Goal: Task Accomplishment & Management: Manage account settings

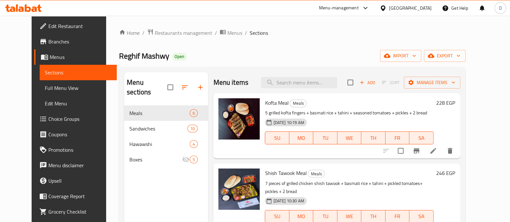
click at [455, 102] on h6 "228 EGP" at bounding box center [445, 102] width 19 height 9
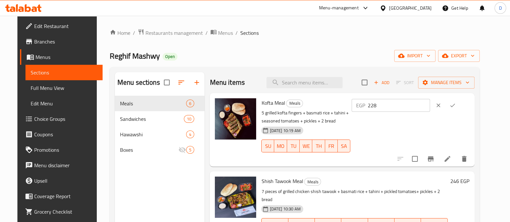
click at [402, 113] on div "EGP 228 ​" at bounding box center [409, 129] width 119 height 63
click at [409, 105] on input "228" at bounding box center [398, 105] width 62 height 13
click at [410, 105] on input "228" at bounding box center [398, 105] width 62 height 13
type input "275"
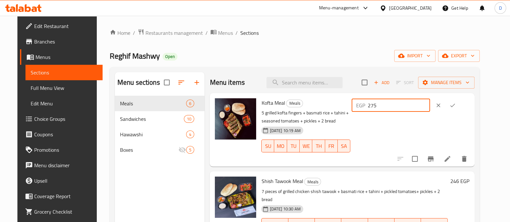
click at [455, 106] on icon "ok" at bounding box center [452, 105] width 6 height 6
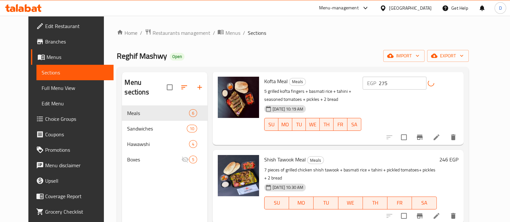
scroll to position [40, 0]
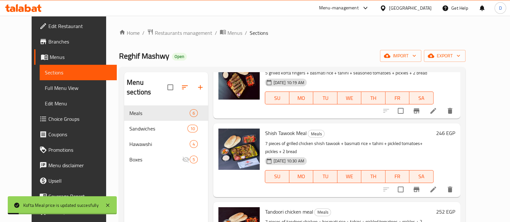
click at [455, 131] on h6 "246 EGP" at bounding box center [445, 133] width 19 height 9
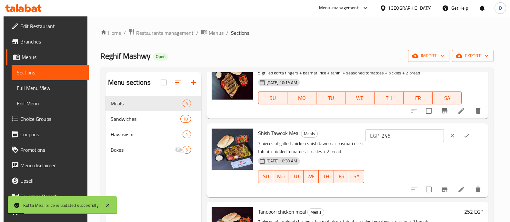
click at [421, 135] on input "246" at bounding box center [412, 135] width 62 height 13
paste input "75"
type input "275"
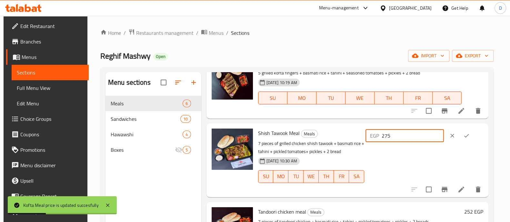
click at [466, 138] on icon "ok" at bounding box center [466, 135] width 6 height 6
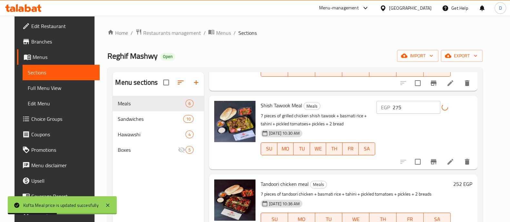
scroll to position [80, 0]
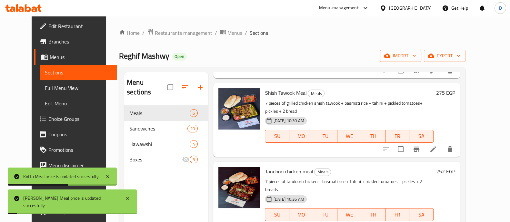
click at [455, 167] on h6 "252 EGP" at bounding box center [445, 171] width 19 height 9
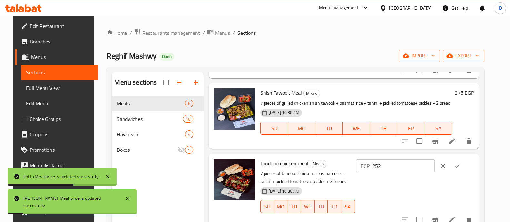
click at [413, 168] on input "252" at bounding box center [403, 166] width 62 height 13
paste input "75"
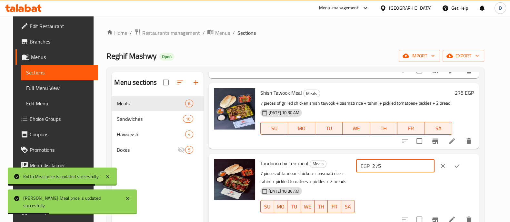
type input "275"
click at [460, 166] on icon "ok" at bounding box center [457, 166] width 6 height 6
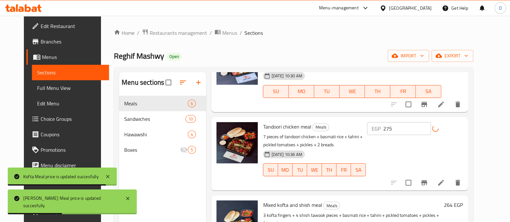
scroll to position [161, 0]
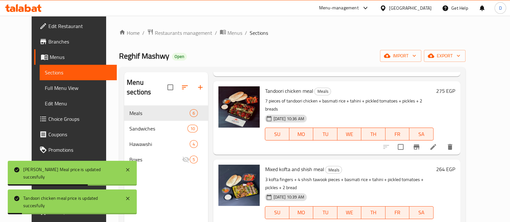
click at [455, 165] on h6 "264 EGP" at bounding box center [445, 169] width 19 height 9
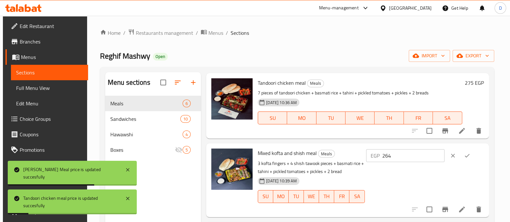
click at [411, 155] on input "264" at bounding box center [413, 155] width 62 height 13
paste input "75"
type input "275"
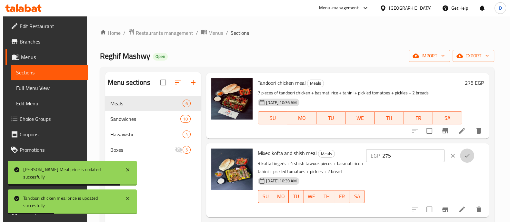
click at [472, 156] on button "ok" at bounding box center [467, 156] width 14 height 14
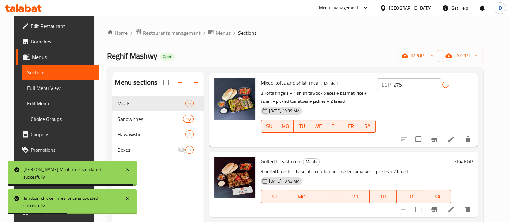
scroll to position [232, 0]
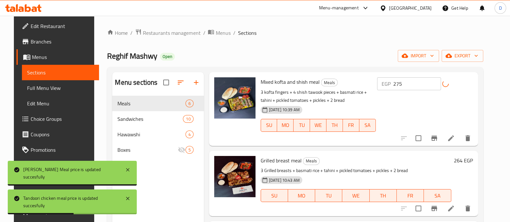
click at [463, 162] on h6 "264 EGP" at bounding box center [463, 160] width 19 height 9
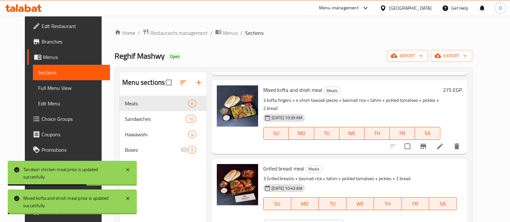
click at [382, 219] on div "EGP 264 ​" at bounding box center [322, 226] width 119 height 14
click at [343, 220] on input "264" at bounding box center [311, 226] width 62 height 13
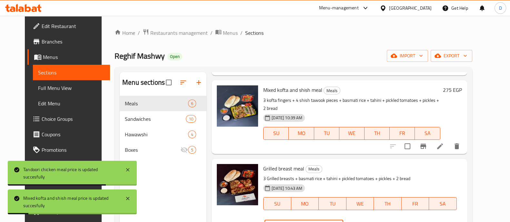
paste input "75"
type input "275"
click at [369, 222] on icon "ok" at bounding box center [365, 226] width 6 height 6
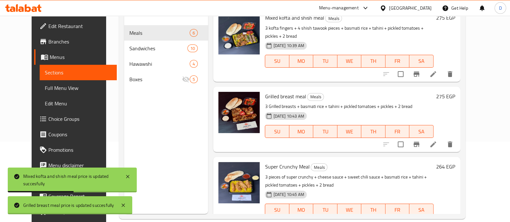
scroll to position [224, 0]
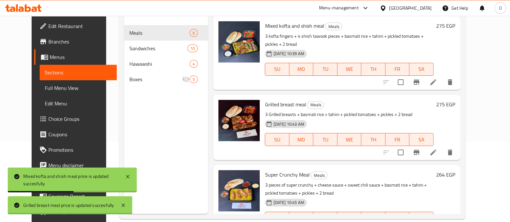
click at [455, 170] on h6 "264 EGP" at bounding box center [445, 174] width 19 height 9
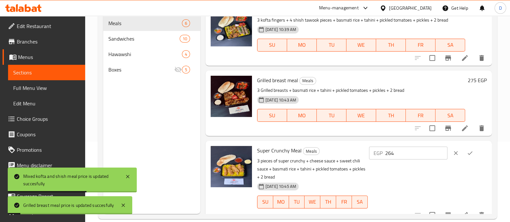
click at [411, 154] on input "264" at bounding box center [416, 153] width 62 height 13
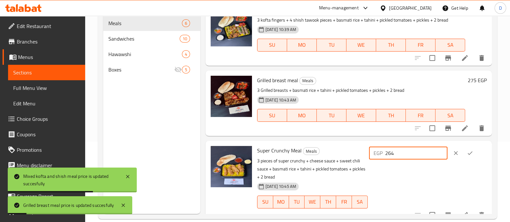
click at [411, 154] on input "264" at bounding box center [416, 153] width 62 height 13
paste input "75"
type input "275"
click at [463, 150] on button "ok" at bounding box center [470, 153] width 14 height 14
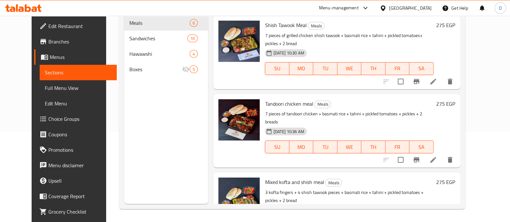
scroll to position [0, 0]
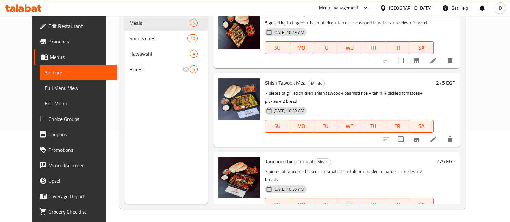
click at [33, 4] on icon at bounding box center [23, 8] width 36 height 8
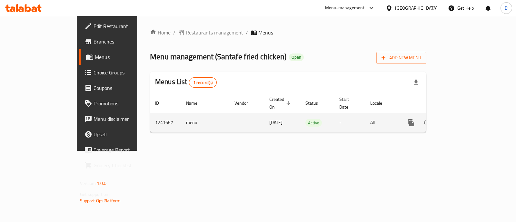
click at [461, 119] on icon "enhanced table" at bounding box center [458, 123] width 8 height 8
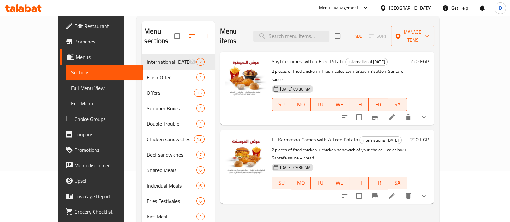
scroll to position [40, 0]
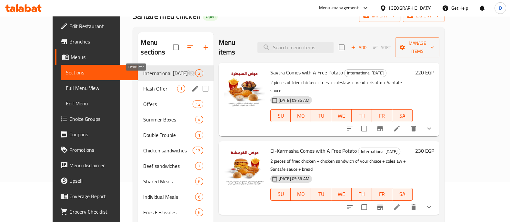
click at [143, 85] on span "Flash Offer" at bounding box center [160, 89] width 34 height 8
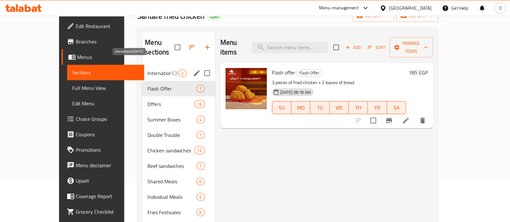
click at [147, 69] on span "International Potato Day" at bounding box center [158, 73] width 23 height 8
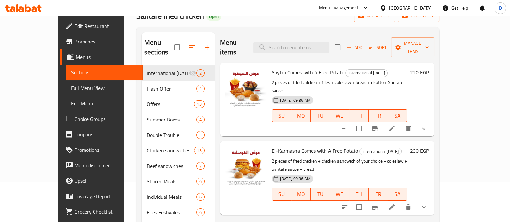
click at [429, 146] on h6 "230 EGP" at bounding box center [419, 150] width 19 height 9
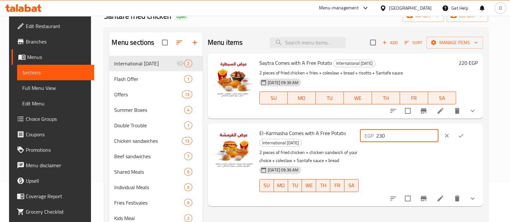
drag, startPoint x: 400, startPoint y: 134, endPoint x: 413, endPoint y: 134, distance: 13.2
click at [413, 134] on input "230" at bounding box center [407, 135] width 62 height 13
type input "287.5"
click at [464, 133] on icon "ok" at bounding box center [460, 135] width 6 height 6
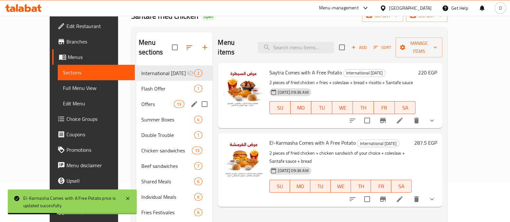
click at [136, 96] on div "Offers 13" at bounding box center [174, 103] width 76 height 15
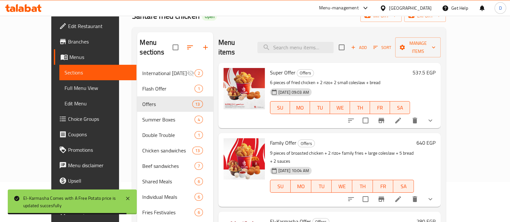
scroll to position [40, 0]
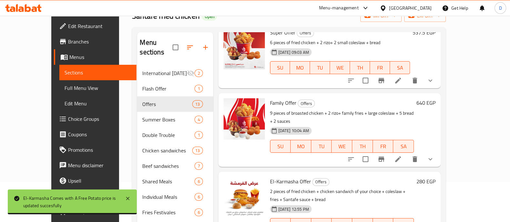
click at [438, 174] on div "El-Karmasha Offer Offers 2 pieces of fried chicken + chicken sandwich of your c…" at bounding box center [352, 208] width 171 height 68
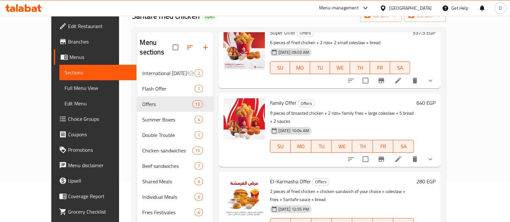
click at [435, 177] on h6 "280 EGP" at bounding box center [425, 181] width 19 height 9
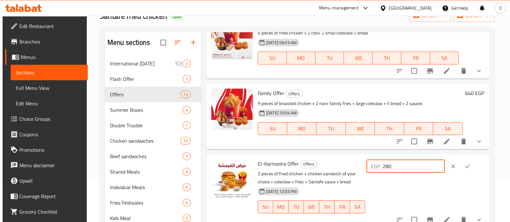
drag, startPoint x: 398, startPoint y: 166, endPoint x: 404, endPoint y: 165, distance: 5.9
click at [404, 165] on input "280" at bounding box center [413, 166] width 62 height 13
type input "287.5"
click at [467, 163] on icon "ok" at bounding box center [467, 166] width 6 height 6
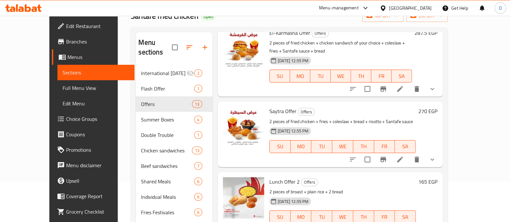
scroll to position [201, 0]
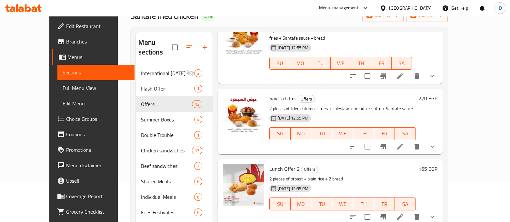
click at [437, 94] on h6 "270 EGP" at bounding box center [427, 98] width 19 height 9
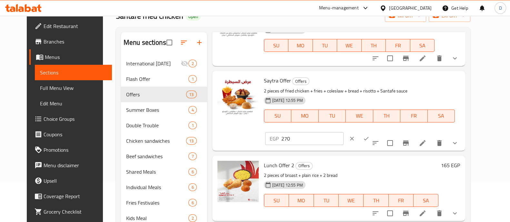
click at [343, 132] on input "270" at bounding box center [312, 138] width 62 height 13
type input "275"
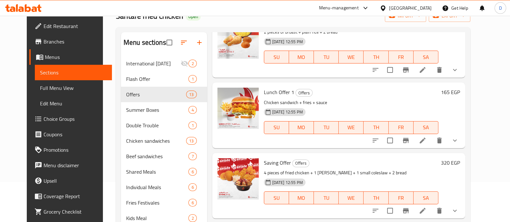
scroll to position [363, 0]
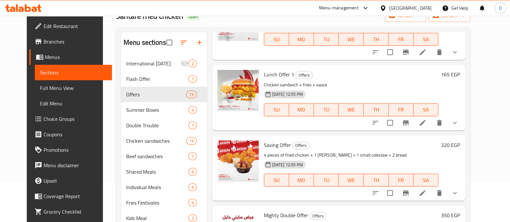
click at [460, 141] on h6 "320 EGP" at bounding box center [450, 145] width 19 height 9
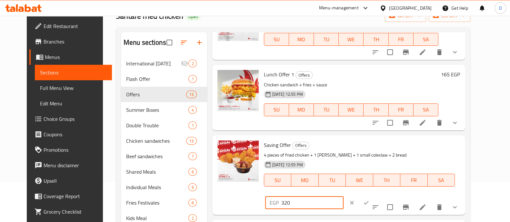
drag, startPoint x: 394, startPoint y: 131, endPoint x: 404, endPoint y: 136, distance: 11.4
click at [343, 196] on input "320" at bounding box center [312, 202] width 62 height 13
type input "337.50"
click at [369, 200] on icon "ok" at bounding box center [366, 203] width 6 height 6
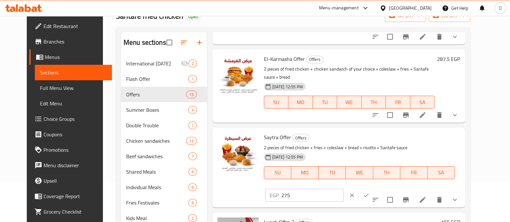
scroll to position [201, 0]
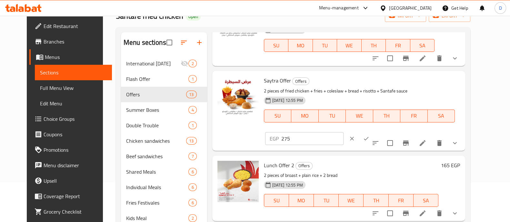
click at [369, 135] on icon "ok" at bounding box center [366, 138] width 6 height 6
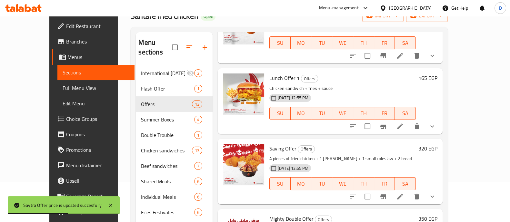
scroll to position [403, 0]
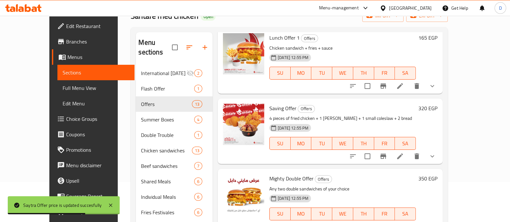
click at [437, 104] on h6 "320 EGP" at bounding box center [427, 108] width 19 height 9
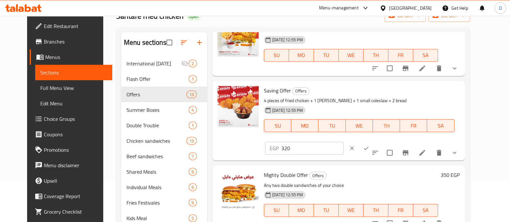
click at [343, 142] on input "320" at bounding box center [312, 148] width 62 height 13
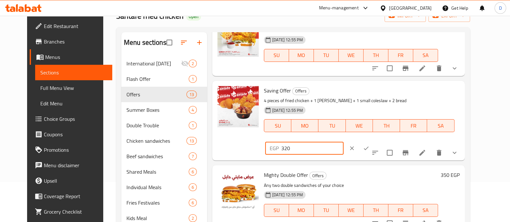
click at [343, 142] on input "320" at bounding box center [312, 148] width 62 height 13
type input "337.50"
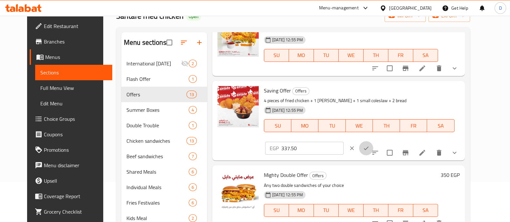
click at [369, 145] on icon "ok" at bounding box center [366, 148] width 6 height 6
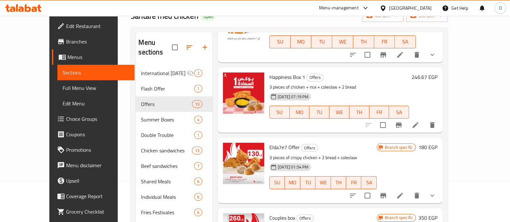
scroll to position [583, 0]
click at [24, 10] on icon at bounding box center [23, 8] width 36 height 8
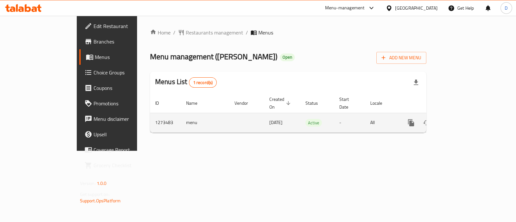
click at [465, 116] on link "enhanced table" at bounding box center [457, 122] width 15 height 15
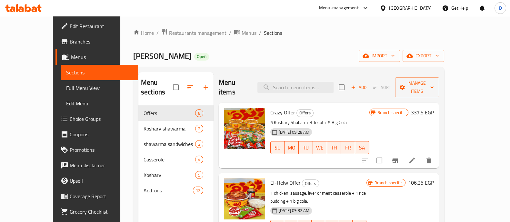
click at [432, 31] on ol "Home / Restaurants management / Menus / Sections" at bounding box center [288, 33] width 311 height 8
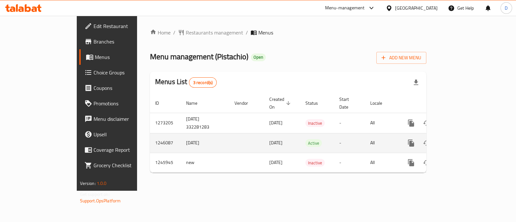
click at [461, 139] on icon "enhanced table" at bounding box center [458, 143] width 8 height 8
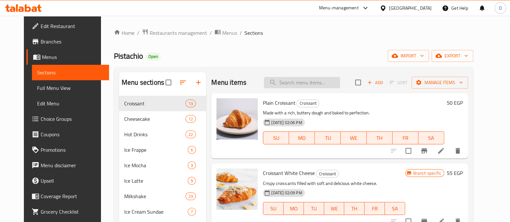
click at [318, 77] on input "search" at bounding box center [302, 82] width 76 height 11
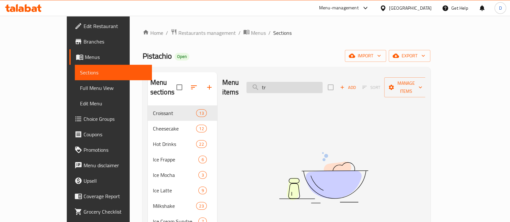
type input "t"
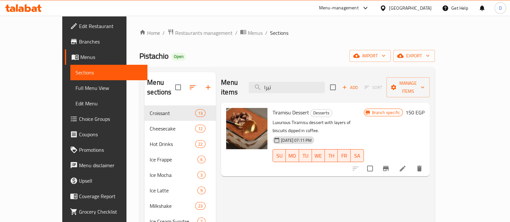
type input "تيرا"
click at [388, 166] on icon "Branch-specific-item" at bounding box center [386, 168] width 6 height 5
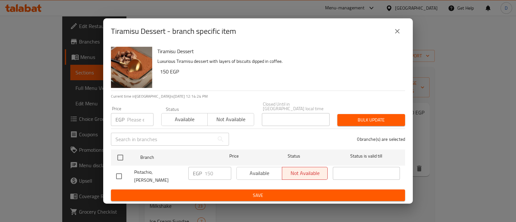
click at [397, 34] on icon "close" at bounding box center [397, 31] width 5 height 5
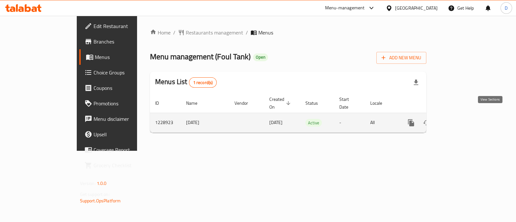
click at [465, 116] on link "enhanced table" at bounding box center [457, 122] width 15 height 15
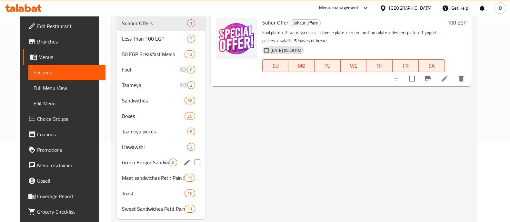
scroll to position [95, 0]
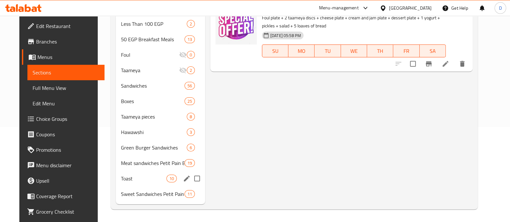
click at [134, 173] on div "Toast 10" at bounding box center [160, 178] width 89 height 15
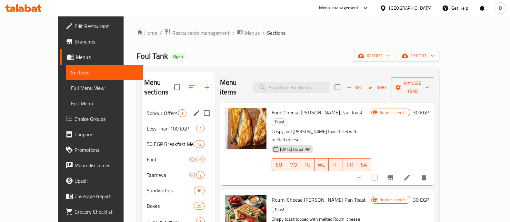
click at [200, 106] on input "Menu sections" at bounding box center [207, 113] width 14 height 14
checkbox input "true"
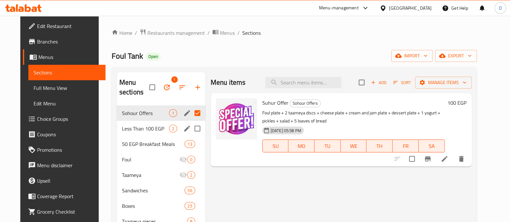
click at [191, 127] on input "Menu sections" at bounding box center [198, 129] width 14 height 14
checkbox input "true"
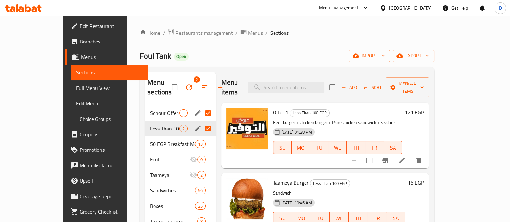
click at [185, 86] on icon "button" at bounding box center [189, 87] width 8 height 8
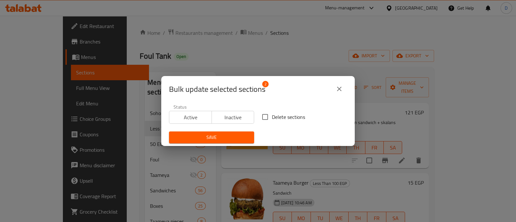
click at [291, 122] on label "Delete sections" at bounding box center [281, 117] width 47 height 14
click at [272, 122] on input "Delete sections" at bounding box center [265, 117] width 14 height 14
checkbox input "true"
click at [224, 136] on span "Save" at bounding box center [211, 137] width 75 height 8
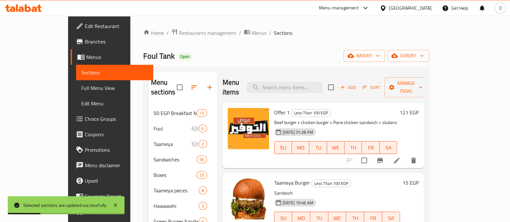
click at [150, 103] on nav "50 EGP Breakfast Meals 13 Foul 0 Taameya 2 Sandwiches 56 Boxes 25 Taameya piece…" at bounding box center [182, 190] width 69 height 175
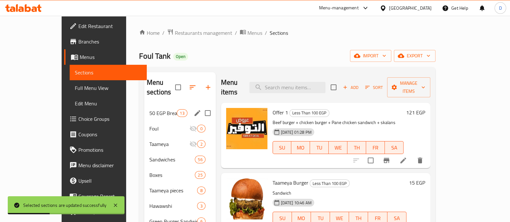
click at [144, 107] on div "50 EGP Breakfast Meals 13" at bounding box center [180, 112] width 72 height 15
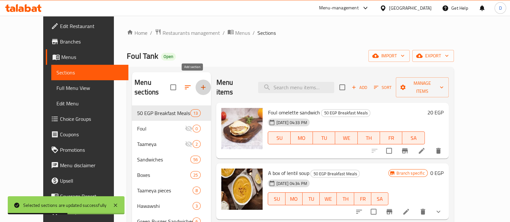
click at [199, 83] on icon "button" at bounding box center [203, 87] width 8 height 8
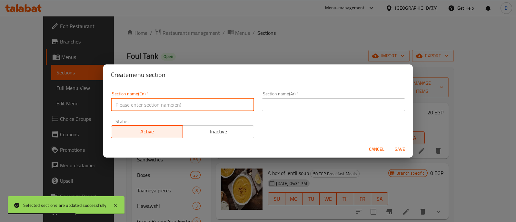
click at [198, 107] on input "text" at bounding box center [182, 104] width 143 height 13
type input "Add On's:"
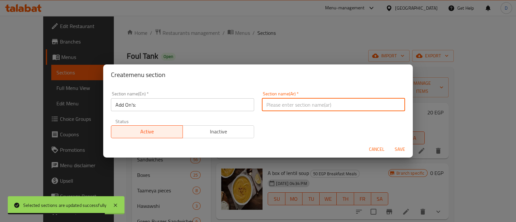
click at [313, 101] on input "text" at bounding box center [333, 104] width 143 height 13
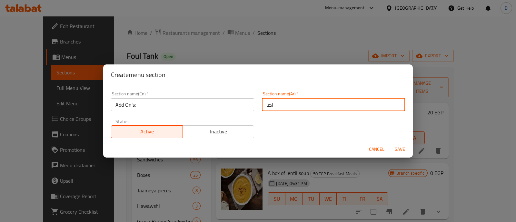
type input "اضافات"
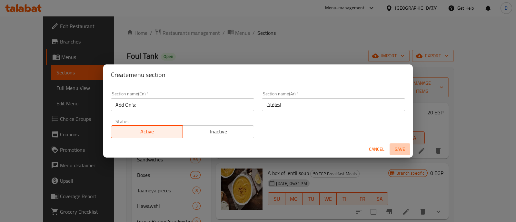
click at [401, 145] on span "Save" at bounding box center [399, 149] width 15 height 8
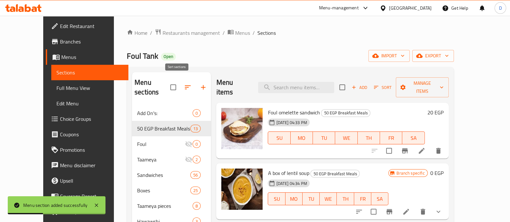
click at [184, 83] on icon "button" at bounding box center [188, 87] width 8 height 8
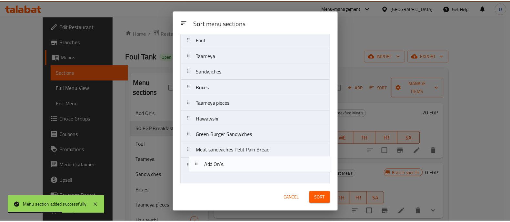
scroll to position [59, 0]
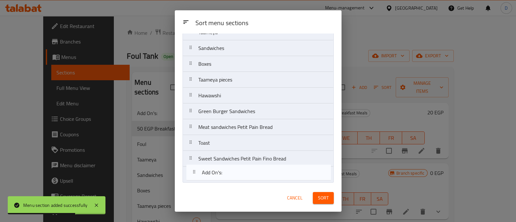
drag, startPoint x: 216, startPoint y: 55, endPoint x: 224, endPoint y: 197, distance: 142.0
click at [224, 197] on div "Sort menu sections Sort menu sections Add On's: 50 EGP Breakfast Meals Foul Taa…" at bounding box center [258, 110] width 167 height 201
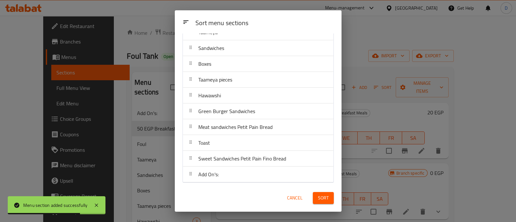
click at [321, 201] on span "Sort" at bounding box center [323, 198] width 11 height 8
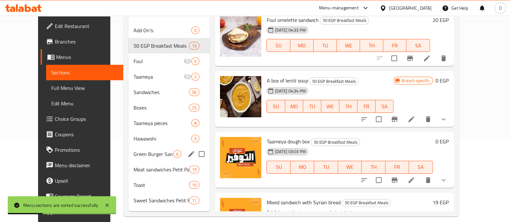
scroll to position [0, 0]
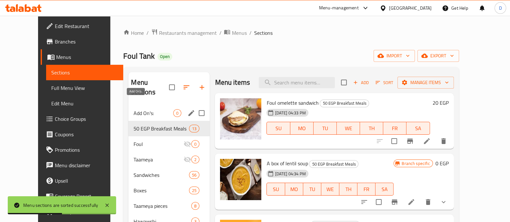
click at [133, 109] on span "Add On's:" at bounding box center [153, 113] width 40 height 8
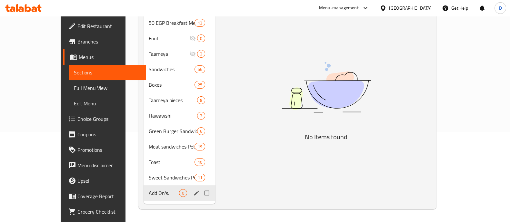
click at [143, 185] on div "Add On's: 0" at bounding box center [179, 192] width 72 height 15
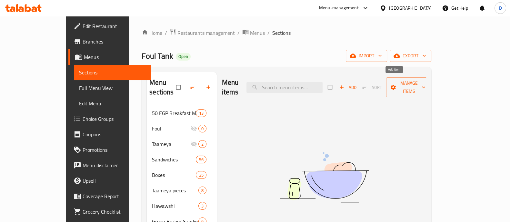
click at [356, 84] on span "Add" at bounding box center [347, 87] width 17 height 7
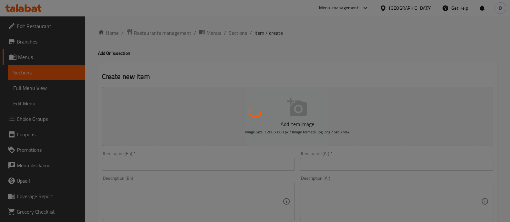
click at [317, 160] on div at bounding box center [255, 111] width 510 height 222
click at [326, 168] on div at bounding box center [255, 111] width 510 height 222
click at [338, 155] on div at bounding box center [255, 111] width 510 height 222
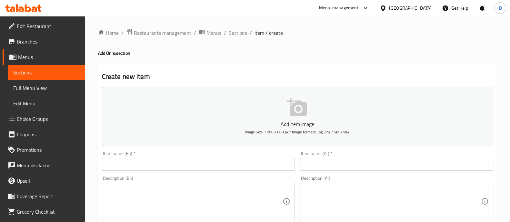
click at [338, 155] on div "Item name (Ar)   * Item name (Ar) *" at bounding box center [396, 161] width 193 height 20
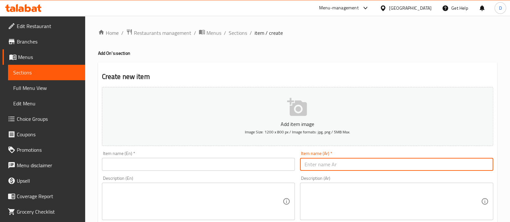
click at [339, 166] on input "text" at bounding box center [396, 164] width 193 height 13
type input "ع"
type input "خبز شامي"
click at [250, 164] on input "text" at bounding box center [198, 164] width 193 height 13
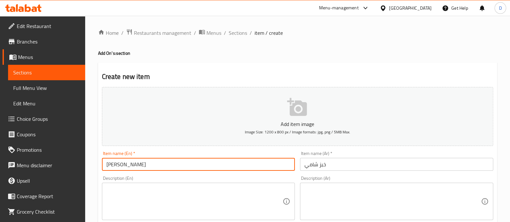
type input "Shami Bread"
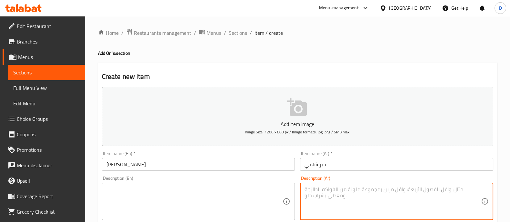
click at [356, 191] on textarea at bounding box center [392, 201] width 176 height 31
type textarea "5 رغيف"
click at [212, 210] on textarea at bounding box center [194, 201] width 176 height 31
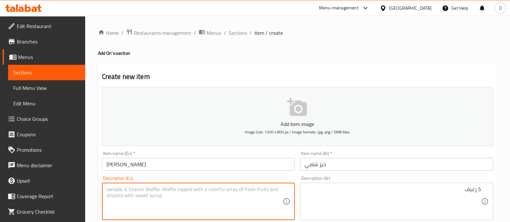
paste textarea "5 loaves"
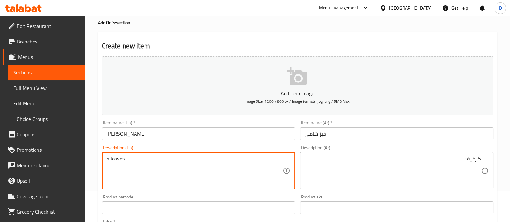
scroll to position [80, 0]
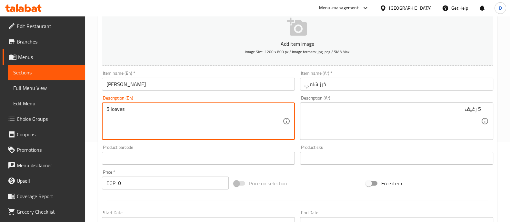
type textarea "5 loaves"
click at [167, 187] on input "0" at bounding box center [173, 183] width 111 height 13
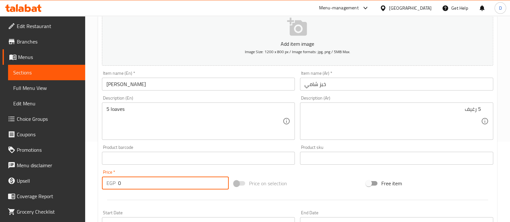
click at [167, 187] on input "0" at bounding box center [173, 183] width 111 height 13
type input "10"
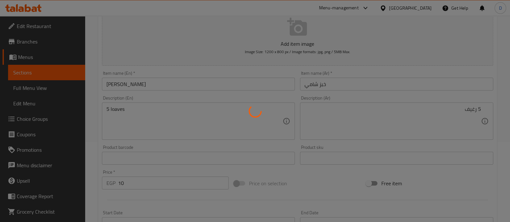
type input "0"
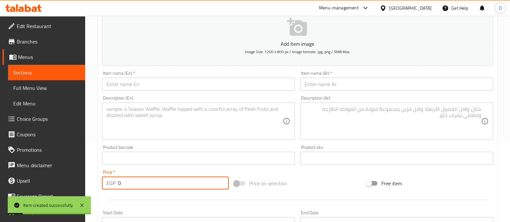
click at [27, 74] on span "Sections" at bounding box center [46, 73] width 67 height 8
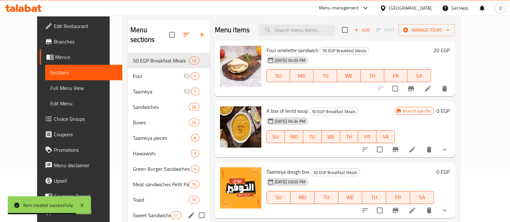
scroll to position [90, 0]
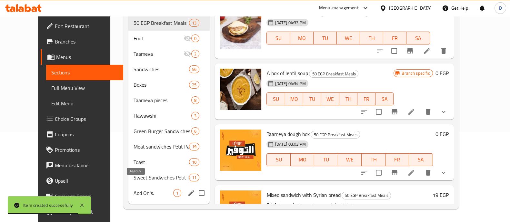
click at [139, 189] on span "Add On's:" at bounding box center [153, 193] width 40 height 8
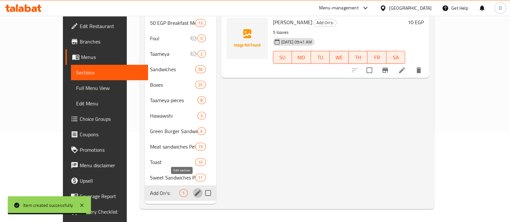
click at [194, 189] on icon "edit" at bounding box center [198, 193] width 8 height 8
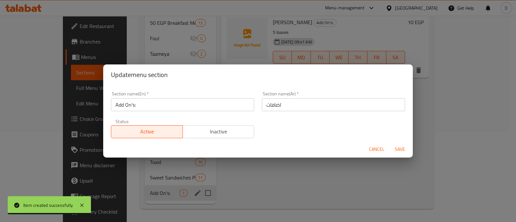
click at [175, 110] on input "Add On's:" at bounding box center [182, 104] width 143 height 13
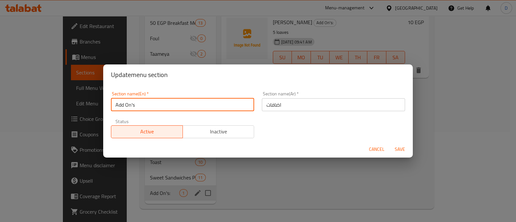
type input "Add On's"
click at [389, 143] on button "Save" at bounding box center [399, 149] width 21 height 12
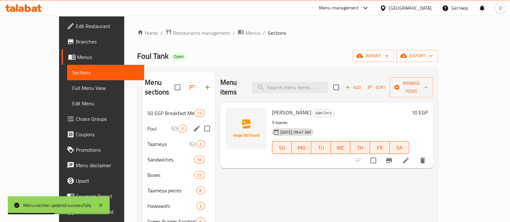
click at [142, 124] on div "Foul 0" at bounding box center [178, 128] width 73 height 15
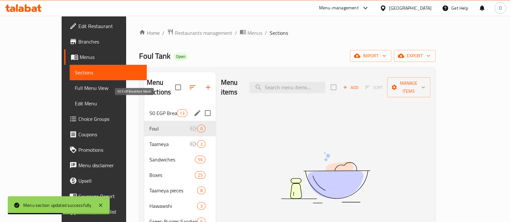
click at [149, 109] on span "50 EGP Breakfast Meals" at bounding box center [162, 113] width 27 height 8
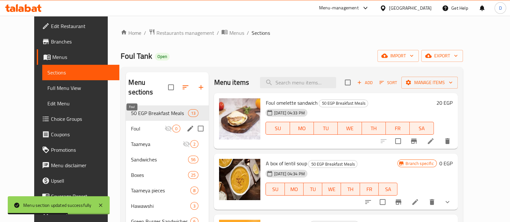
click at [131, 125] on span "Foul" at bounding box center [148, 129] width 34 height 8
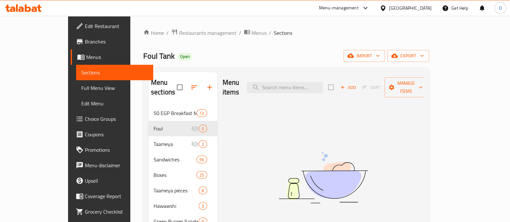
click at [26, 10] on icon at bounding box center [28, 8] width 6 height 8
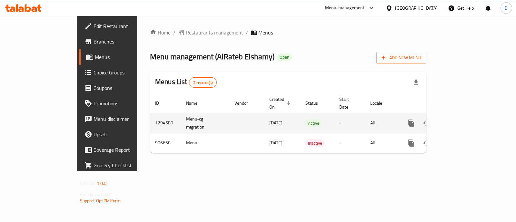
click at [461, 119] on icon "enhanced table" at bounding box center [458, 123] width 8 height 8
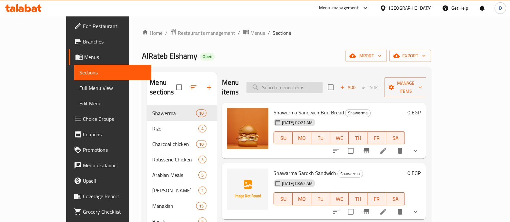
click at [317, 82] on input "search" at bounding box center [284, 87] width 76 height 11
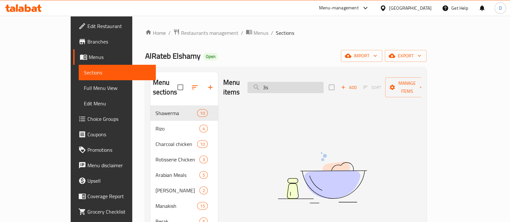
type input "3"
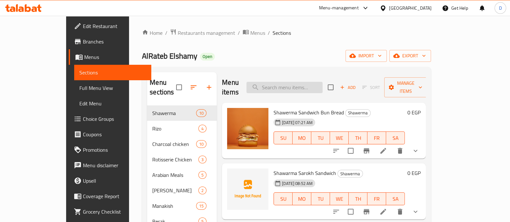
click at [292, 85] on input "search" at bounding box center [284, 87] width 76 height 11
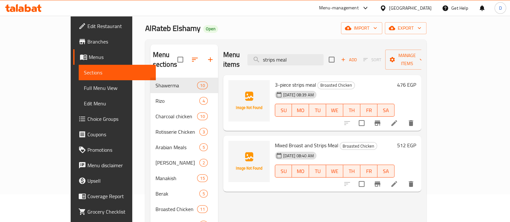
scroll to position [40, 0]
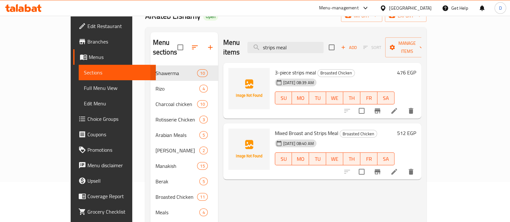
type input "strips meal"
click at [416, 68] on h6 "476 EGP" at bounding box center [406, 72] width 19 height 9
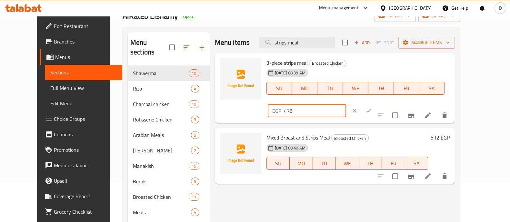
click at [346, 104] on input "476" at bounding box center [315, 110] width 62 height 13
paste input "153"
type input "153"
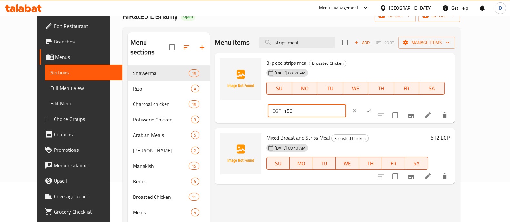
click at [372, 108] on icon "ok" at bounding box center [368, 111] width 6 height 6
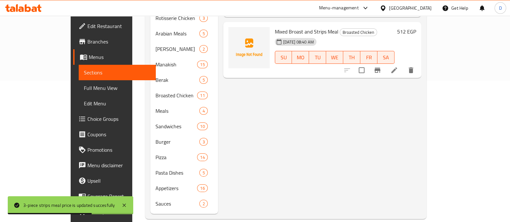
scroll to position [0, 0]
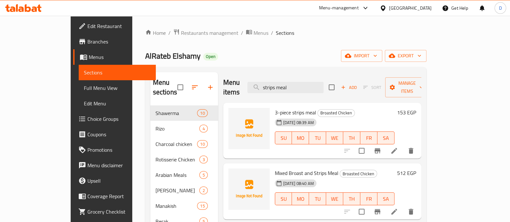
click at [34, 6] on icon at bounding box center [23, 8] width 36 height 8
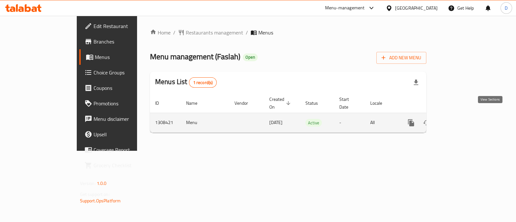
click at [461, 119] on icon "enhanced table" at bounding box center [458, 123] width 8 height 8
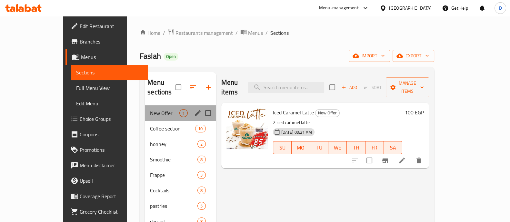
click at [145, 110] on div "New Offer 1" at bounding box center [180, 112] width 71 height 15
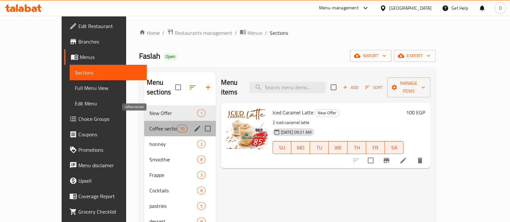
click at [149, 125] on span "Coffee section" at bounding box center [162, 129] width 27 height 8
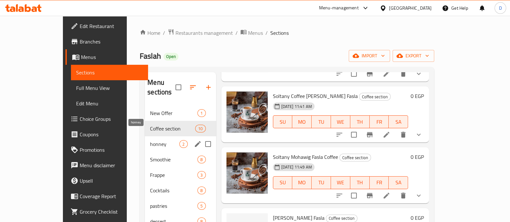
click at [150, 140] on span "honney" at bounding box center [164, 144] width 29 height 8
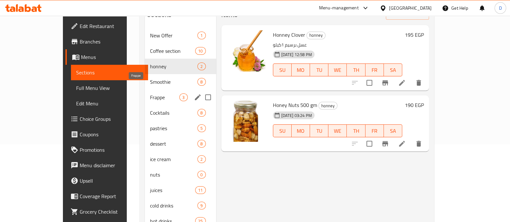
scroll to position [70, 0]
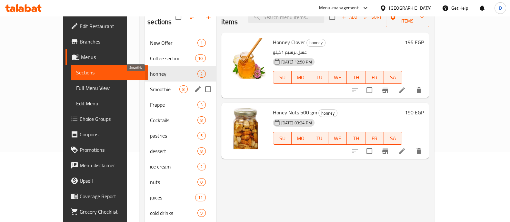
click at [150, 85] on span "Smoothie" at bounding box center [164, 89] width 29 height 8
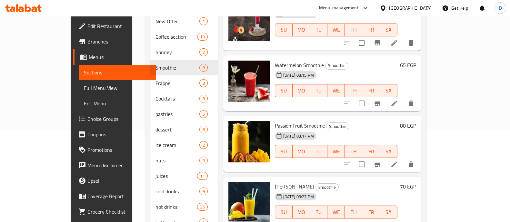
scroll to position [111, 0]
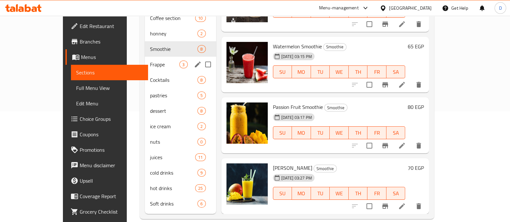
click at [148, 59] on div "Frappe 3" at bounding box center [180, 64] width 71 height 15
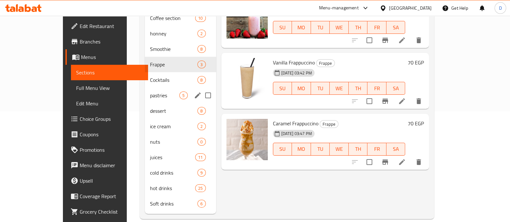
click at [145, 88] on div "pastries 5" at bounding box center [180, 95] width 71 height 15
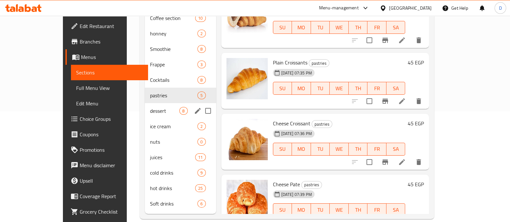
click at [145, 103] on div "dessert 8" at bounding box center [180, 110] width 71 height 15
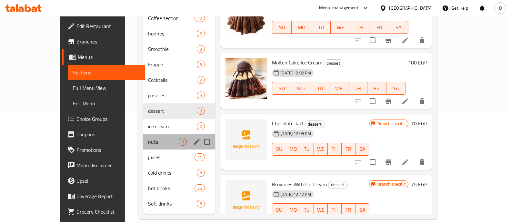
click at [143, 134] on div "nuts 0" at bounding box center [179, 141] width 72 height 15
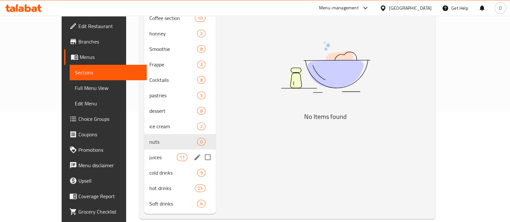
click at [144, 165] on div "cold drinks 9" at bounding box center [180, 172] width 72 height 15
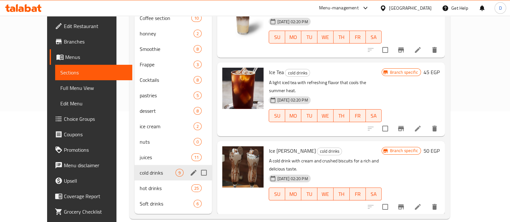
click at [140, 184] on span "hot drinks" at bounding box center [166, 188] width 52 height 8
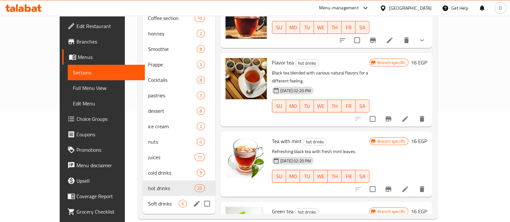
click at [143, 198] on div "Soft drinks 6" at bounding box center [179, 203] width 72 height 15
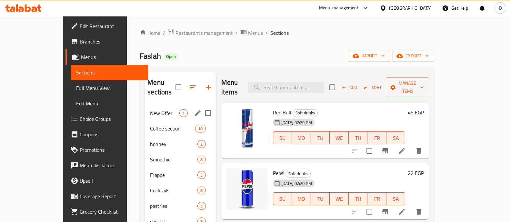
click at [150, 109] on span "New Offer" at bounding box center [164, 113] width 29 height 8
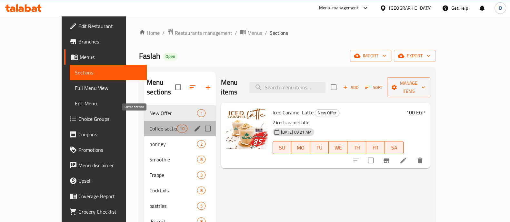
click at [149, 125] on span "Coffee section" at bounding box center [162, 129] width 27 height 8
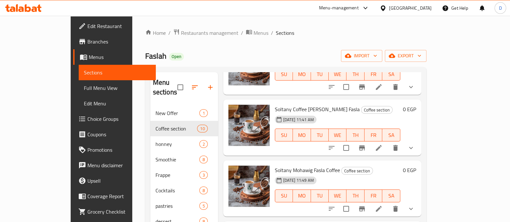
scroll to position [381, 0]
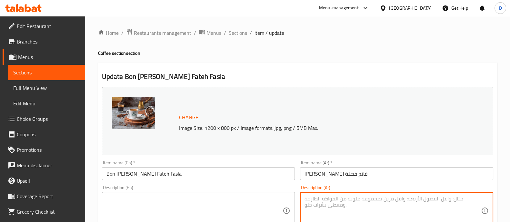
click at [321, 201] on textarea at bounding box center [392, 211] width 176 height 31
paste textarea "اختيارك من الحجم"
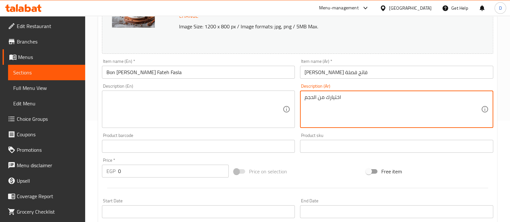
scroll to position [121, 0]
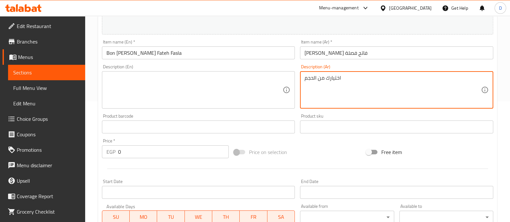
type textarea "اختيارك من الحجم"
click at [151, 84] on textarea at bounding box center [194, 90] width 176 height 31
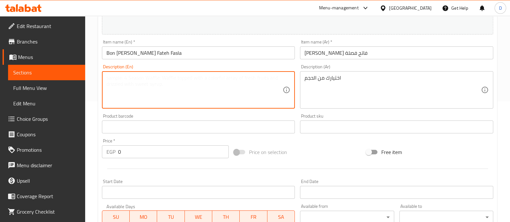
paste textarea "Your choice of size"
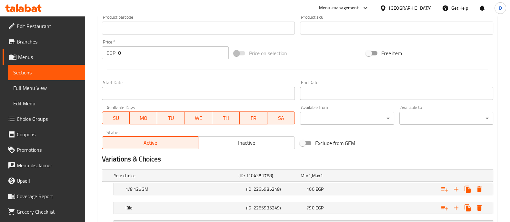
scroll to position [294, 0]
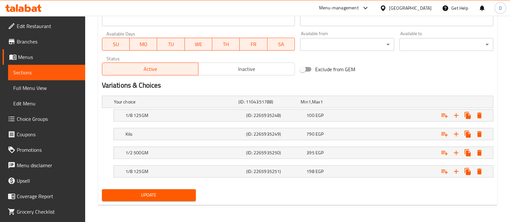
type textarea "Your choice of size"
click at [146, 196] on span "Update" at bounding box center [148, 195] width 83 height 8
click at [155, 198] on button "Update" at bounding box center [149, 195] width 94 height 12
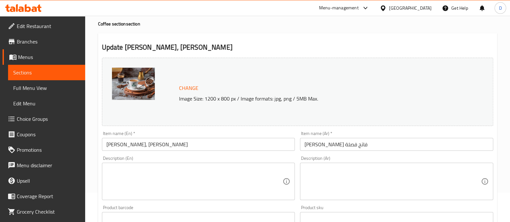
scroll to position [80, 0]
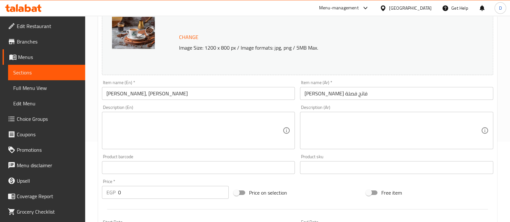
click at [367, 142] on textarea at bounding box center [392, 130] width 176 height 31
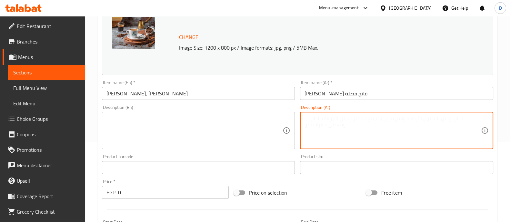
paste textarea "اختيارك من الحجم"
type textarea "اختيارك من الحجم"
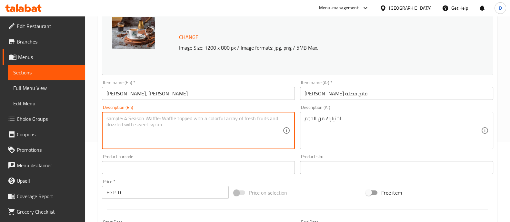
click at [157, 127] on textarea at bounding box center [194, 130] width 176 height 31
paste textarea "Your choice of size"
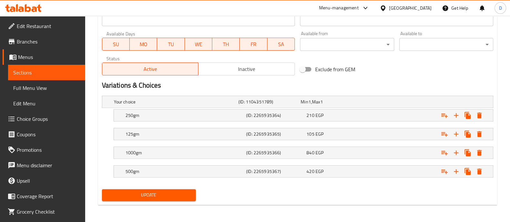
type textarea "Your choice of size"
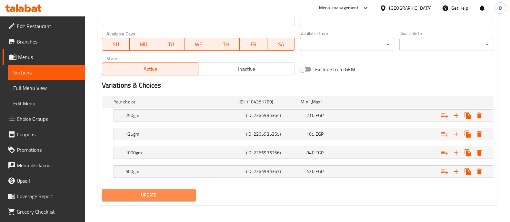
click at [132, 195] on span "Update" at bounding box center [148, 195] width 83 height 8
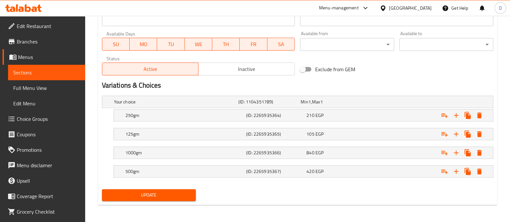
click at [173, 189] on button "Update" at bounding box center [149, 195] width 94 height 12
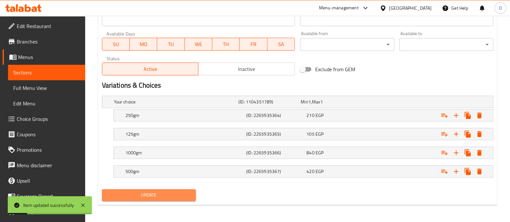
click at [153, 189] on button "Update" at bounding box center [149, 195] width 94 height 12
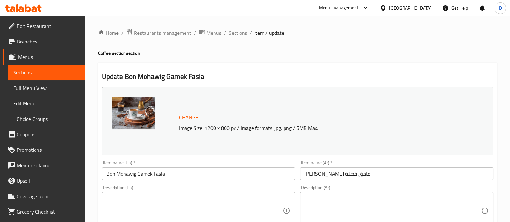
click at [339, 216] on textarea at bounding box center [392, 211] width 176 height 31
paste textarea "اختيارك من الحجم"
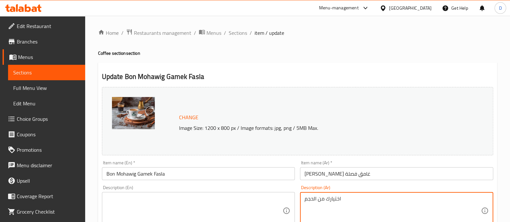
type textarea "اختيارك من الحجم"
click at [128, 214] on textarea at bounding box center [194, 211] width 176 height 31
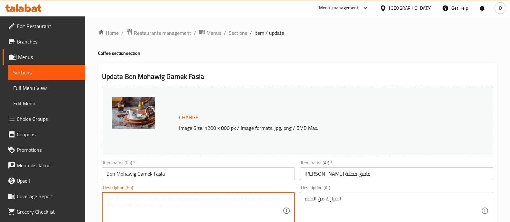
paste textarea "Your choice of size"
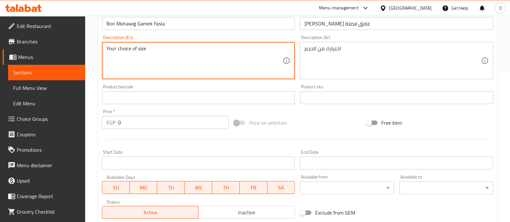
scroll to position [294, 0]
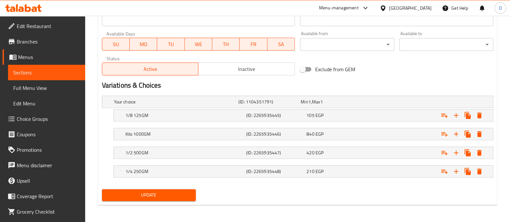
type textarea "Your choice of size"
click at [143, 199] on button "Update" at bounding box center [149, 195] width 94 height 12
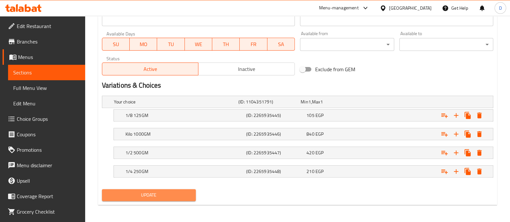
click at [158, 197] on span "Update" at bounding box center [148, 195] width 83 height 8
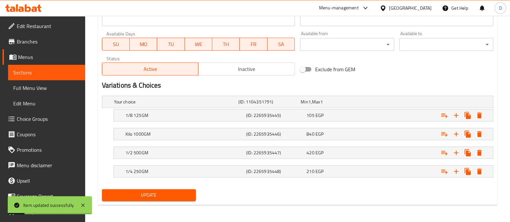
click at [158, 194] on span "Update" at bounding box center [148, 195] width 83 height 8
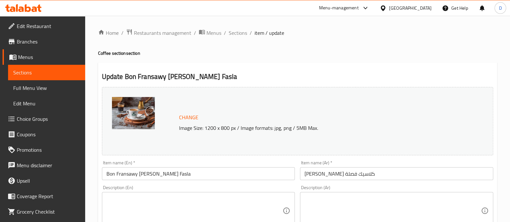
click at [324, 191] on div "Description (Ar) Description (Ar)" at bounding box center [396, 207] width 193 height 44
click at [327, 205] on textarea at bounding box center [392, 211] width 176 height 31
paste textarea "اختيارك من الحجم"
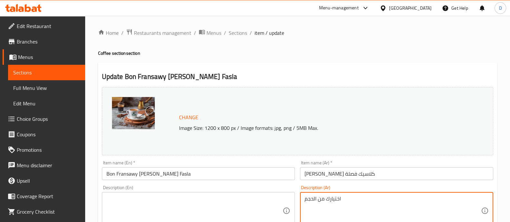
type textarea "اختيارك من الحجم"
click at [140, 203] on textarea at bounding box center [194, 211] width 176 height 31
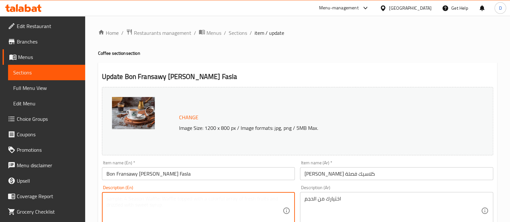
paste textarea "Your choice of size"
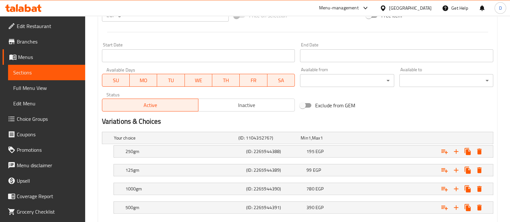
scroll to position [294, 0]
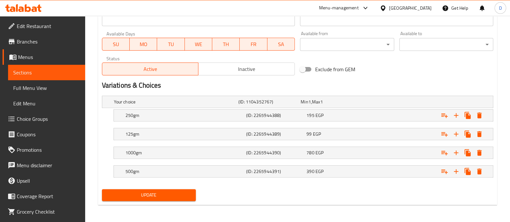
type textarea "Your choice of size"
click at [149, 192] on span "Update" at bounding box center [148, 195] width 83 height 8
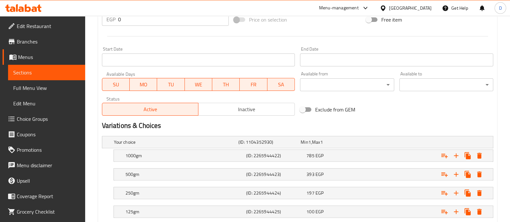
scroll to position [52, 0]
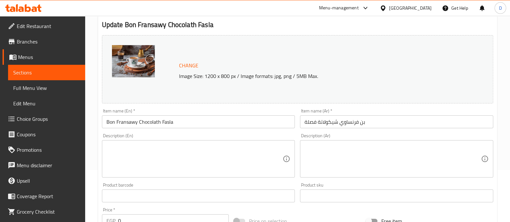
click at [335, 159] on textarea at bounding box center [392, 159] width 176 height 31
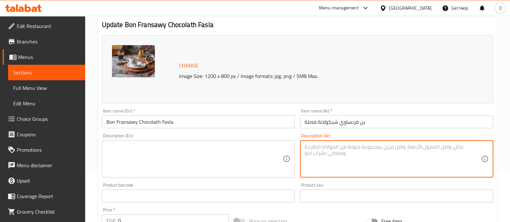
type textarea "h"
type textarea "اختيارك من الحجم"
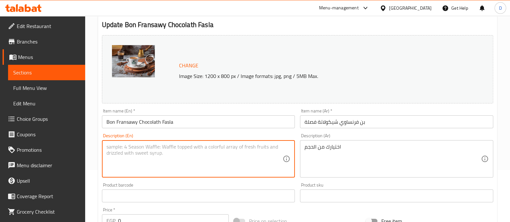
click at [143, 168] on textarea at bounding box center [194, 159] width 176 height 31
paste textarea "Your choice of size"
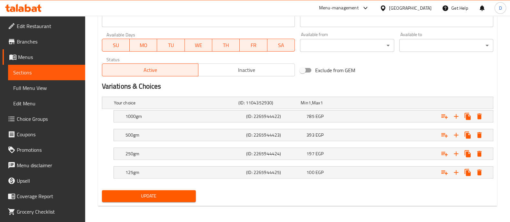
scroll to position [294, 0]
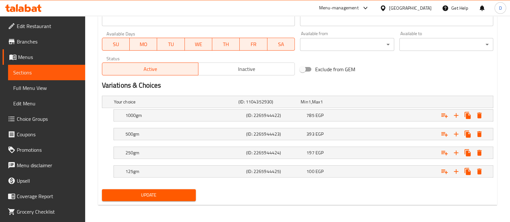
type textarea "Your choice of size"
click at [138, 198] on span "Update" at bounding box center [148, 195] width 83 height 8
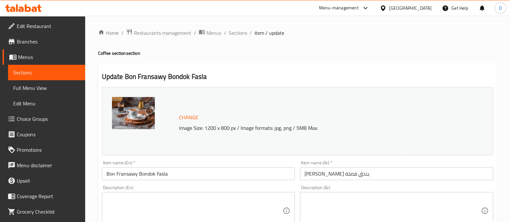
click at [325, 207] on textarea at bounding box center [392, 211] width 176 height 31
paste textarea "اختيارك من الحجم"
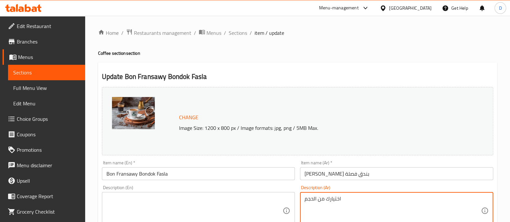
type textarea "اختيارك من الحجم"
click at [127, 210] on textarea at bounding box center [194, 211] width 176 height 31
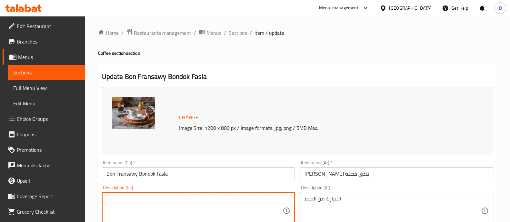
paste textarea "Your choice of size"
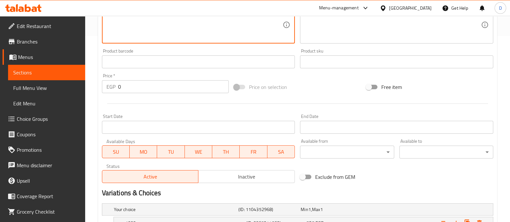
scroll to position [294, 0]
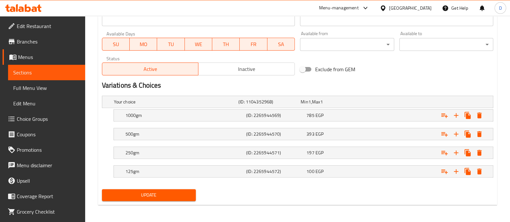
type textarea "Your choice of size"
click at [131, 187] on div "Update" at bounding box center [148, 195] width 99 height 17
click at [136, 195] on span "Update" at bounding box center [148, 195] width 83 height 8
click at [146, 199] on button "Update" at bounding box center [149, 195] width 94 height 12
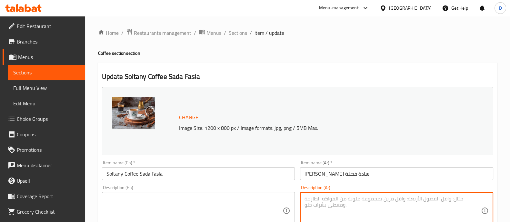
click at [320, 207] on textarea at bounding box center [392, 211] width 176 height 31
paste textarea "اختيارك من الحجم"
type textarea "اختيارك من الحجم"
click at [142, 201] on textarea at bounding box center [194, 211] width 176 height 31
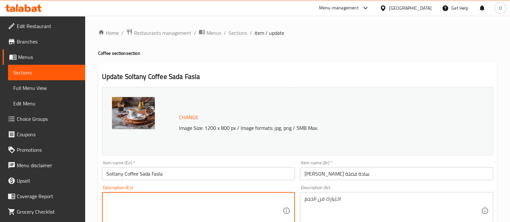
paste textarea "Your choice of size"
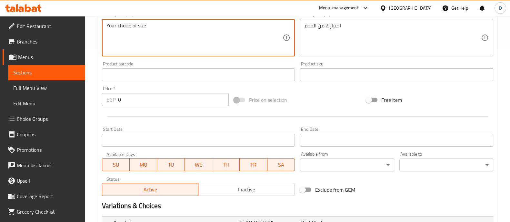
scroll to position [294, 0]
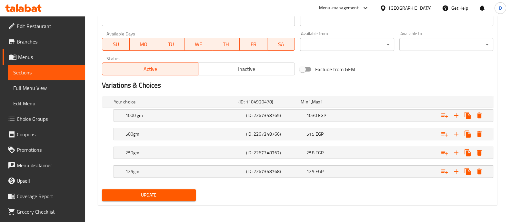
type textarea "Your choice of size"
click at [146, 194] on span "Update" at bounding box center [148, 195] width 83 height 8
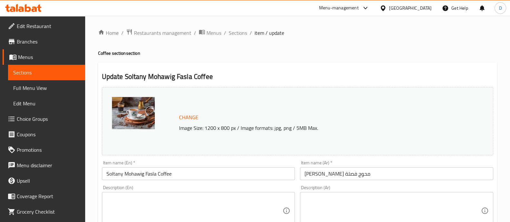
click at [326, 188] on div "Description (Ar) Description (Ar)" at bounding box center [396, 207] width 193 height 44
click at [321, 200] on textarea at bounding box center [392, 211] width 176 height 31
paste textarea "اختيارك من الحجم"
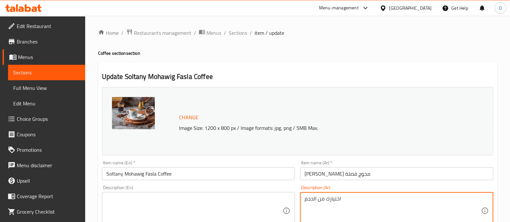
type textarea "اختيارك من الحجم"
click at [152, 204] on textarea at bounding box center [194, 211] width 176 height 31
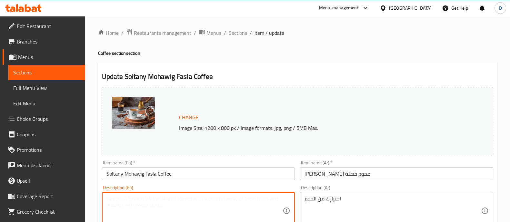
paste textarea "Your choice of size"
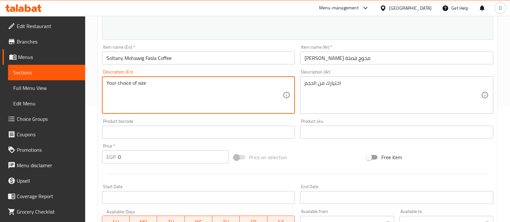
scroll to position [294, 0]
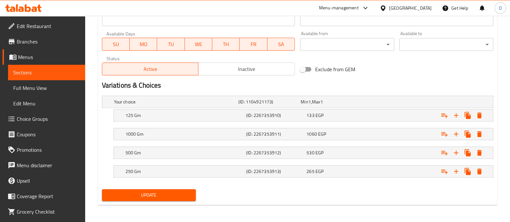
type textarea "Your choice of size"
click at [157, 192] on span "Update" at bounding box center [148, 195] width 83 height 8
click at [161, 200] on div "Update" at bounding box center [148, 195] width 99 height 17
click at [165, 194] on span "Update" at bounding box center [148, 195] width 83 height 8
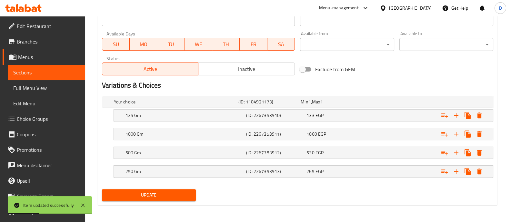
click at [157, 192] on span "Update" at bounding box center [148, 195] width 83 height 8
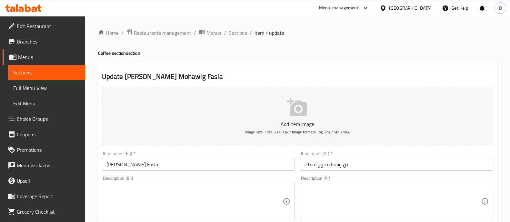
click at [313, 202] on textarea at bounding box center [392, 201] width 176 height 31
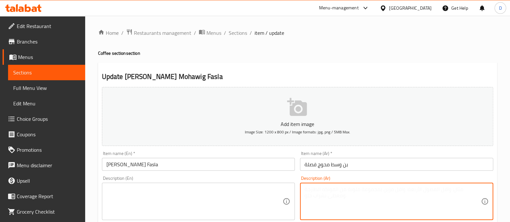
paste textarea "اختيارك من الحجم"
type textarea "اختيارك من الحجم"
click at [160, 191] on textarea at bounding box center [194, 201] width 176 height 31
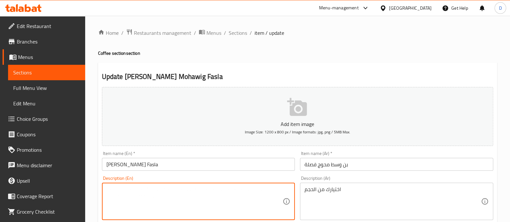
paste textarea "Your choice of size"
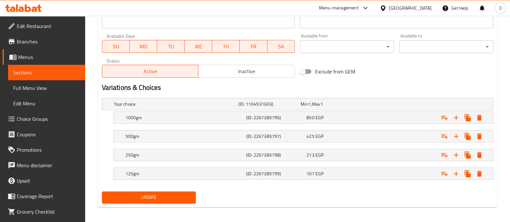
scroll to position [284, 0]
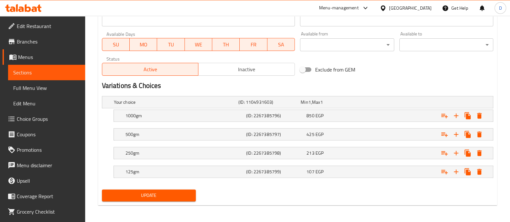
type textarea "Your choice of size"
click at [160, 191] on span "Update" at bounding box center [148, 195] width 83 height 8
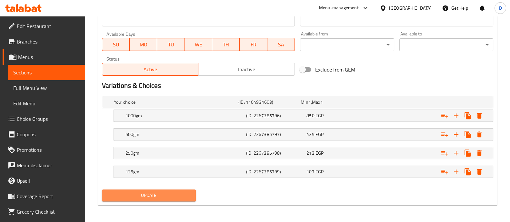
click at [183, 190] on button "Update" at bounding box center [149, 196] width 94 height 12
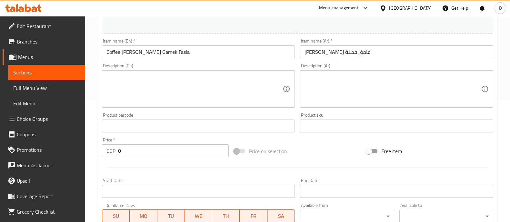
scroll to position [92, 0]
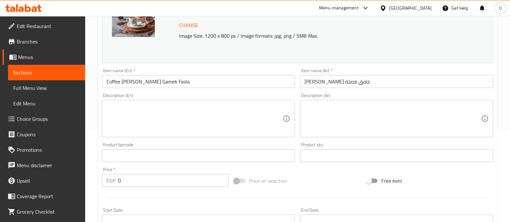
click at [347, 137] on div "Description (Ar)" at bounding box center [396, 118] width 193 height 37
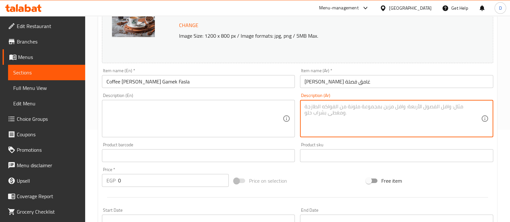
click at [380, 109] on textarea at bounding box center [392, 118] width 176 height 31
paste textarea "اختيارك من الحجم"
type textarea "اختيارك من الحجم"
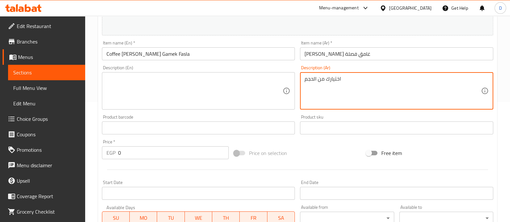
scroll to position [132, 0]
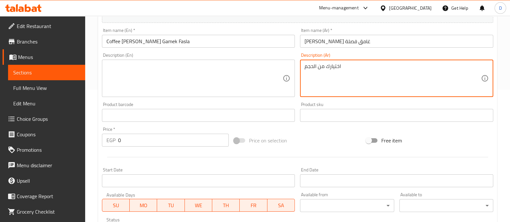
click at [179, 62] on div "Description (En)" at bounding box center [198, 78] width 193 height 37
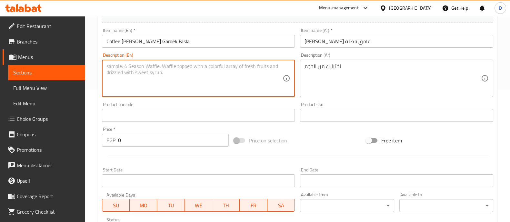
click at [172, 83] on textarea at bounding box center [194, 78] width 176 height 31
paste textarea "Your choice of size"
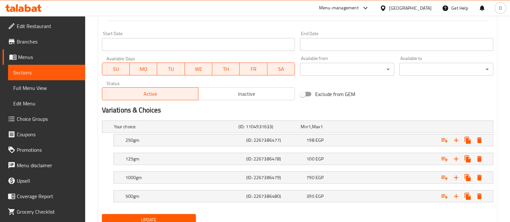
scroll to position [294, 0]
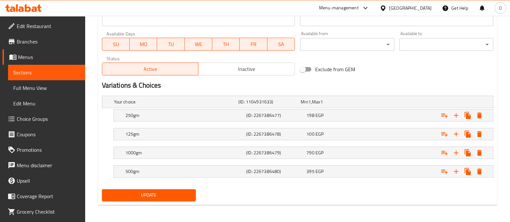
type textarea "Your choice of size"
click at [171, 198] on button "Update" at bounding box center [149, 195] width 94 height 12
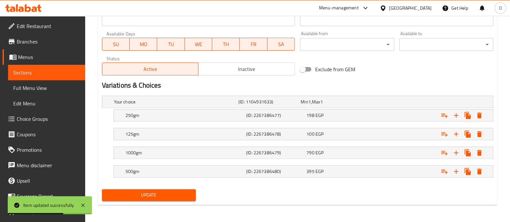
click at [157, 194] on span "Update" at bounding box center [148, 195] width 83 height 8
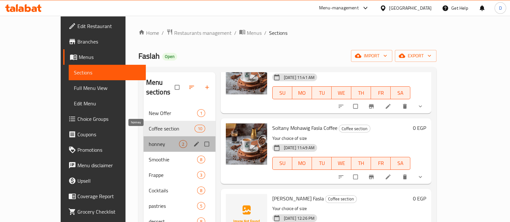
click at [149, 140] on span "honney" at bounding box center [164, 144] width 30 height 8
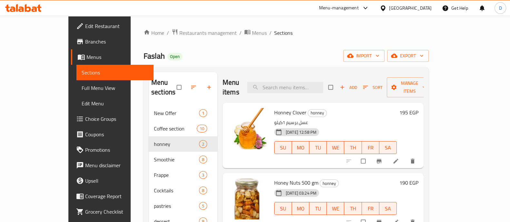
scroll to position [40, 0]
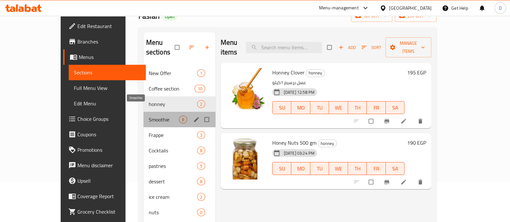
click at [149, 116] on span "Smoothie" at bounding box center [164, 120] width 30 height 8
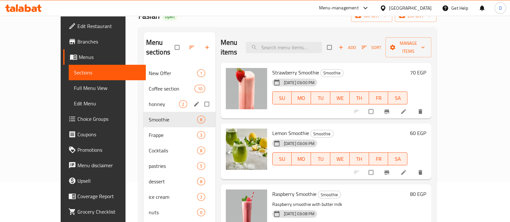
click at [149, 100] on span "honney" at bounding box center [164, 104] width 30 height 8
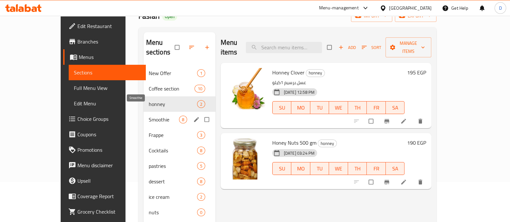
click at [149, 116] on span "Smoothie" at bounding box center [164, 120] width 30 height 8
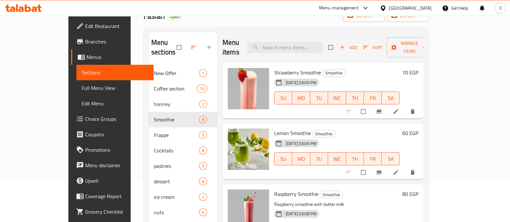
click at [296, 68] on span "Strawberry Smoothie" at bounding box center [297, 73] width 47 height 10
copy h6 "Smoothie"
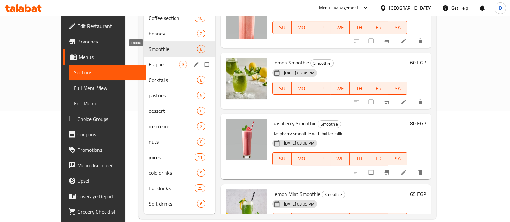
click at [149, 61] on span "Frappe" at bounding box center [164, 65] width 30 height 8
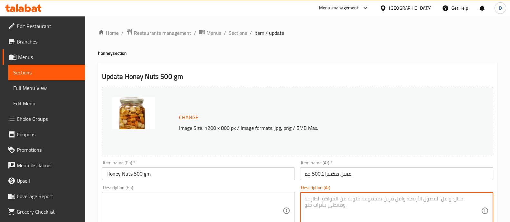
click at [322, 201] on textarea at bounding box center [392, 211] width 176 height 31
type textarea "d"
type textarea "باضافه المكسرات"
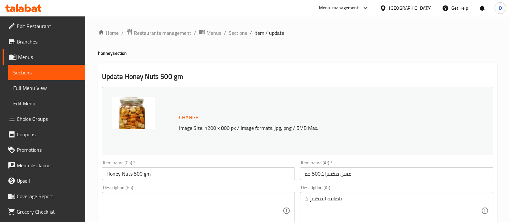
click at [168, 195] on div "Description (En)" at bounding box center [198, 210] width 193 height 37
paste textarea "Add nuts"
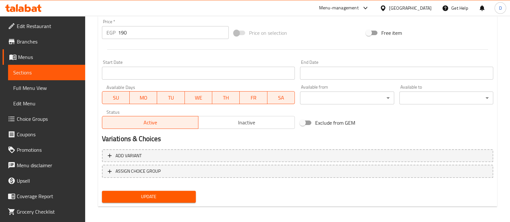
scroll to position [242, 0]
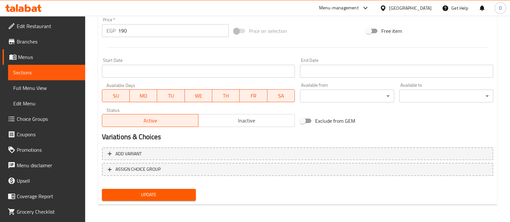
type textarea "Add nuts"
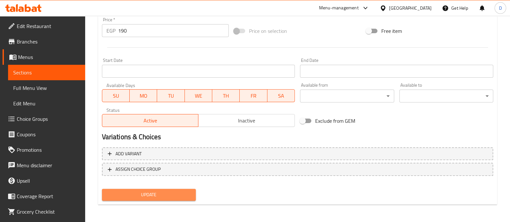
click at [168, 195] on span "Update" at bounding box center [148, 195] width 83 height 8
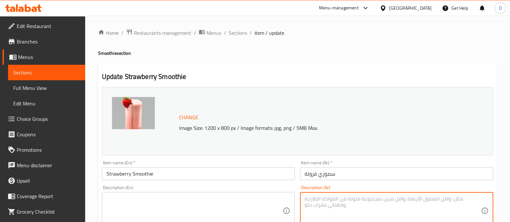
click at [344, 196] on textarea at bounding box center [392, 211] width 176 height 31
paste textarea "مشروب بارد ومنعش مصنوع من"
type textarea "مشروب بارد ومنعش مصنوع من الفراوله"
click at [190, 209] on textarea at bounding box center [194, 211] width 176 height 31
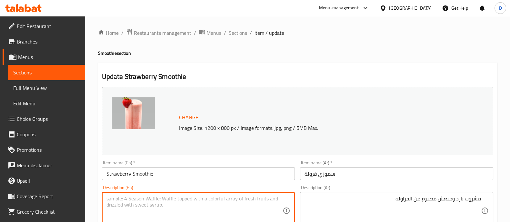
paste textarea "A cool and refreshing drink made with lemon."
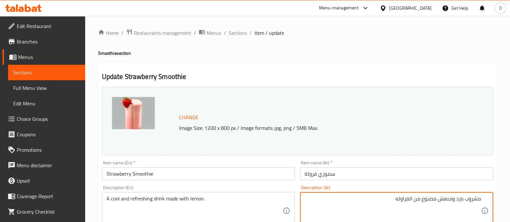
click at [344, 212] on textarea "مشروب بارد ومنعش مصنوع من الفراوله" at bounding box center [392, 211] width 176 height 31
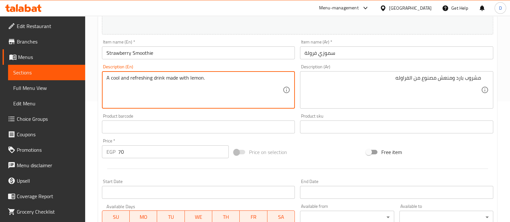
click at [189, 90] on textarea "A cool and refreshing drink made with lemon." at bounding box center [194, 90] width 176 height 31
paste textarea "ld and refreshing drink made from strawberries"
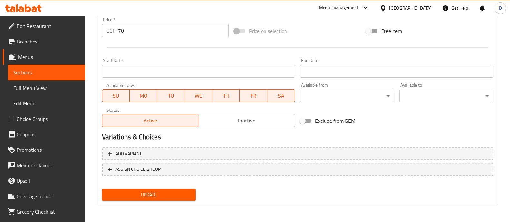
type textarea "A cold and refreshing drink made from strawberries."
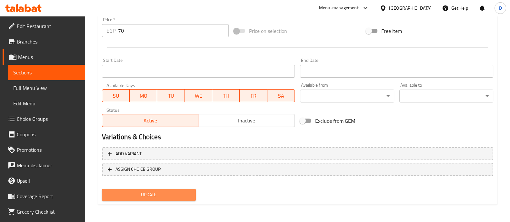
click at [166, 189] on button "Update" at bounding box center [149, 195] width 94 height 12
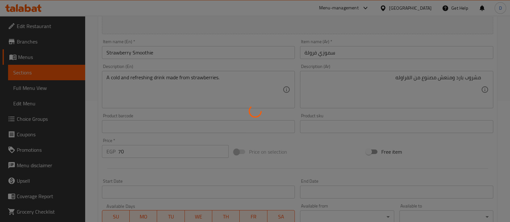
scroll to position [0, 0]
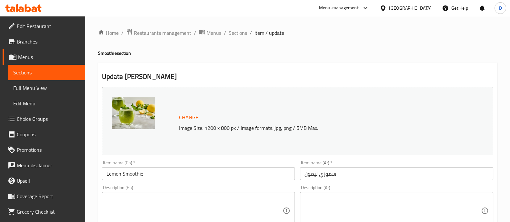
click at [361, 201] on textarea at bounding box center [392, 211] width 176 height 31
paste textarea "مشروب بارد ومنعش مصنوع من"
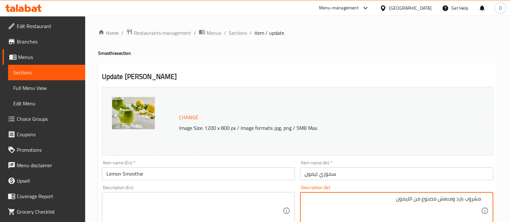
type textarea "مشروب بارد ومنعش مصنوع من الليمون"
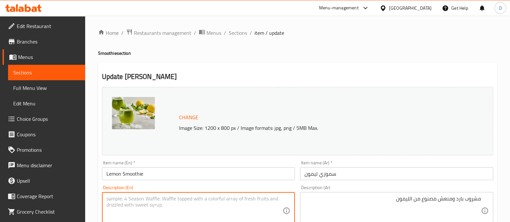
click at [148, 199] on textarea at bounding box center [194, 211] width 176 height 31
paste textarea "A cool and refreshing drink made with lemon."
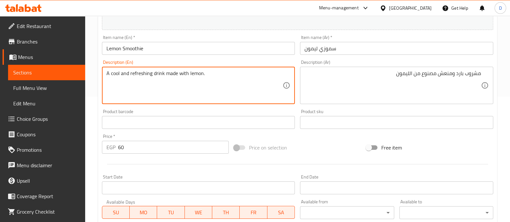
scroll to position [242, 0]
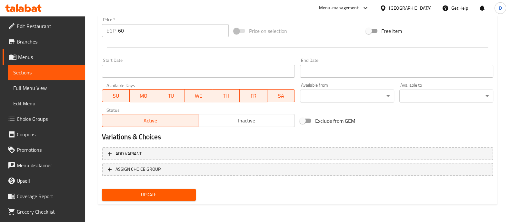
type textarea "A cool and refreshing drink made with lemon."
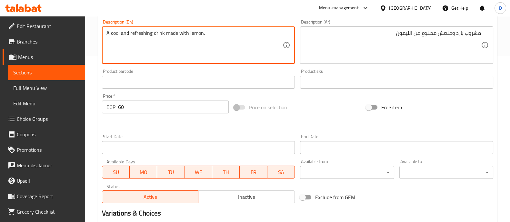
scroll to position [121, 0]
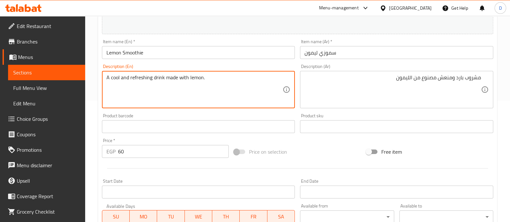
click at [213, 81] on textarea "A cool and refreshing drink made with lemon." at bounding box center [194, 89] width 176 height 31
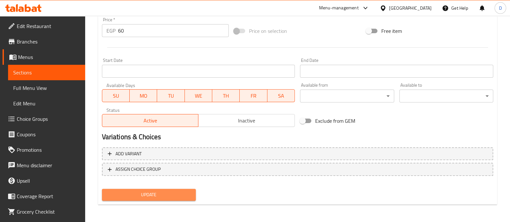
click at [166, 191] on span "Update" at bounding box center [148, 195] width 83 height 8
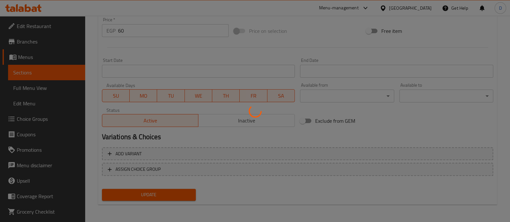
scroll to position [81, 0]
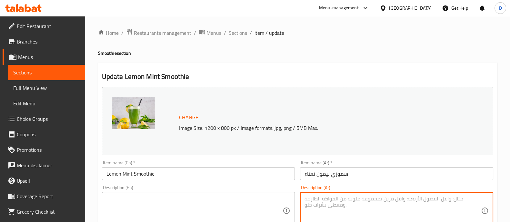
click at [334, 202] on textarea at bounding box center [392, 211] width 176 height 31
paste textarea "مشروب بارد ومنعش مصنوع من"
type textarea "مشروب بارد ومنعش مصنوع من الليمون و النعناع"
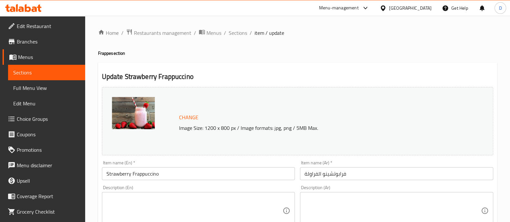
click at [328, 208] on textarea at bounding box center [392, 211] width 176 height 31
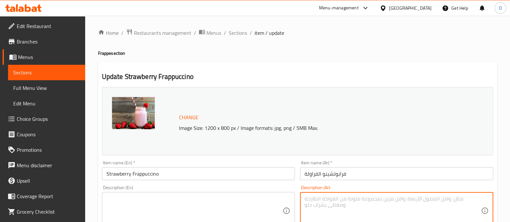
paste textarea "مشروب قهوة [PERSON_NAME] و[PERSON_NAME]"
type textarea "مشروب قهوة [PERSON_NAME] و[PERSON_NAME]"
click at [153, 211] on textarea at bounding box center [194, 211] width 176 height 31
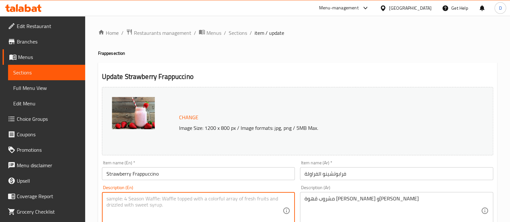
paste textarea "Rich and creamy cold coffee drink"
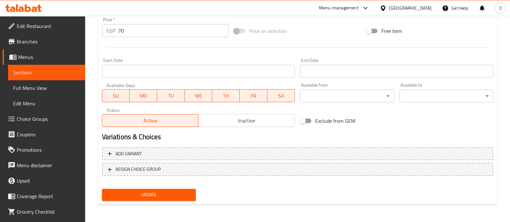
type textarea "Rich and creamy cold coffee drink"
click at [151, 189] on button "Update" at bounding box center [149, 195] width 94 height 12
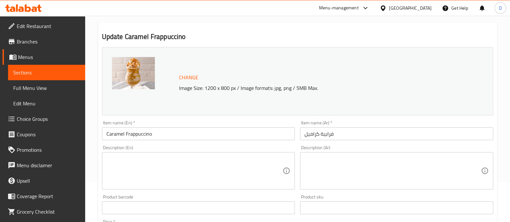
click at [235, 124] on div "Item name (En)   * Caramel Frappuccino Item name (En) *" at bounding box center [198, 131] width 193 height 20
click at [242, 130] on input "Caramel Frappuccino" at bounding box center [198, 133] width 193 height 13
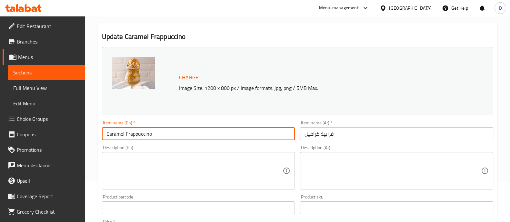
click at [242, 130] on input "Caramel Frappuccino" at bounding box center [198, 133] width 193 height 13
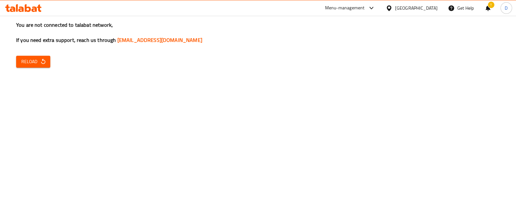
click at [34, 63] on span "Reload" at bounding box center [33, 62] width 24 height 8
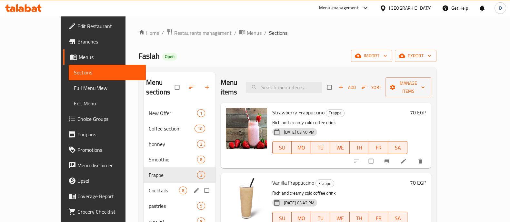
drag, startPoint x: 120, startPoint y: 177, endPoint x: 123, endPoint y: 179, distance: 4.0
click at [149, 187] on span "Cocktails" at bounding box center [164, 191] width 30 height 8
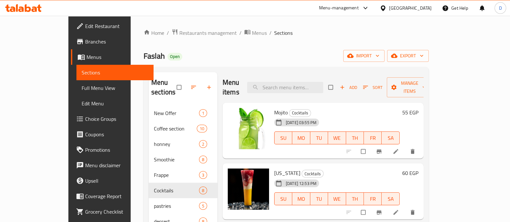
click at [441, 186] on div "Home / Restaurants management / Menus / Sections Faslah Open import export Menu…" at bounding box center [286, 179] width 311 height 327
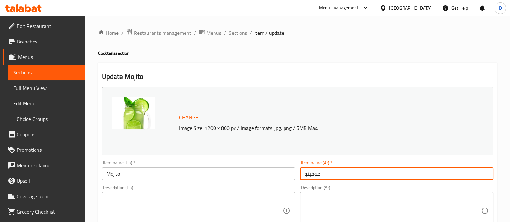
click at [326, 175] on input "موخيتو" at bounding box center [396, 173] width 193 height 13
click at [182, 170] on input "Mojito" at bounding box center [198, 173] width 193 height 13
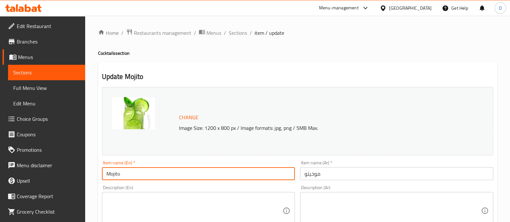
click at [182, 170] on input "Mojito" at bounding box center [198, 173] width 193 height 13
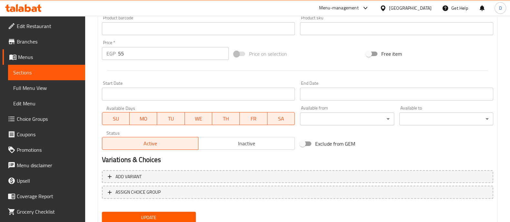
scroll to position [80, 0]
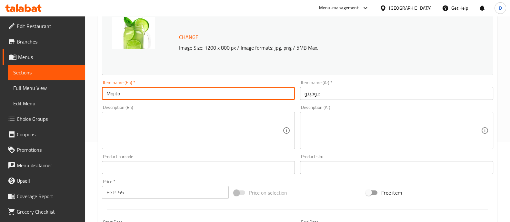
click at [361, 132] on textarea at bounding box center [392, 130] width 176 height 31
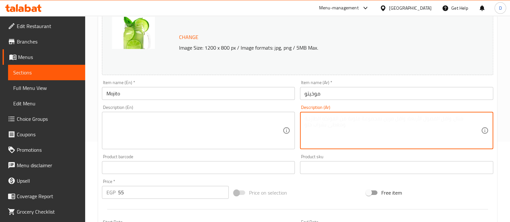
paste textarea "مشروب منعش مصنوع من النعناع والليمون والصودا"
type textarea "مشروب منعش مصنوع من النعناع والليمون والصودا"
click at [193, 119] on textarea at bounding box center [194, 130] width 176 height 31
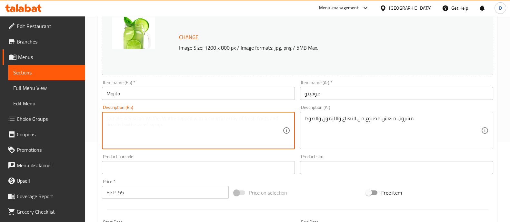
paste textarea "A refreshing drink made with mint, lemon, and soda."
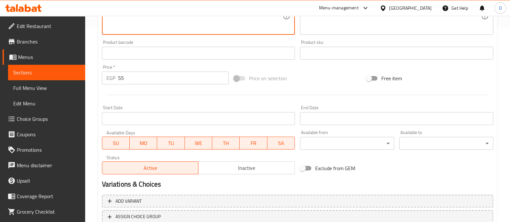
scroll to position [242, 0]
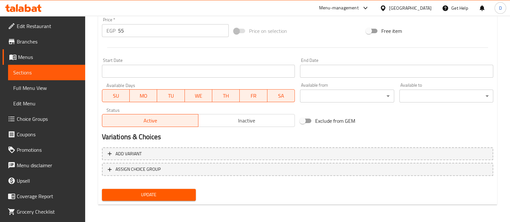
type textarea "A refreshing drink made with mint, lemon, and soda."
click at [177, 192] on span "Update" at bounding box center [148, 195] width 83 height 8
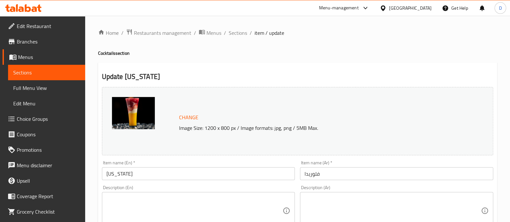
click at [336, 175] on input "فلوريدا" at bounding box center [396, 173] width 193 height 13
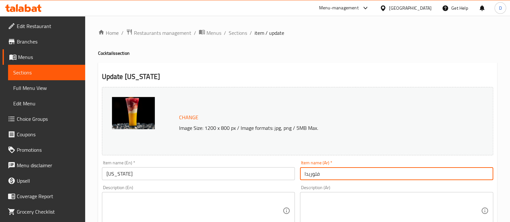
click at [336, 175] on input "فلوريدا" at bounding box center [396, 173] width 193 height 13
click at [363, 197] on textarea at bounding box center [392, 211] width 176 height 31
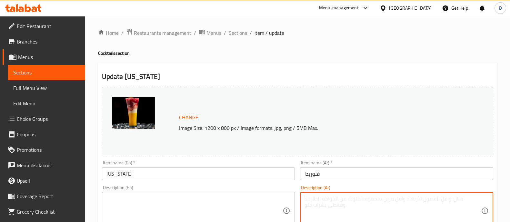
paste textarea "كوكتيل حمضي ومنعش"
type textarea "كوكتيل حمضي ومنعش"
click at [202, 198] on textarea at bounding box center [194, 211] width 176 height 31
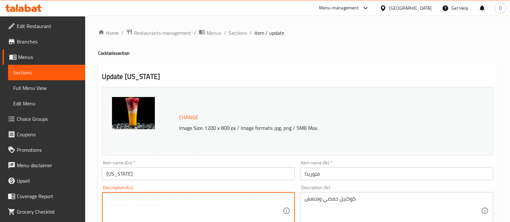
paste textarea "A refreshing citrus cocktail"
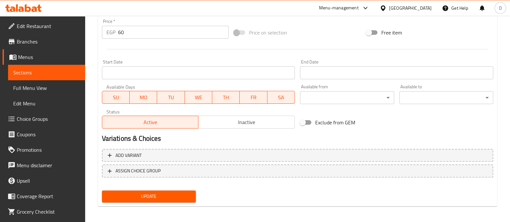
scroll to position [242, 0]
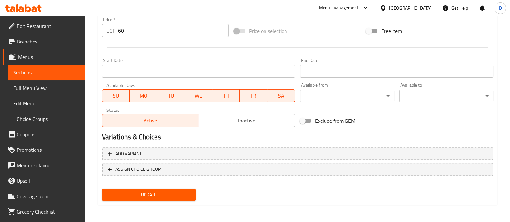
type textarea "A refreshing citrus cocktail"
click at [176, 197] on span "Update" at bounding box center [148, 195] width 83 height 8
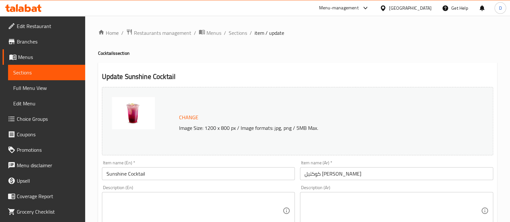
click at [343, 174] on input "كوكتيل [PERSON_NAME]" at bounding box center [396, 173] width 193 height 13
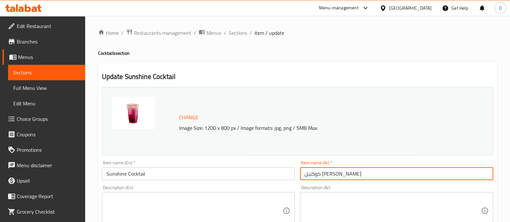
click at [343, 174] on input "كوكتيل [PERSON_NAME]" at bounding box center [396, 173] width 193 height 13
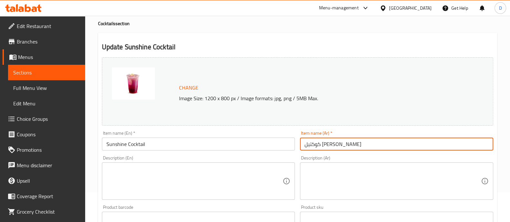
scroll to position [40, 0]
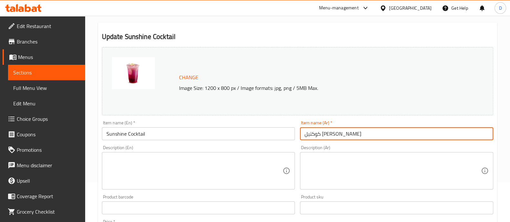
click at [328, 161] on textarea at bounding box center [392, 171] width 176 height 31
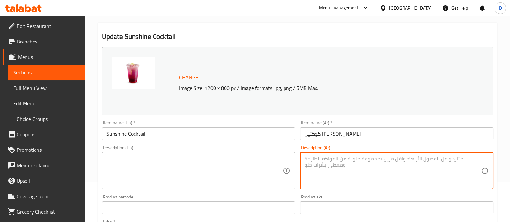
paste textarea "مزيج منعش ومليء بالحيوية من الفواكه الاستوائية بطعم مشمس"
drag, startPoint x: 335, startPoint y: 158, endPoint x: 393, endPoint y: 161, distance: 58.5
click at [393, 161] on textarea "مزيج منعش ومليء بالحيوية من الفواكه الاستوائية بطعم مشمس" at bounding box center [392, 171] width 176 height 31
type textarea "مزيج منعش ومليء بالحيوية من الفواكه الاستوائية بطعم مشمس"
click at [155, 170] on textarea at bounding box center [194, 171] width 176 height 31
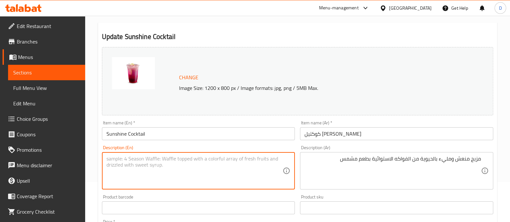
paste textarea "A refreshing and vibrant blend of tropical fruits with a sunny taste."
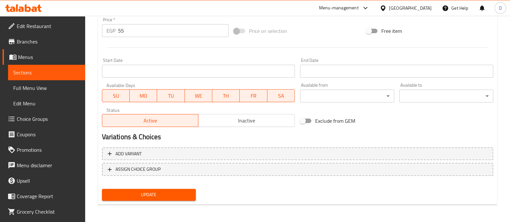
type textarea "A refreshing and vibrant blend of tropical fruits with a sunny taste."
click at [170, 191] on span "Update" at bounding box center [148, 195] width 83 height 8
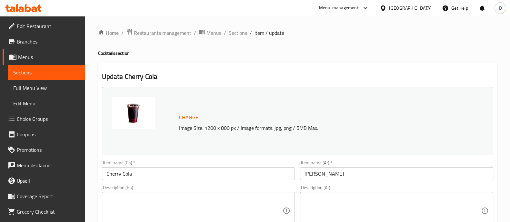
click at [339, 179] on input "[PERSON_NAME]" at bounding box center [396, 173] width 193 height 13
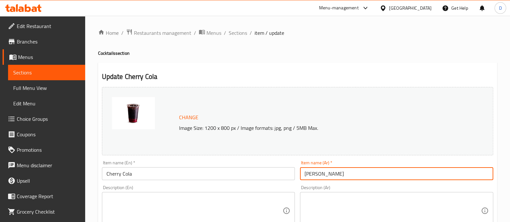
click at [339, 179] on input "[PERSON_NAME]" at bounding box center [396, 173] width 193 height 13
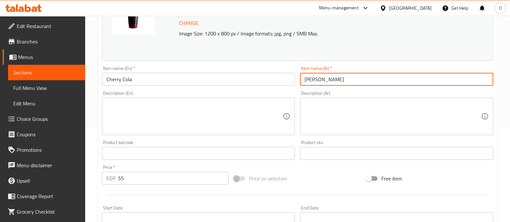
scroll to position [40, 0]
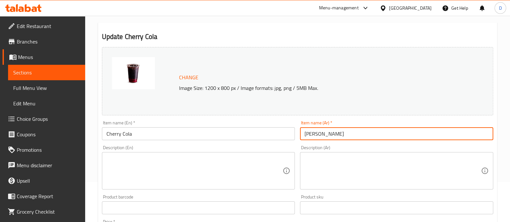
click at [361, 173] on textarea at bounding box center [392, 171] width 176 height 31
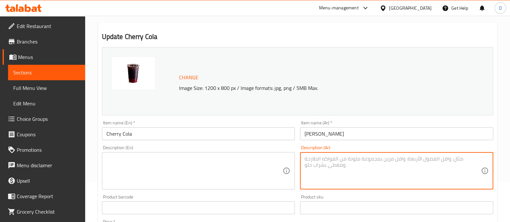
paste textarea "مشروب كولا غازي بنكهة الكرز الحلو"
type textarea "مشروب كولا غازي بنكهة الكرز الحلو"
click at [152, 170] on textarea at bounding box center [194, 171] width 176 height 31
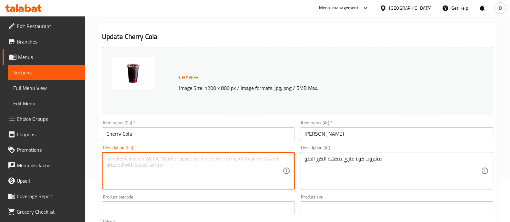
paste textarea "Sweet cherry flavored soft cola drink"
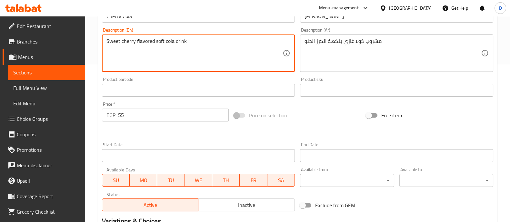
scroll to position [242, 0]
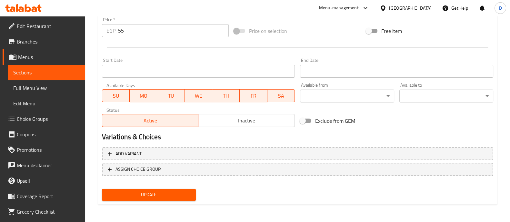
type textarea "Sweet cherry flavored soft cola drink"
click at [137, 187] on div "Update" at bounding box center [148, 194] width 99 height 17
click at [139, 194] on span "Update" at bounding box center [148, 195] width 83 height 8
click at [140, 194] on span "Update" at bounding box center [148, 195] width 83 height 8
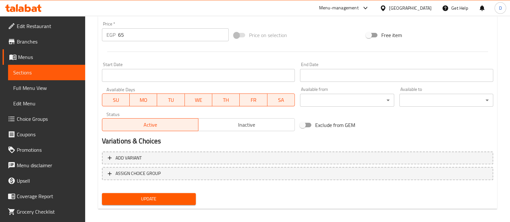
scroll to position [77, 0]
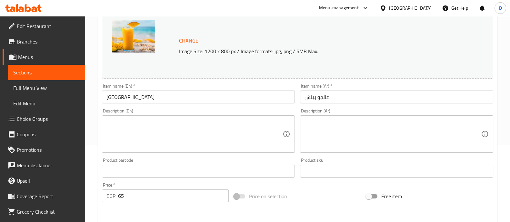
click at [325, 93] on input "مانجو بيتش" at bounding box center [396, 97] width 193 height 13
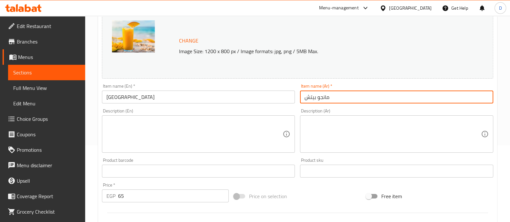
click at [325, 93] on input "مانجو بيتش" at bounding box center [396, 97] width 193 height 13
click at [359, 132] on textarea at bounding box center [392, 134] width 176 height 31
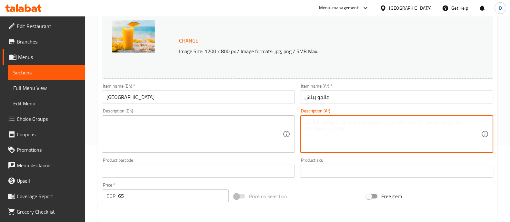
paste textarea "مزيج استوائي من المانجو الحلو والدراق [PERSON_NAME]، يُقدم بارداً لمذاق منعش وف…"
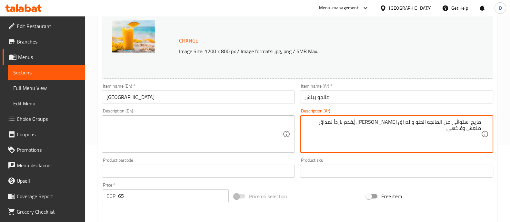
click at [406, 123] on textarea "مزيج استوائي من المانجو الحلو والدراق [PERSON_NAME]، يُقدم بارداً لمذاق منعش وف…" at bounding box center [392, 134] width 176 height 31
click at [406, 123] on textarea "مزيج استوائي من المانجو الحلو [PERSON_NAME]، يُقدم بارداً لمذاق منعش وفاكهي." at bounding box center [392, 134] width 176 height 31
click at [376, 129] on textarea "مزيج استوائي من المانجو الحلو ، يُقدم بارداً لمذاق منعش وفاكهي." at bounding box center [392, 134] width 176 height 31
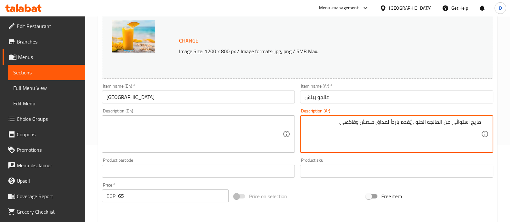
click at [376, 129] on textarea "مزيج استوائي من المانجو الحلو ، يُقدم بارداً لمذاق منعش وفاكهي." at bounding box center [392, 134] width 176 height 31
click at [375, 129] on textarea "مزيج استوائي من المانجو الحلو ، يُقدم بارداً لمذاق منعش وفاكهي." at bounding box center [392, 134] width 176 height 31
type textarea "مزيج استوائي من المانجو الحلو ، يُقدم بارداً لمذاق منعش وفاكهي."
click at [156, 119] on textarea at bounding box center [194, 134] width 176 height 31
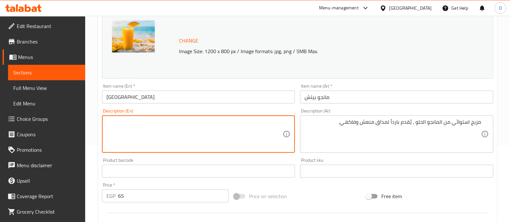
paste textarea "A tropical blend of sweet mango, served chilled for a refreshing and fruity tas…"
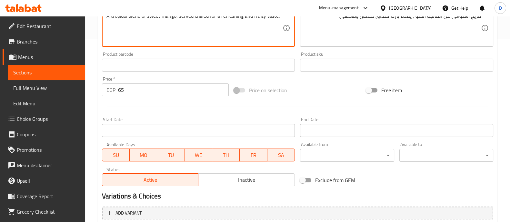
scroll to position [242, 0]
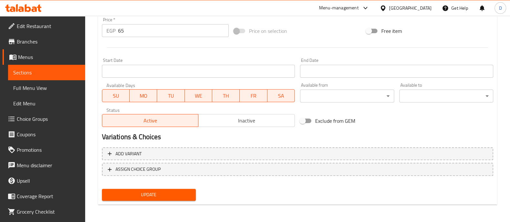
type textarea "A tropical blend of sweet mango, served chilled for a refreshing and fruity tas…"
click at [139, 195] on span "Update" at bounding box center [148, 195] width 83 height 8
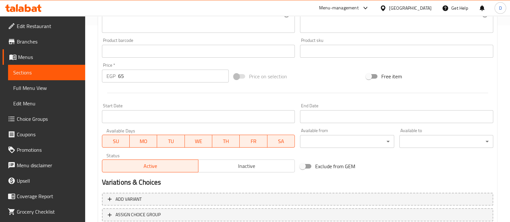
scroll to position [238, 0]
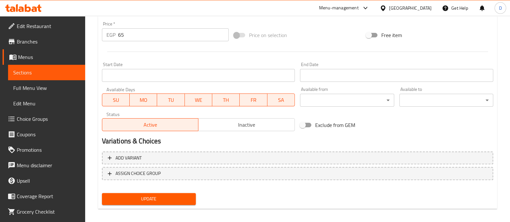
click at [152, 195] on span "Update" at bounding box center [148, 199] width 83 height 8
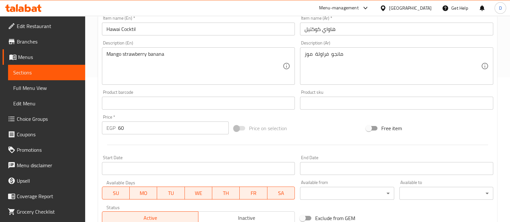
scroll to position [242, 0]
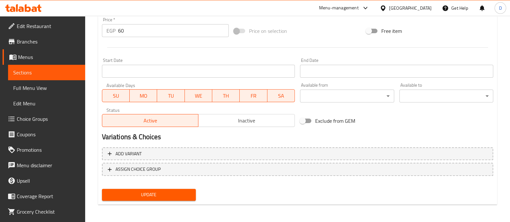
click at [156, 189] on button "Update" at bounding box center [149, 195] width 94 height 12
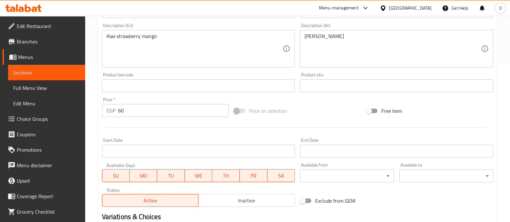
scroll to position [238, 0]
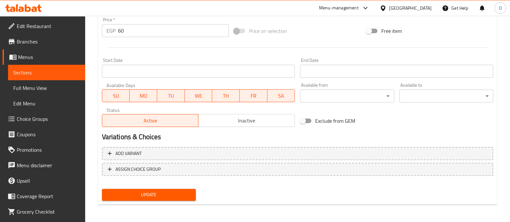
click at [164, 196] on span "Update" at bounding box center [148, 195] width 83 height 8
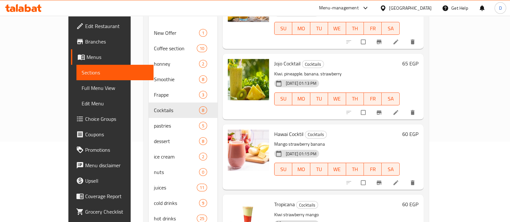
scroll to position [111, 0]
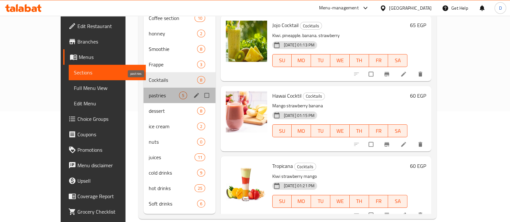
click at [149, 92] on span "pastries" at bounding box center [164, 96] width 30 height 8
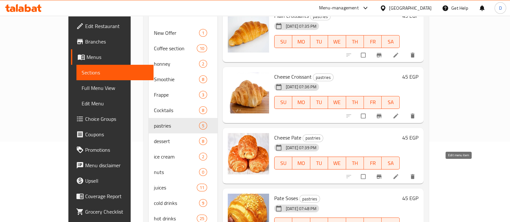
scroll to position [111, 0]
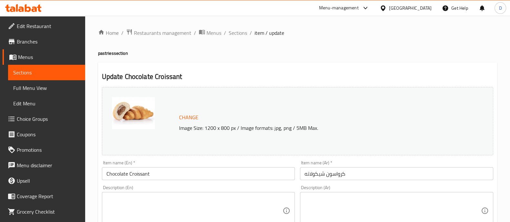
click at [337, 169] on input "كرواسون شيكولاته" at bounding box center [396, 173] width 193 height 13
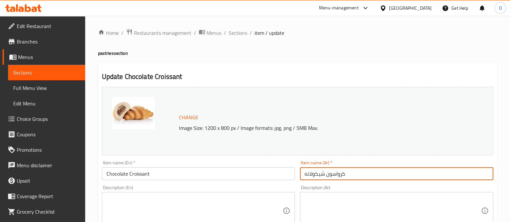
click at [337, 169] on input "كرواسون شيكولاته" at bounding box center [396, 173] width 193 height 13
click at [331, 208] on textarea at bounding box center [392, 211] width 176 height 31
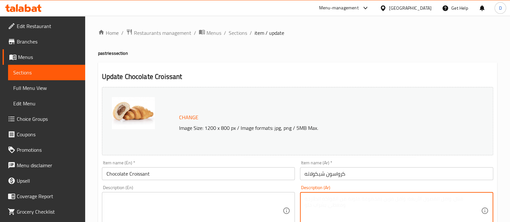
paste textarea "كرواسون هش بالزبدة ومحشو بالشوكولاتة الغنية"
type textarea "كرواسون هش بالزبدة ومحشو بالشوكولاتة الغنية"
click at [139, 217] on textarea at bounding box center [194, 211] width 176 height 31
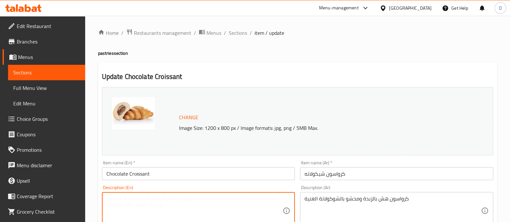
paste textarea "Flaky croissants with butter and filled with rich chocolate"
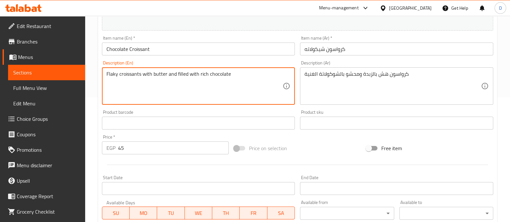
scroll to position [242, 0]
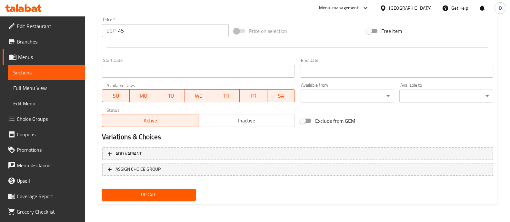
type textarea "Flaky croissants with butter and filled with rich chocolate"
click at [158, 196] on span "Update" at bounding box center [148, 195] width 83 height 8
click at [153, 193] on span "Update" at bounding box center [148, 195] width 83 height 8
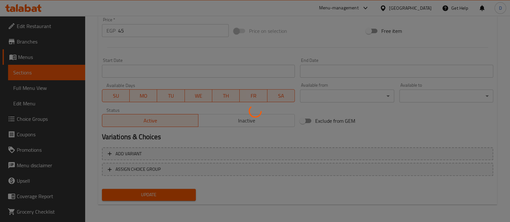
scroll to position [41, 0]
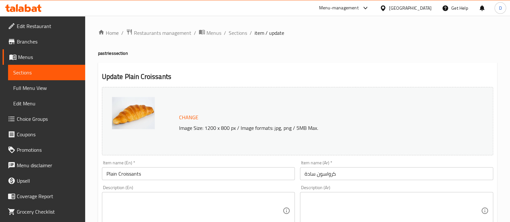
click at [357, 173] on input "كرواسون سادة" at bounding box center [396, 173] width 193 height 13
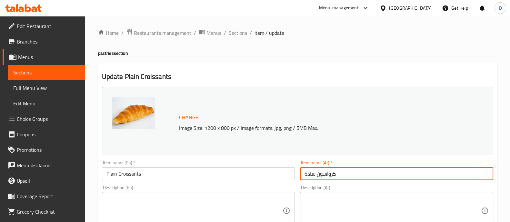
click at [357, 172] on input "كرواسون سادة" at bounding box center [396, 173] width 193 height 13
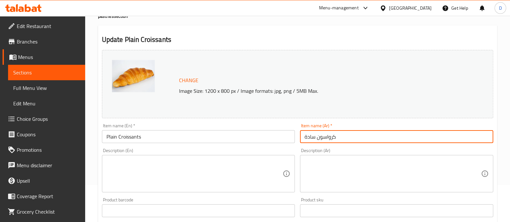
scroll to position [80, 0]
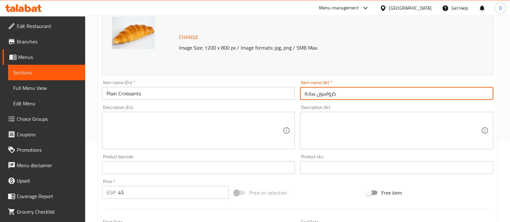
click at [355, 138] on textarea at bounding box center [392, 130] width 176 height 31
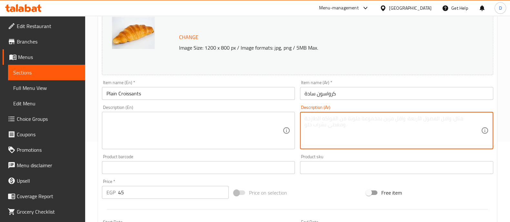
paste textarea "كرواسون كلاسيكي بطعم الزبدة، بطبقات ذهبية هشة وقلب طري"
type textarea "كرواسون كلاسيكي بطعم الزبدة"
click at [167, 141] on textarea at bounding box center [194, 130] width 176 height 31
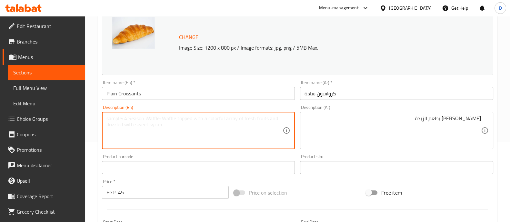
paste textarea "Classic Butter Croissant"
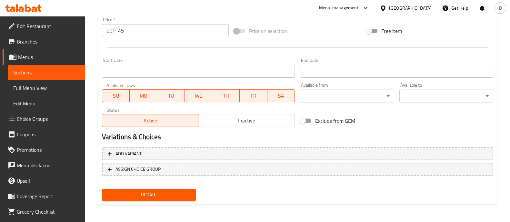
type textarea "Classic Butter Croissant"
click at [165, 196] on span "Update" at bounding box center [148, 195] width 83 height 8
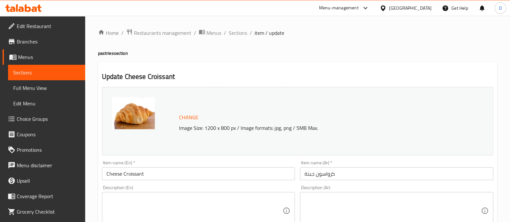
click at [323, 173] on input "كرواسون جبنة" at bounding box center [396, 173] width 193 height 13
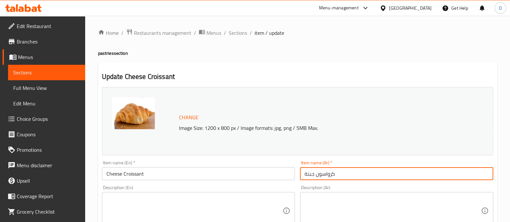
click at [323, 173] on input "كرواسون جبنة" at bounding box center [396, 173] width 193 height 13
click at [339, 205] on textarea at bounding box center [392, 211] width 176 height 31
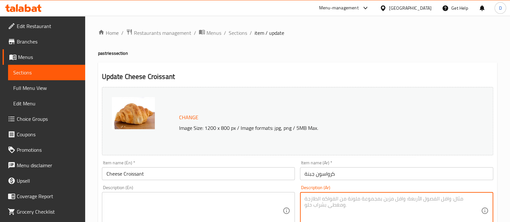
paste textarea "كرواسون طري وهش محشو بجبنة غنية ومذابة"
type textarea "كرواسون طري وهش محشو بجبنة غنية ومذابة"
click at [179, 212] on textarea at bounding box center [194, 211] width 176 height 31
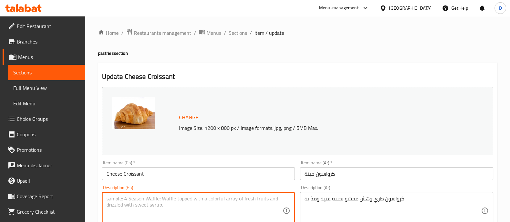
paste textarea "A soft and flaky croissant filled with rich, melted cheese"
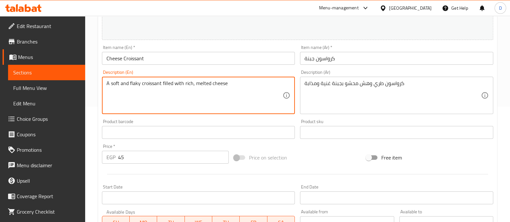
scroll to position [242, 0]
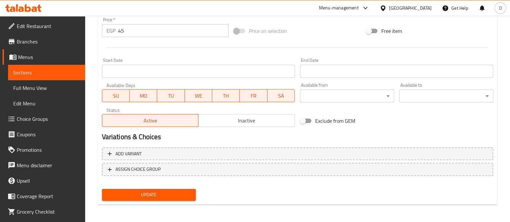
type textarea "A soft and flaky croissant filled with rich, melted cheese"
click at [129, 192] on span "Update" at bounding box center [148, 195] width 83 height 8
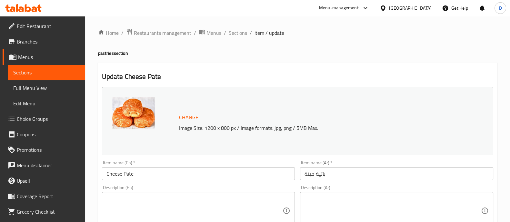
click at [331, 169] on input "باتية جبنة" at bounding box center [396, 173] width 193 height 13
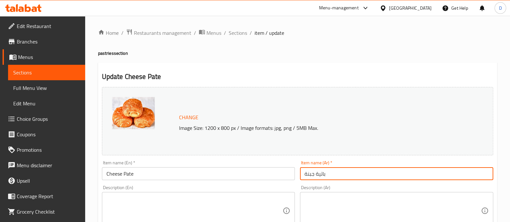
click at [331, 169] on input "باتية جبنة" at bounding box center [396, 173] width 193 height 13
click at [333, 189] on div "Description (Ar) Description (Ar)" at bounding box center [396, 207] width 193 height 44
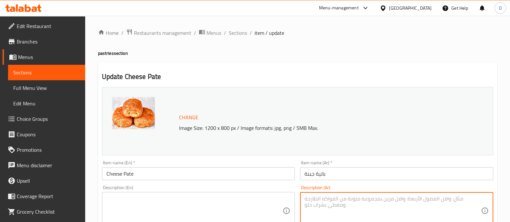
click at [344, 215] on textarea at bounding box center [392, 211] width 176 height 31
paste textarea "عجينة باف هشة ومقرمشة محشوة بالجبن الكريمي"
type textarea "عجينة باف هشة ومقرمشة محشوة بالجبن الكريمي"
click at [142, 209] on textarea at bounding box center [194, 211] width 176 height 31
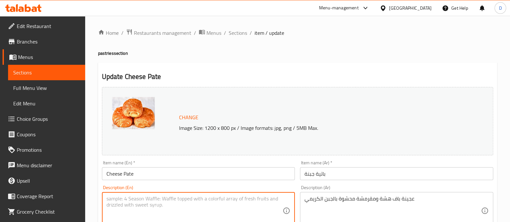
paste textarea "A light and crispy puff pastry filled with creamy cheese"
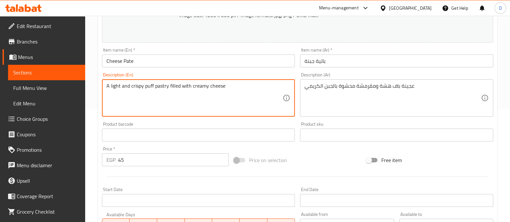
scroll to position [242, 0]
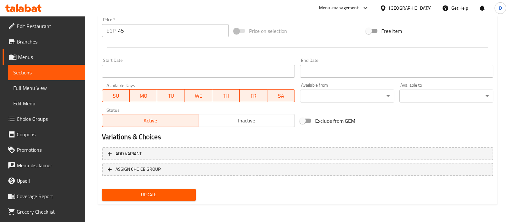
type textarea "A light and crispy puff pastry filled with creamy cheese"
click at [155, 189] on button "Update" at bounding box center [149, 195] width 94 height 12
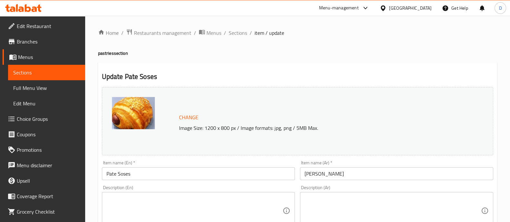
click at [338, 173] on input "باتية سوسيس" at bounding box center [396, 173] width 193 height 13
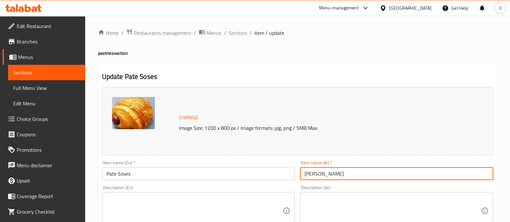
click at [338, 173] on input "باتية سوسيس" at bounding box center [396, 173] width 193 height 13
click at [328, 215] on textarea at bounding box center [392, 211] width 176 height 31
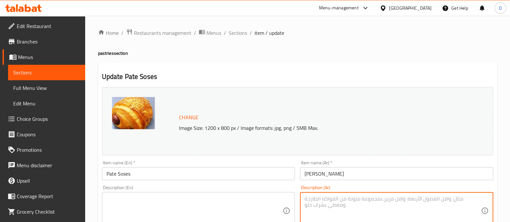
paste textarea "عجينة باف مقرمشة ومحشوة بسجق شهي"
type textarea "عجينة باف مقرمشة ومحشوة بسجق شهي"
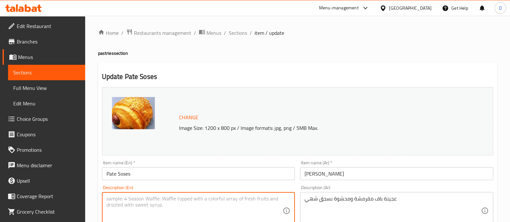
click at [146, 217] on textarea at bounding box center [194, 211] width 176 height 31
paste textarea "A flaky puff pastry filled with savory sausage"
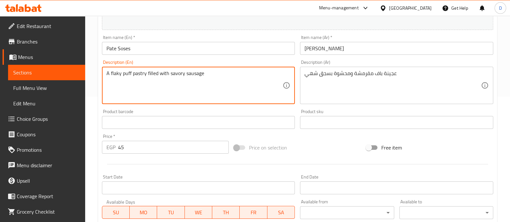
scroll to position [242, 0]
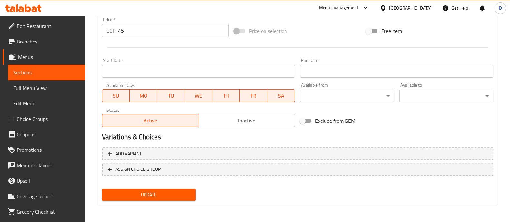
type textarea "A flaky puff pastry filled with savory sausage"
click at [172, 196] on span "Update" at bounding box center [148, 195] width 83 height 8
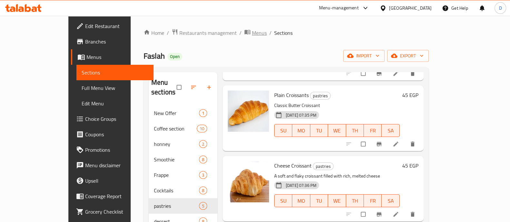
scroll to position [116, 0]
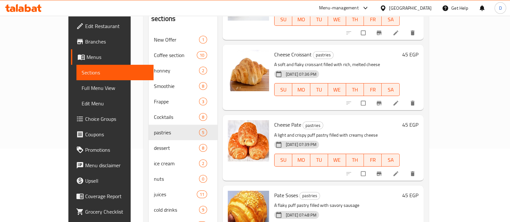
scroll to position [111, 0]
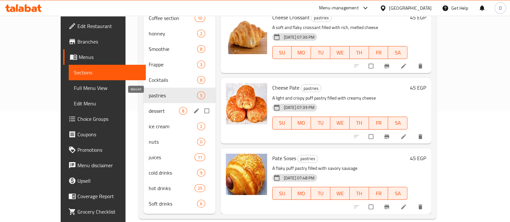
click at [149, 107] on span "dessert" at bounding box center [164, 111] width 30 height 8
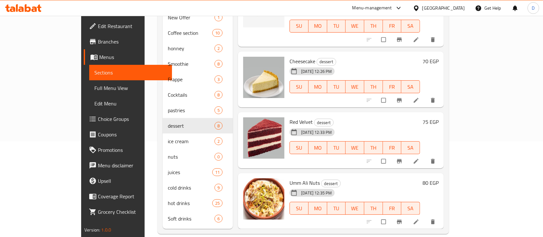
scroll to position [269, 0]
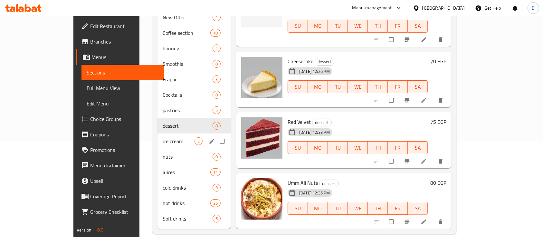
drag, startPoint x: 118, startPoint y: 131, endPoint x: 127, endPoint y: 194, distance: 63.2
click at [163, 137] on span "ice cream" at bounding box center [179, 141] width 32 height 8
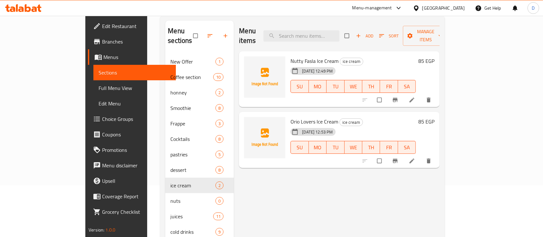
scroll to position [10, 0]
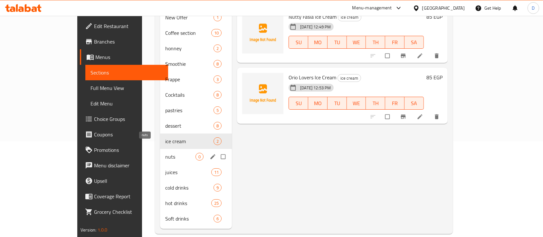
click at [165, 153] on span "nuts" at bounding box center [180, 157] width 30 height 8
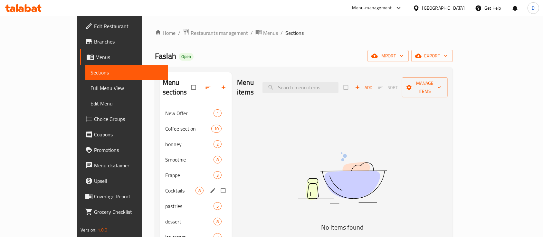
scroll to position [86, 0]
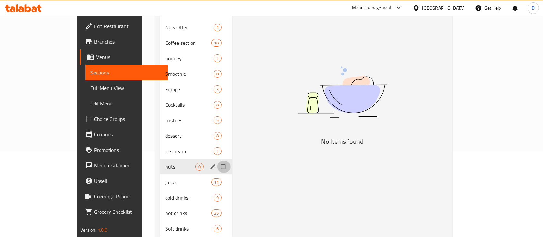
click at [217, 161] on input "Menu sections" at bounding box center [224, 167] width 14 height 12
checkbox input "true"
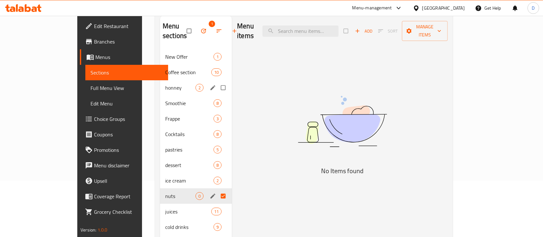
scroll to position [43, 0]
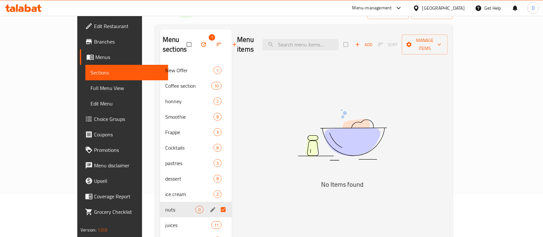
drag, startPoint x: 177, startPoint y: 32, endPoint x: 161, endPoint y: 54, distance: 27.2
click at [176, 32] on div "Menu sections 1" at bounding box center [196, 44] width 72 height 31
click at [201, 41] on icon "button" at bounding box center [204, 44] width 6 height 6
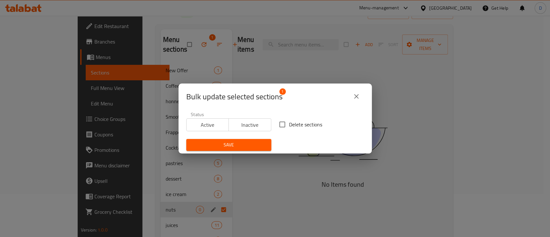
click at [332, 127] on div "Delete sections" at bounding box center [321, 124] width 93 height 21
click at [300, 127] on span "Delete sections" at bounding box center [305, 125] width 33 height 8
click at [289, 127] on input "Delete sections" at bounding box center [283, 125] width 14 height 14
checkbox input "true"
click at [230, 147] on span "Save" at bounding box center [228, 145] width 75 height 8
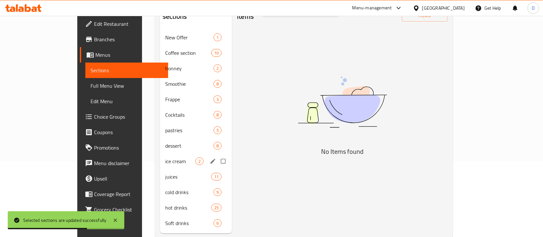
scroll to position [90, 0]
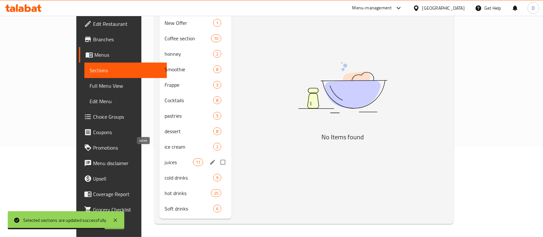
click at [160, 157] on div "juices 11" at bounding box center [196, 161] width 73 height 15
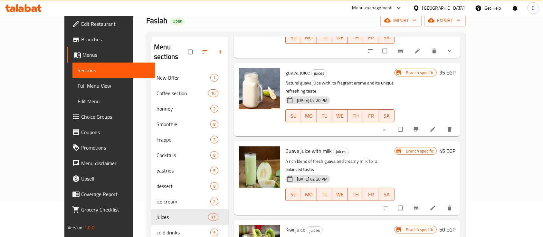
scroll to position [90, 0]
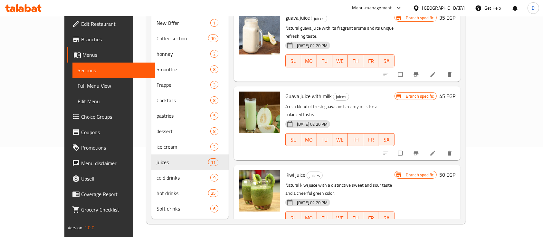
click at [157, 174] on span "cold drinks" at bounding box center [184, 178] width 54 height 8
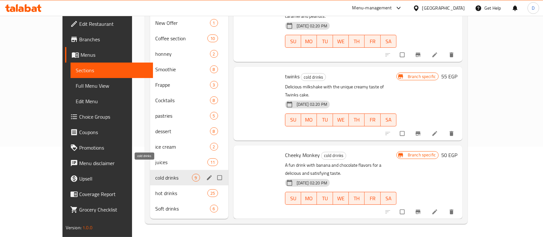
scroll to position [413, 0]
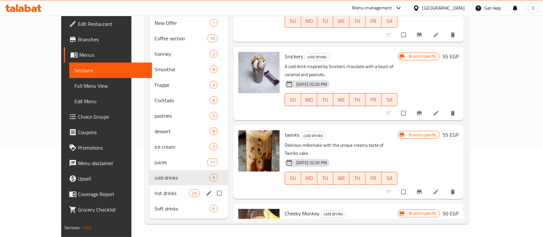
click at [155, 189] on span "hot drinks" at bounding box center [172, 193] width 35 height 8
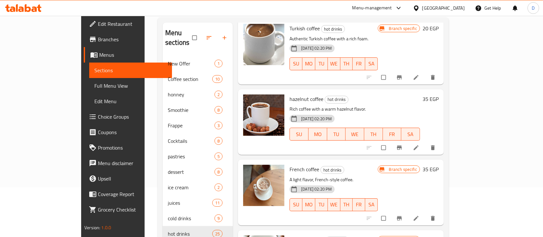
scroll to position [90, 0]
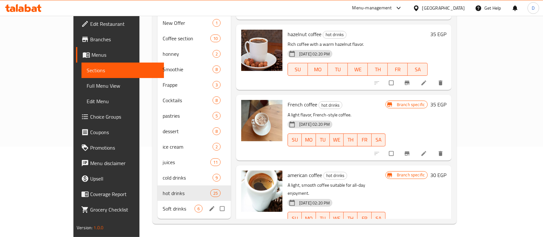
click at [158, 203] on div "Soft drinks 6" at bounding box center [194, 208] width 73 height 15
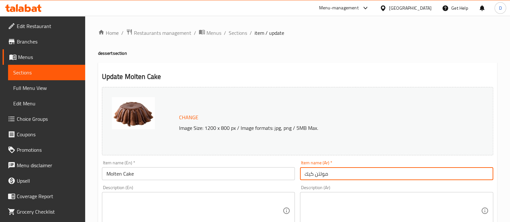
click at [322, 173] on input "مولتن كيك" at bounding box center [396, 173] width 193 height 13
click at [332, 196] on textarea at bounding box center [392, 211] width 176 height 31
paste textarea "كيك شوكولاتة دافئ"
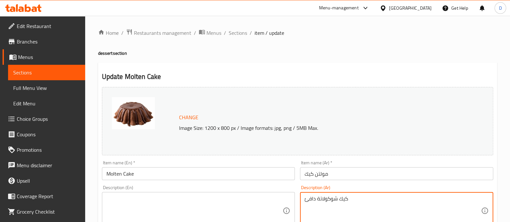
type textarea "كيك شوكولاتة دافئ"
click at [159, 218] on textarea at bounding box center [194, 211] width 176 height 31
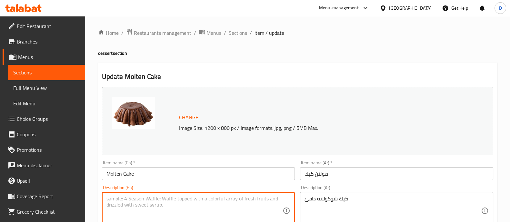
paste textarea "A warm chocolate cake"
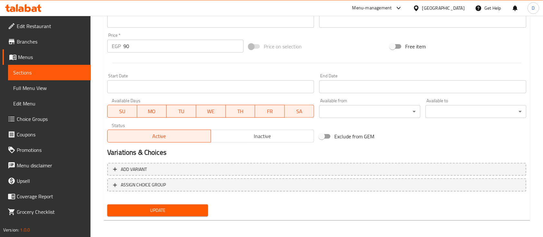
type textarea "A warm chocolate cake"
click at [176, 209] on span "Update" at bounding box center [158, 210] width 91 height 8
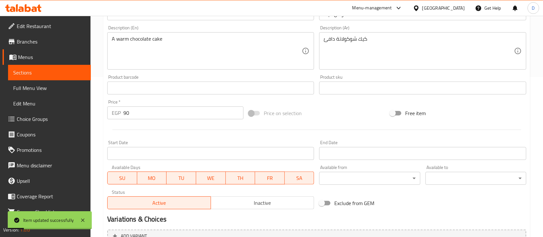
scroll to position [54, 0]
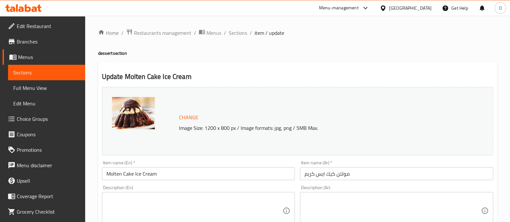
click at [238, 180] on input "Molten Cake Ice Cream" at bounding box center [198, 173] width 193 height 13
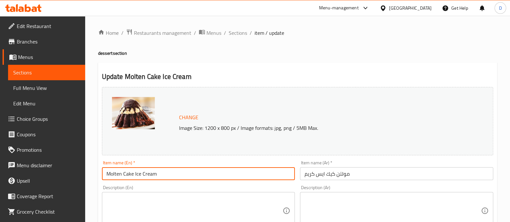
click at [238, 180] on input "Molten Cake Ice Cream" at bounding box center [198, 173] width 193 height 13
click at [335, 215] on textarea at bounding box center [392, 211] width 176 height 31
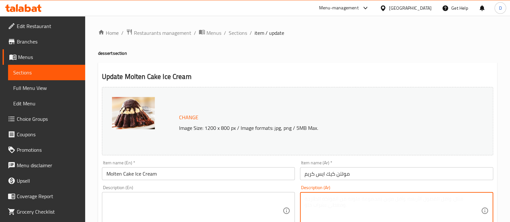
paste textarea "كيك شوكولاتة ساخن لين يُقدم مع [PERSON_NAME]"
click at [365, 198] on textarea "كيك شوكولاتة ساخن لين يُقدم مع [PERSON_NAME]" at bounding box center [392, 211] width 176 height 31
type textarea "كيك شوكولاتة ساخن يُقدم مع [PERSON_NAME]"
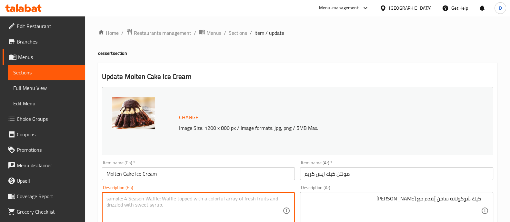
click at [145, 209] on textarea at bounding box center [194, 211] width 176 height 31
paste textarea "Warm chocolate cake served with creamy ice cream"
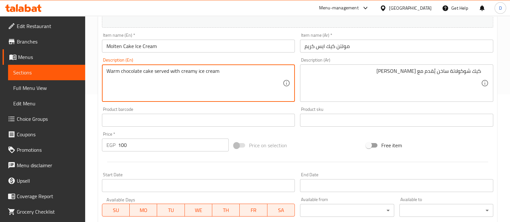
scroll to position [242, 0]
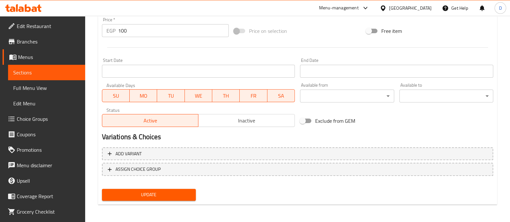
type textarea "Warm chocolate cake served with creamy ice cream"
click at [160, 199] on button "Update" at bounding box center [149, 195] width 94 height 12
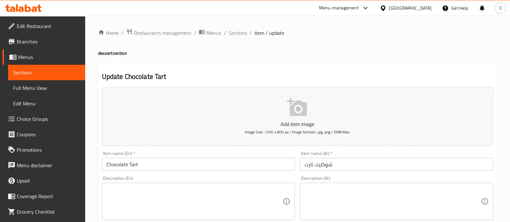
click at [332, 166] on input "شوكليت تارت" at bounding box center [396, 164] width 193 height 13
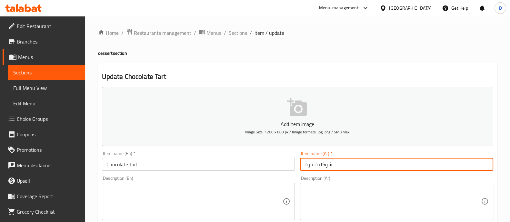
click at [332, 166] on input "شوكليت تارت" at bounding box center [396, 164] width 193 height 13
click at [343, 197] on textarea at bounding box center [392, 201] width 176 height 31
paste textarea "تارت شوكولاتة غني"
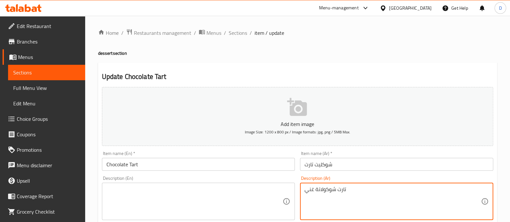
type textarea "تارت شوكولاتة غني"
click at [175, 194] on textarea at bounding box center [194, 201] width 176 height 31
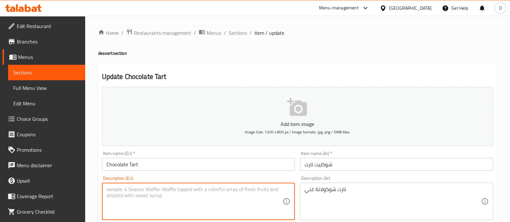
paste textarea "A rich and smooth chocolate tart"
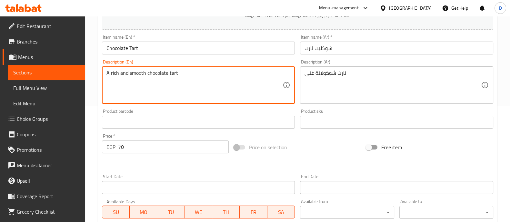
scroll to position [233, 0]
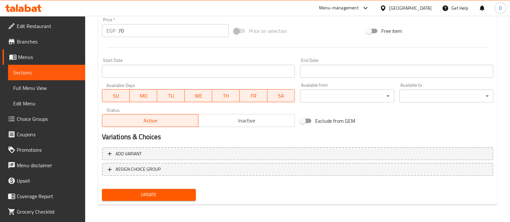
type textarea "A rich and smooth chocolate tart"
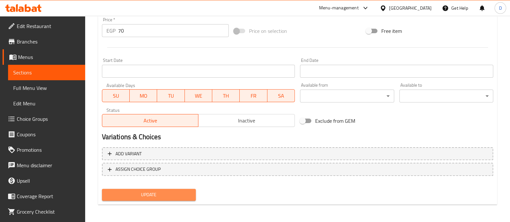
click at [175, 194] on span "Update" at bounding box center [148, 195] width 83 height 8
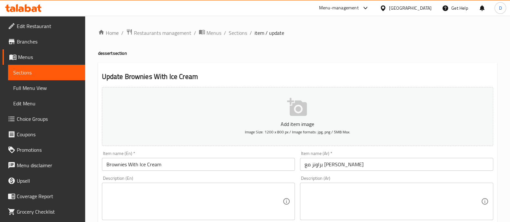
click at [133, 77] on h2 "Update Brownies With Ice Cream" at bounding box center [297, 77] width 391 height 10
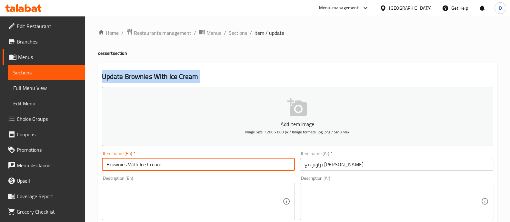
click at [226, 166] on input "Brownies With Ice Cream" at bounding box center [198, 164] width 193 height 13
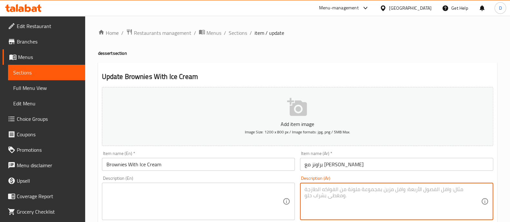
click at [337, 196] on textarea at bounding box center [392, 201] width 176 height 31
paste textarea "[PERSON_NAME] دافئ وغني يُقدم مع كرة من الآيس [PERSON_NAME]"
type textarea "[PERSON_NAME] دافئ وغني يُقدم مع كرة من الآيس [PERSON_NAME]"
click at [149, 212] on textarea at bounding box center [194, 201] width 176 height 31
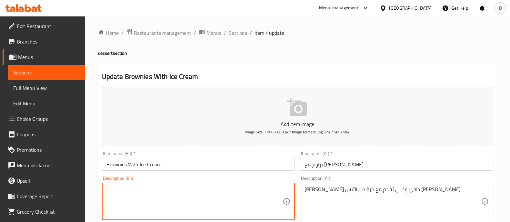
paste textarea "Warm, fudgy brownies served with a scoop of creamy ice cream"
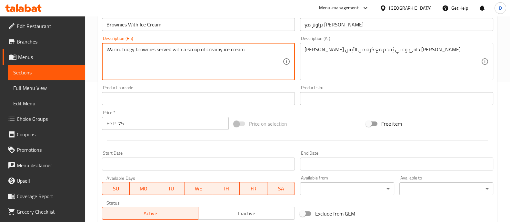
scroll to position [233, 0]
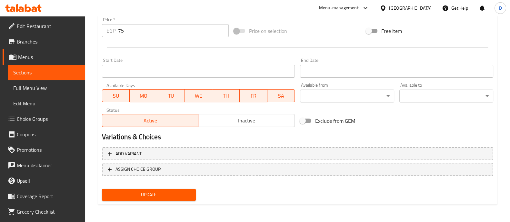
type textarea "Warm, fudgy brownies served with a scoop of creamy ice cream"
click at [161, 197] on span "Update" at bounding box center [148, 195] width 83 height 8
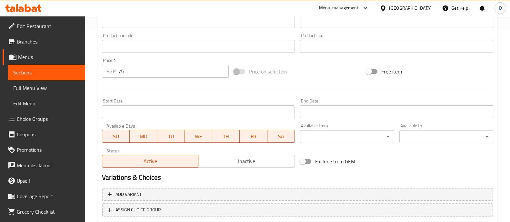
scroll to position [233, 0]
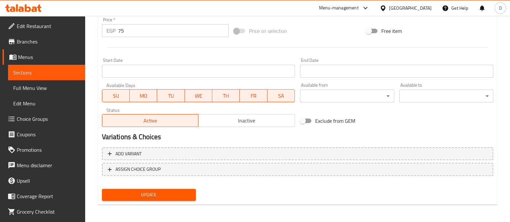
click at [162, 191] on span "Update" at bounding box center [148, 195] width 83 height 8
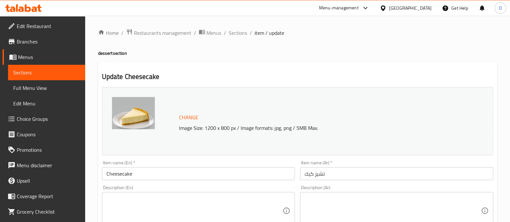
click at [334, 174] on input "تشيز كيك" at bounding box center [396, 173] width 193 height 13
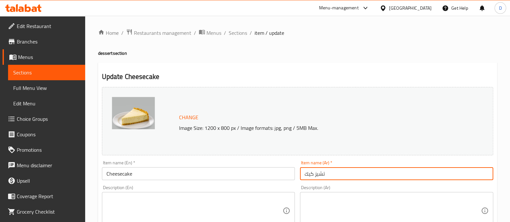
click at [334, 174] on input "تشيز كيك" at bounding box center [396, 173] width 193 height 13
click at [355, 205] on textarea at bounding box center [392, 211] width 176 height 31
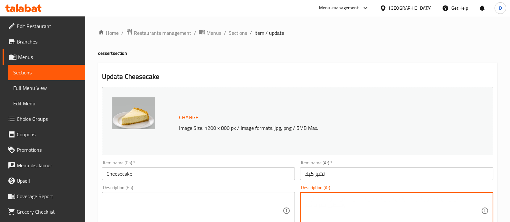
paste textarea "A creamy and smooth dessert with a rich cheese filling"
type textarea "A creamy and smooth dessert with a rich cheese filling"
click at [197, 201] on textarea at bounding box center [194, 211] width 176 height 31
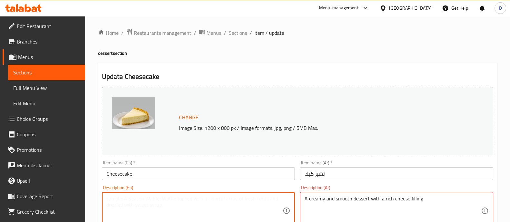
paste textarea "A creamy and smooth dessert with a rich cheese filling"
type textarea "A creamy and smooth dessert with a rich cheese filling"
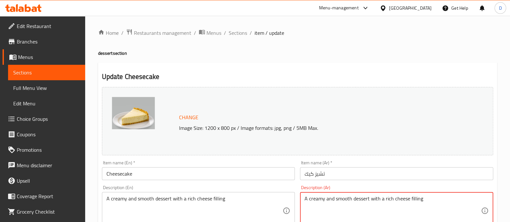
click at [323, 212] on textarea "A creamy and smooth dessert with a rich cheese filling" at bounding box center [392, 211] width 176 height 31
paste textarea "[PERSON_NAME] وناعم بحشوة جبن غنية"
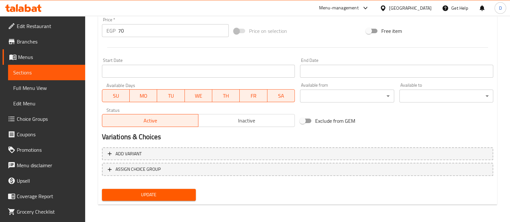
type textarea "[PERSON_NAME] وناعم بحشوة جبن غنية"
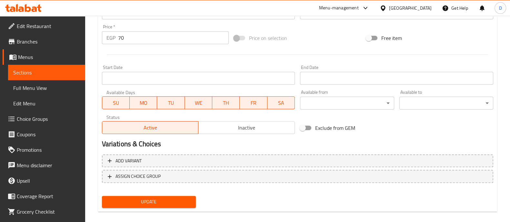
click at [175, 198] on span "Update" at bounding box center [148, 202] width 83 height 8
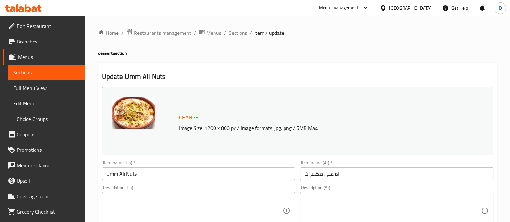
click at [354, 167] on div "Item name (Ar)   * ام على مكسرات Item name (Ar) *" at bounding box center [396, 171] width 193 height 20
click at [348, 171] on input "ام على مكسرات" at bounding box center [396, 173] width 193 height 13
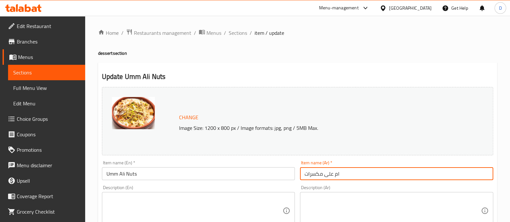
click at [348, 171] on input "ام على مكسرات" at bounding box center [396, 173] width 193 height 13
click at [326, 210] on textarea at bounding box center [392, 211] width 176 height 31
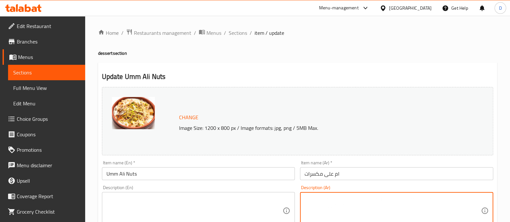
paste textarea "حلى مصري تقليدي"
type textarea "حلى مصري تقليدي"
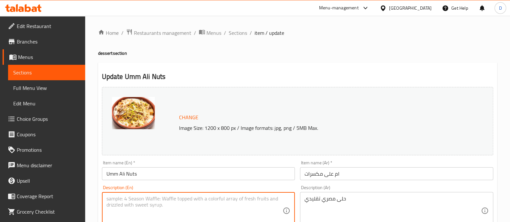
click at [181, 204] on textarea at bounding box center [194, 211] width 176 height 31
paste textarea "A traditional Egyptian dessert"
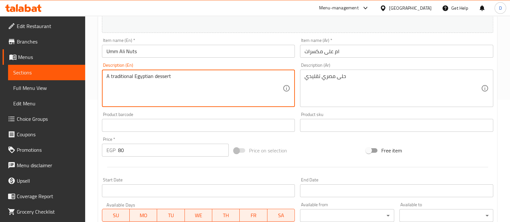
scroll to position [242, 0]
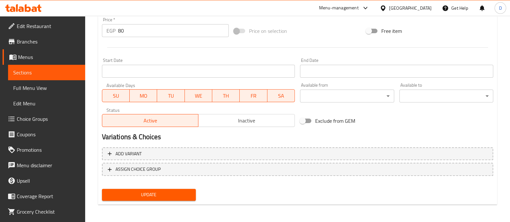
type textarea "A traditional Egyptian dessert"
click at [162, 190] on button "Update" at bounding box center [149, 195] width 94 height 12
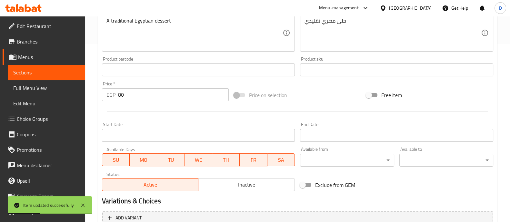
scroll to position [121, 0]
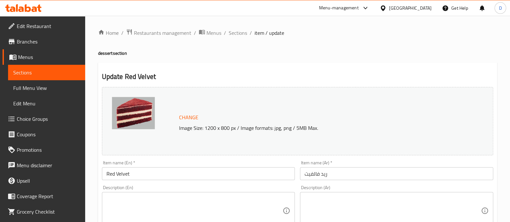
click at [230, 177] on input "Red Velvet" at bounding box center [198, 173] width 193 height 13
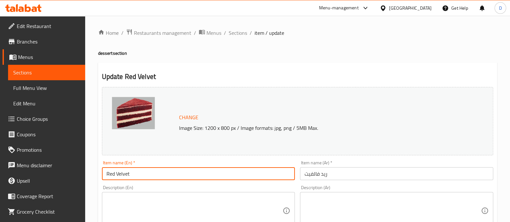
click at [230, 177] on input "Red Velvet" at bounding box center [198, 173] width 193 height 13
click at [329, 207] on textarea at bounding box center [392, 211] width 176 height 31
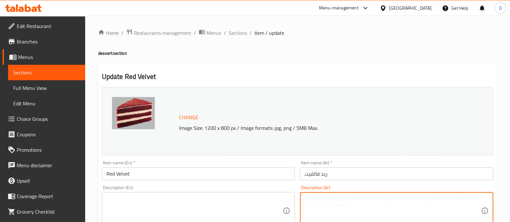
paste textarea "كعكة طرية وناعمة بلون أحمر غني"
click at [478, 197] on textarea "كعكة طرية وناعمة بلون أحمر غني" at bounding box center [392, 211] width 176 height 31
type textarea "كيك طرية وناعمة بلون أحمر غني"
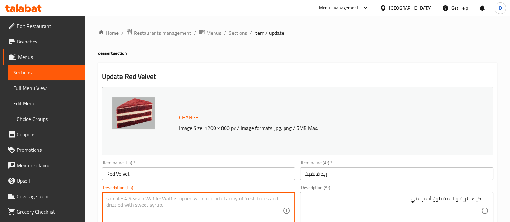
click at [162, 206] on textarea at bounding box center [194, 211] width 176 height 31
paste textarea "Soft and fluffy cake with a rich red color."
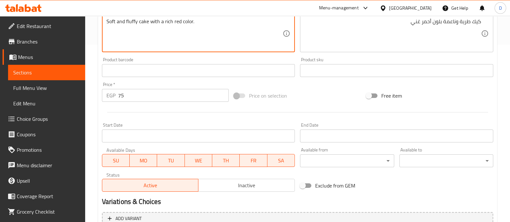
scroll to position [242, 0]
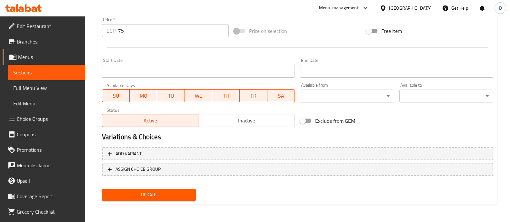
type textarea "Soft and fluffy cake with a rich red color."
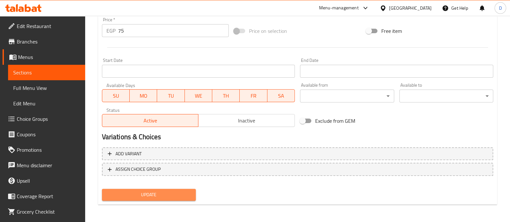
click at [164, 199] on button "Update" at bounding box center [149, 195] width 94 height 12
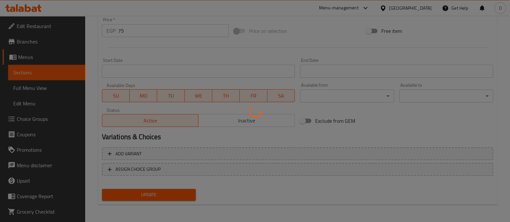
click at [164, 199] on div at bounding box center [255, 111] width 510 height 222
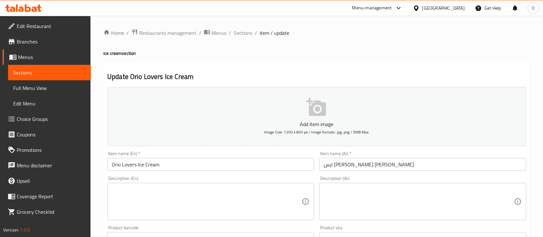
click at [343, 171] on input "ايس كريم محبين اوريو" at bounding box center [422, 164] width 207 height 13
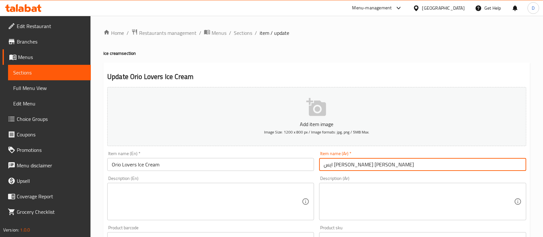
click at [343, 171] on input "ايس كريم محبين اوريو" at bounding box center [422, 164] width 207 height 13
click at [344, 194] on textarea at bounding box center [419, 201] width 190 height 31
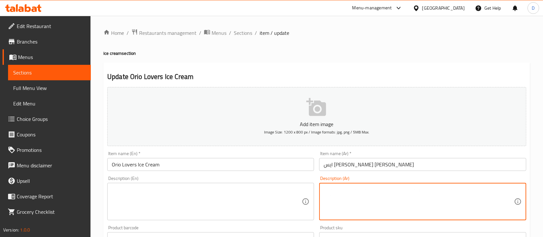
paste textarea "آيس كريم كريمي ممزوج بقطع بسكويت أوريو المقرمشة"
type textarea "آيس كريم كريمي ممزوج بقطع بسكويت أوريو المقرمشة"
click at [150, 206] on textarea at bounding box center [207, 201] width 190 height 31
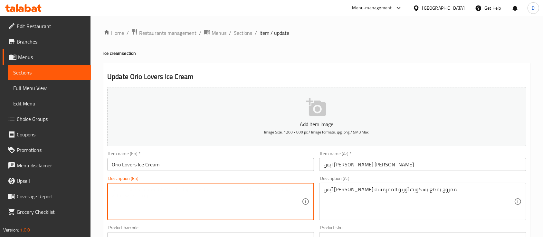
paste textarea "Creamy ice cream mixed with crunchy Oreo cookie pieces"
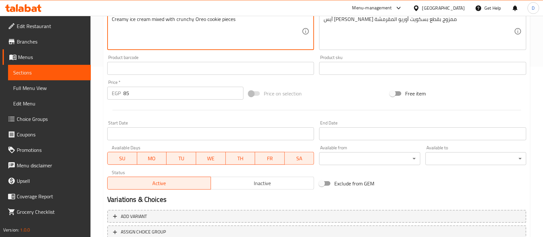
scroll to position [219, 0]
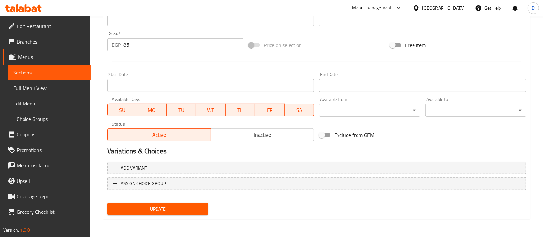
type textarea "Creamy ice cream mixed with crunchy Oreo cookie pieces"
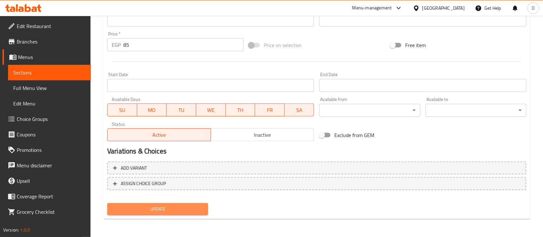
click at [150, 206] on span "Update" at bounding box center [158, 209] width 91 height 8
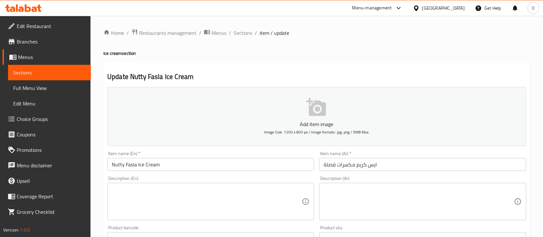
click at [346, 168] on input "ايس كريم مكسرات فصلة" at bounding box center [422, 164] width 207 height 13
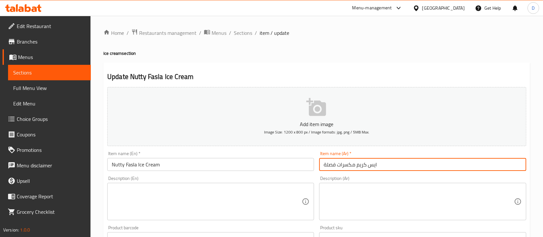
click at [346, 168] on input "ايس كريم مكسرات فصلة" at bounding box center [422, 164] width 207 height 13
click at [351, 210] on textarea at bounding box center [419, 201] width 190 height 31
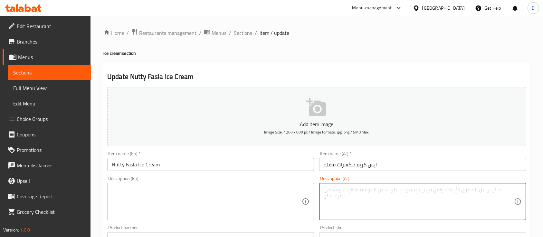
paste textarea "آيس [PERSON_NAME] محشو بمكسرات"
type textarea "آيس [PERSON_NAME] محشو بمكسرات"
click at [205, 212] on textarea at bounding box center [207, 201] width 190 height 31
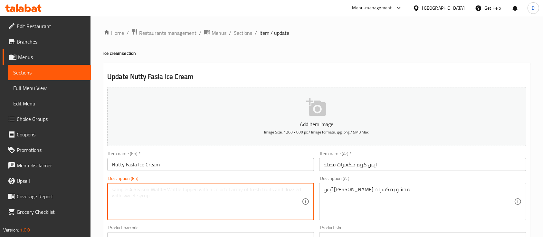
paste textarea "Creamy ice cream filled with nuts"
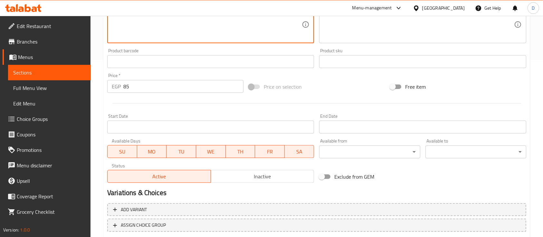
scroll to position [219, 0]
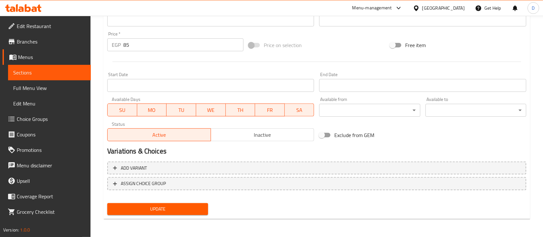
type textarea "Creamy ice cream filled with nuts"
click at [163, 209] on span "Update" at bounding box center [158, 209] width 91 height 8
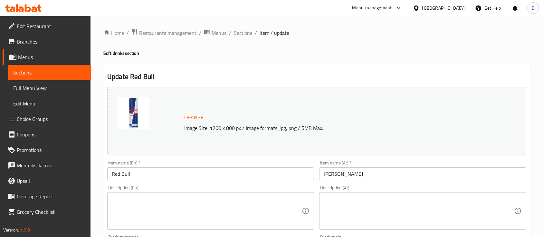
click at [339, 196] on textarea at bounding box center [419, 211] width 190 height 31
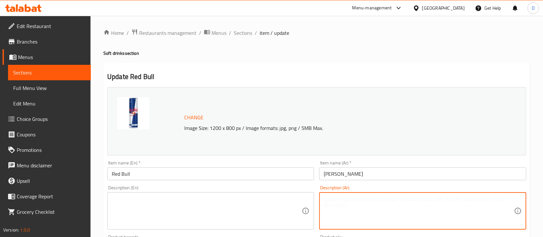
paste textarea "مشروب غازي"
type textarea "مشروب غازي"
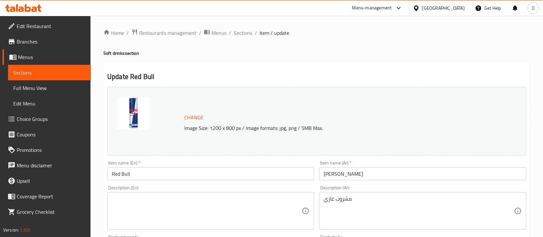
click at [157, 193] on div "Description (En)" at bounding box center [210, 210] width 207 height 37
paste textarea "Soft Drink"
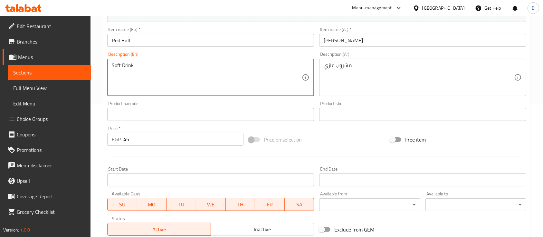
scroll to position [228, 0]
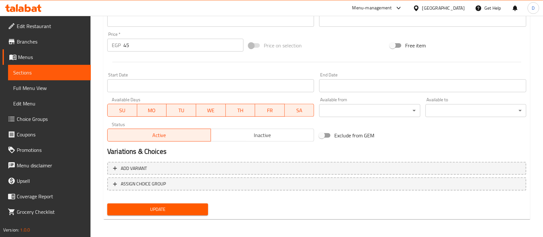
type textarea "Soft Drink"
click at [164, 208] on span "Update" at bounding box center [158, 209] width 91 height 8
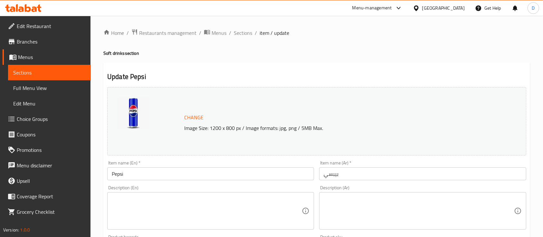
click at [343, 208] on textarea at bounding box center [419, 211] width 190 height 31
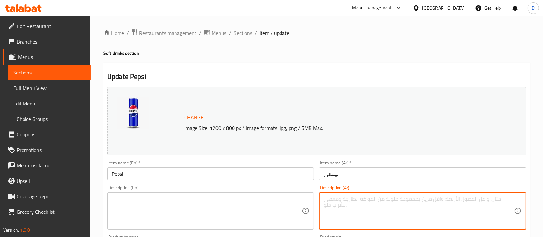
paste textarea "مشروب غازي"
type textarea "مشروب غازي"
click at [134, 215] on textarea at bounding box center [207, 211] width 190 height 31
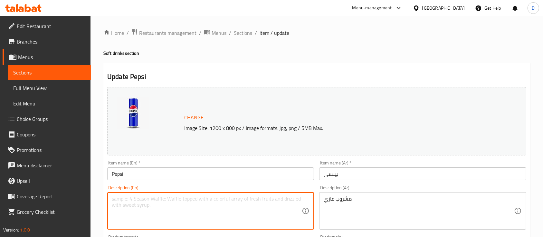
paste textarea "Soft Drink"
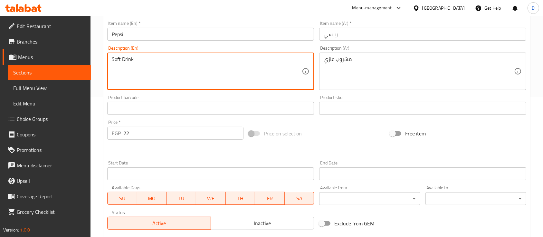
scroll to position [228, 0]
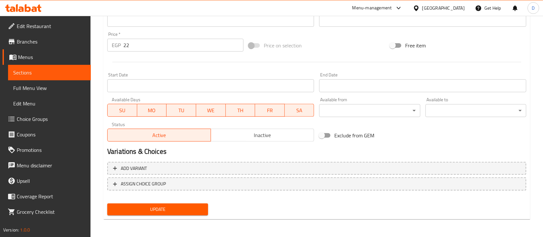
type textarea "Soft Drink"
click at [134, 215] on button "Update" at bounding box center [157, 209] width 101 height 12
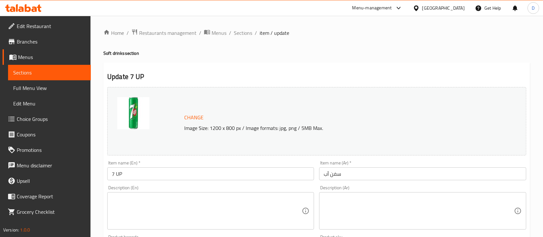
click at [370, 215] on textarea at bounding box center [419, 211] width 190 height 31
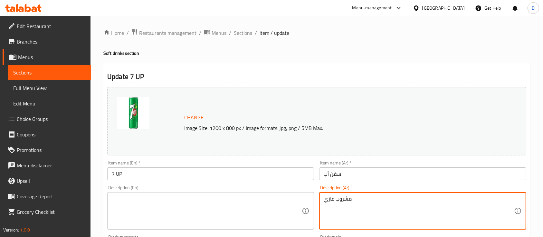
type textarea "مشروب غازي"
click at [201, 210] on textarea at bounding box center [207, 211] width 190 height 31
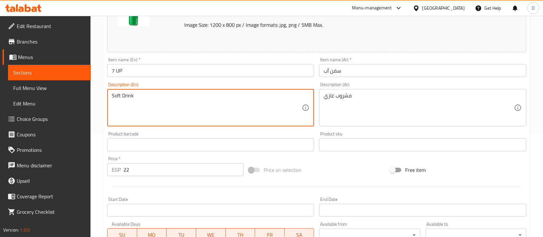
scroll to position [228, 0]
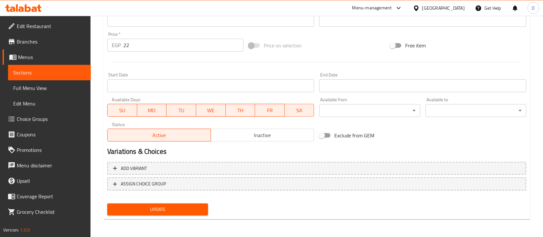
type textarea "Soft Drink"
click at [138, 210] on span "Update" at bounding box center [158, 209] width 91 height 8
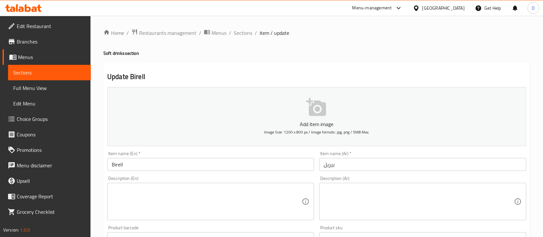
click at [328, 188] on textarea at bounding box center [419, 201] width 190 height 31
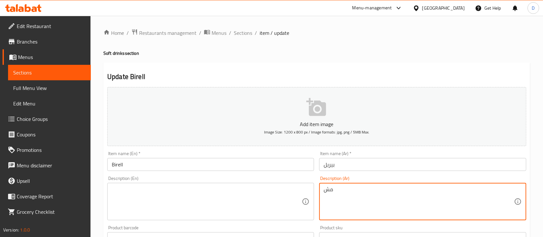
type textarea "م"
type textarea "مشروب شعير"
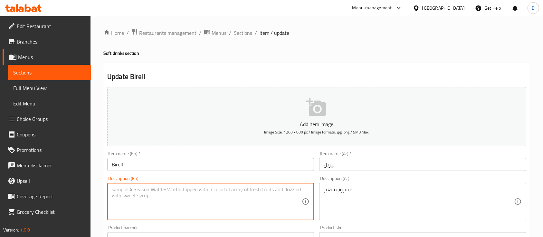
click at [200, 190] on textarea at bounding box center [207, 201] width 190 height 31
paste textarea "barley drink"
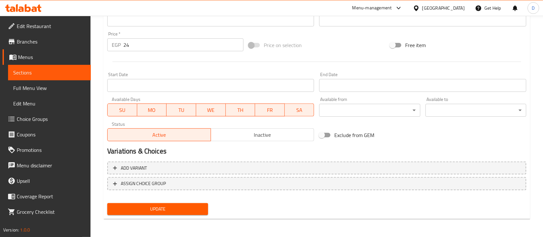
type textarea "barley drink"
click at [194, 205] on span "Update" at bounding box center [158, 209] width 91 height 8
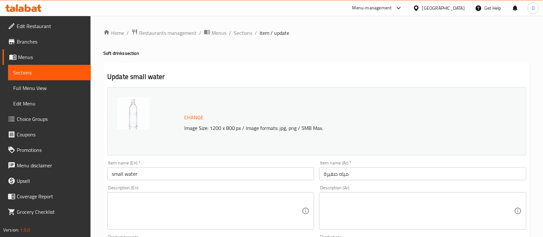
click at [411, 208] on textarea at bounding box center [419, 211] width 190 height 31
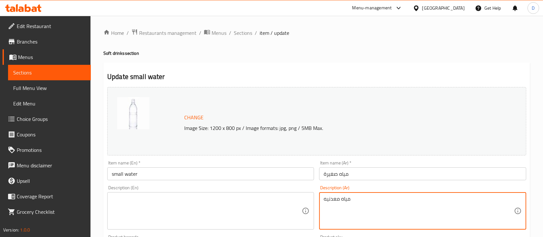
type textarea "مياه معدنيه"
click at [170, 202] on textarea at bounding box center [207, 211] width 190 height 31
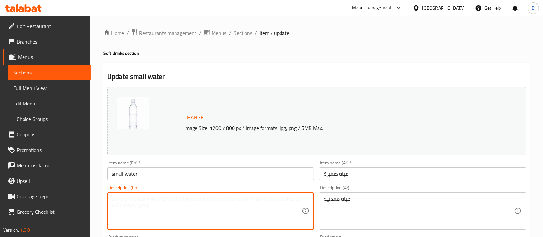
paste textarea "mineral water"
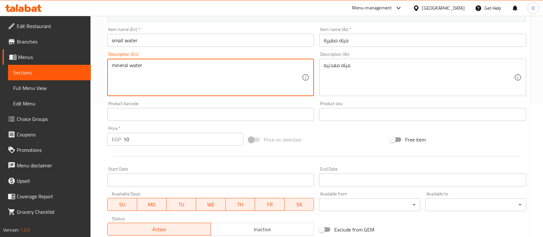
scroll to position [228, 0]
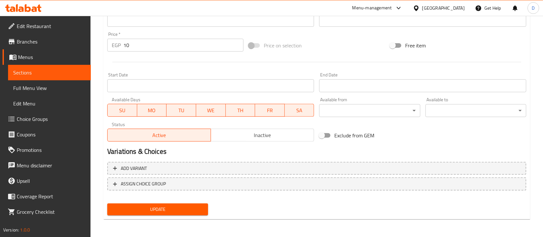
type textarea "mineral water"
click at [170, 203] on button "Update" at bounding box center [157, 209] width 101 height 12
click at [170, 203] on div at bounding box center [271, 118] width 543 height 237
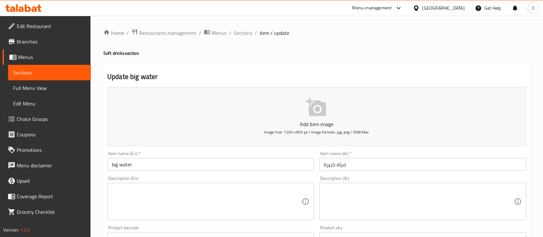
click at [333, 195] on textarea at bounding box center [419, 201] width 190 height 31
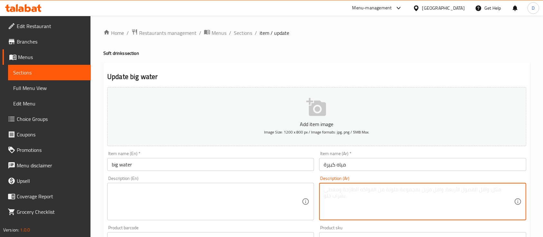
paste textarea "مياه معدنيه"
type textarea "مياه معدنيه"
click at [213, 215] on textarea at bounding box center [207, 201] width 190 height 31
paste textarea "mineral water"
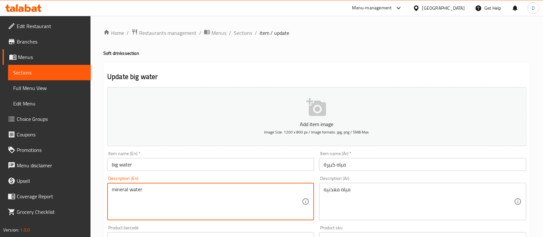
type textarea "mineral water"
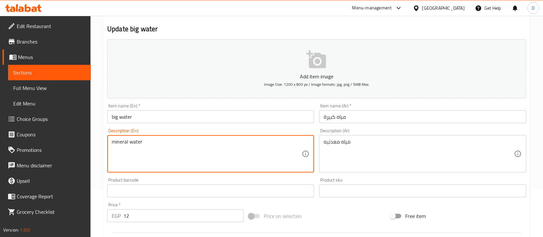
scroll to position [219, 0]
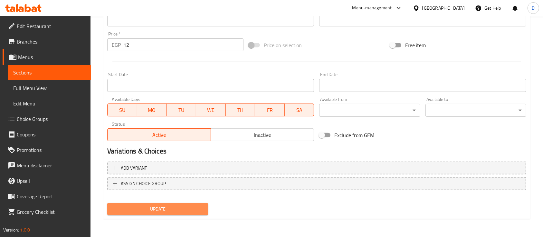
click at [152, 212] on span "Update" at bounding box center [158, 209] width 91 height 8
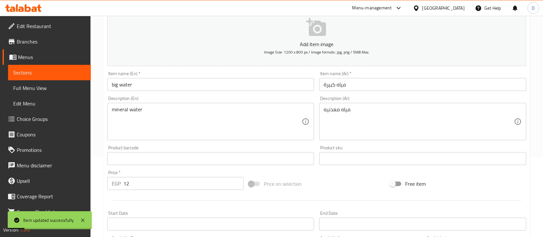
scroll to position [4, 0]
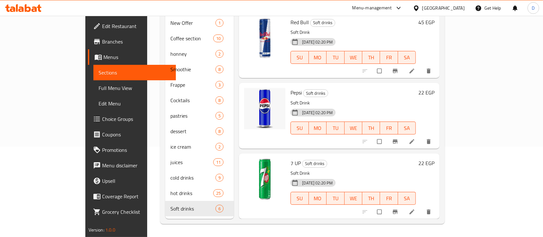
click at [419, 35] on div "27-08-2025 02:20 PM SU MO TU WE TH FR SA" at bounding box center [353, 52] width 131 height 35
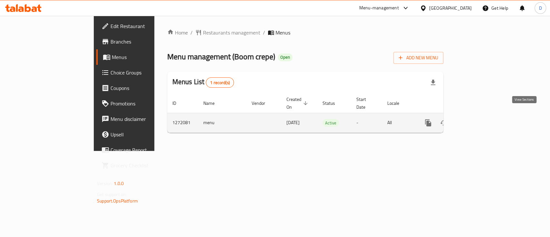
click at [479, 119] on icon "enhanced table" at bounding box center [475, 123] width 8 height 8
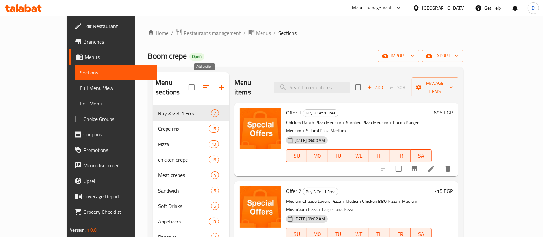
click at [218, 83] on icon "button" at bounding box center [222, 87] width 8 height 8
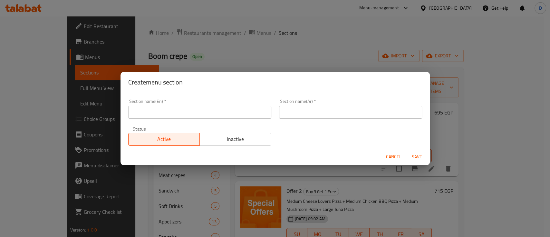
click at [189, 109] on input "text" at bounding box center [199, 112] width 143 height 13
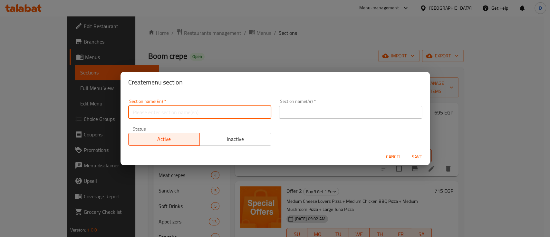
type input "Offers"
click at [314, 110] on input "text" at bounding box center [350, 112] width 143 height 13
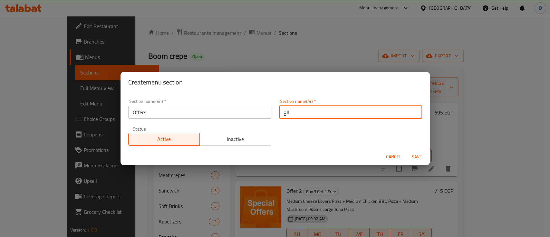
type input "العروض"
click at [407, 151] on button "Save" at bounding box center [417, 157] width 21 height 12
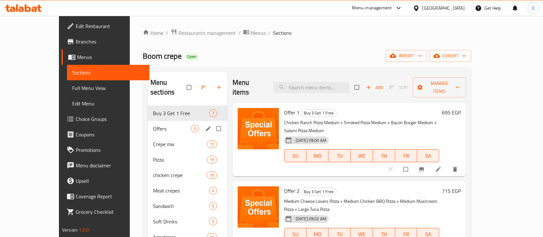
click at [148, 125] on div "Offers 0" at bounding box center [188, 128] width 80 height 15
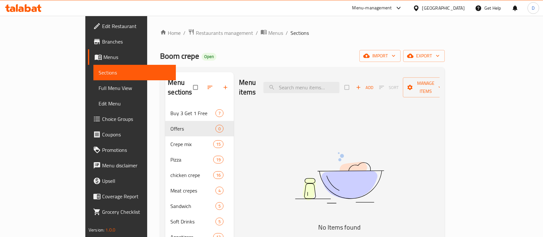
click at [428, 89] on div "Menu items Add Sort Manage items" at bounding box center [339, 87] width 201 height 31
click at [375, 86] on button "Add" at bounding box center [365, 88] width 21 height 10
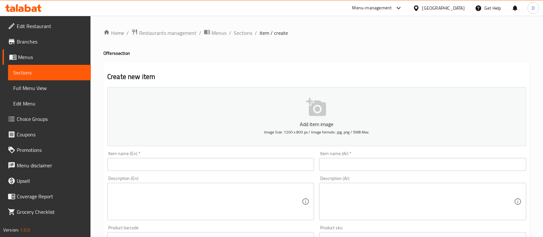
click at [383, 170] on input "text" at bounding box center [422, 164] width 207 height 13
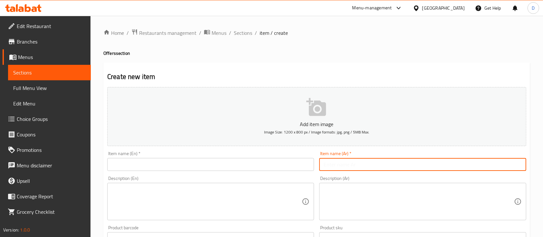
paste input "عرض ال ميجا جانجم"
type input "عرض ال ميجا مانجم"
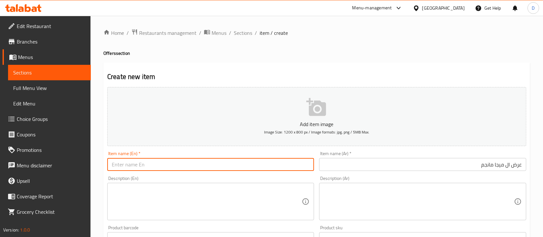
click at [181, 161] on input "text" at bounding box center [210, 164] width 207 height 13
paste input "Mega Manga Show"
click at [149, 165] on input "Mega Manga Show" at bounding box center [210, 164] width 207 height 13
click at [141, 167] on input "Mega Manga Offer" at bounding box center [210, 164] width 207 height 13
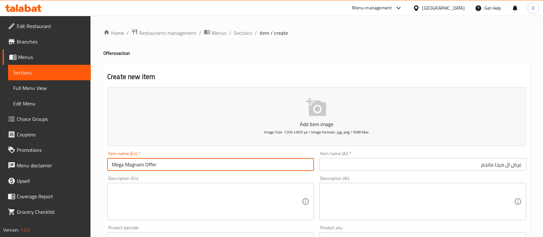
type input "Mega Magnam Offer"
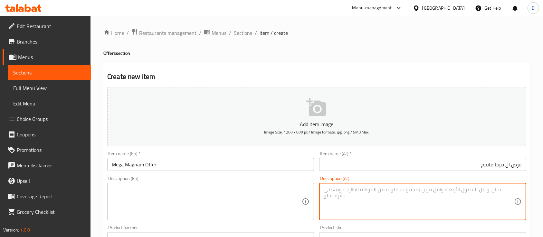
click at [426, 202] on textarea at bounding box center [419, 201] width 190 height 31
paste textarea "كريب اف 16 + كريب الحرب + 2 بيج كولا + بطاطس )"
click at [395, 192] on textarea "كريب اف 16 + كريب الحرب + 2 بيج كولا + بطاطس )" at bounding box center [419, 201] width 190 height 31
type textarea "كريب اف 16 + كريب الحرب + 2 بيج كولا + بطاطس"
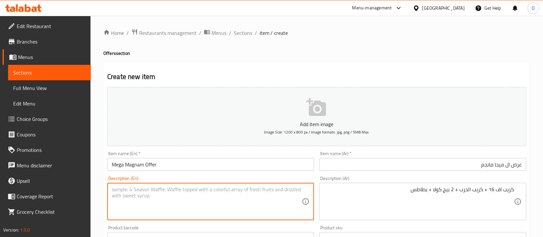
click at [187, 190] on textarea at bounding box center [207, 201] width 190 height 31
paste textarea "F16 crepe + war crepe + 2 big colas + fries"
type textarea "F16 crepe + war crepe + 2 big colas + fries"
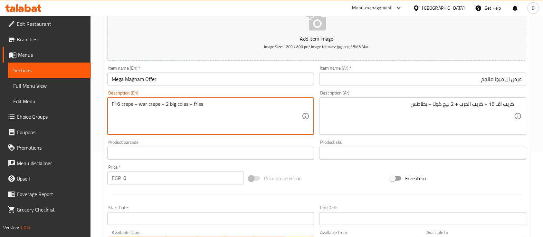
scroll to position [86, 0]
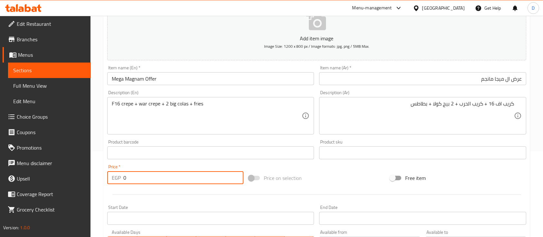
click at [173, 181] on input "0" at bounding box center [183, 177] width 120 height 13
type input "590"
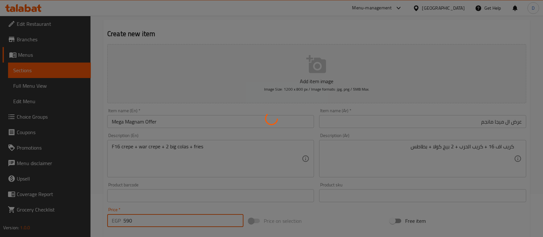
type input "0"
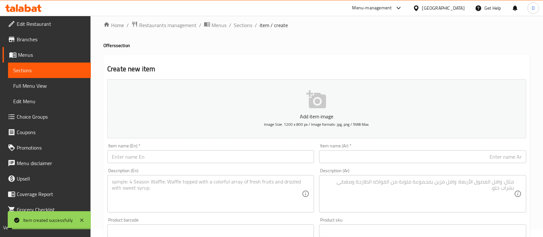
scroll to position [0, 0]
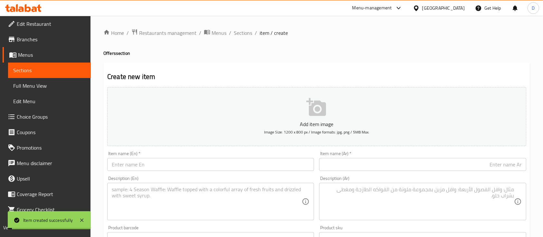
click at [422, 121] on p "Add item image" at bounding box center [316, 124] width 399 height 8
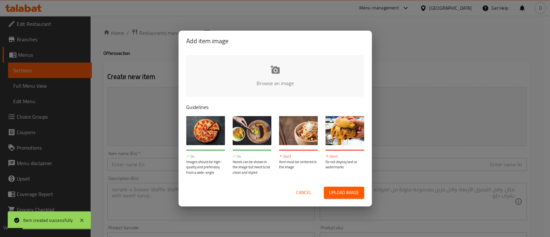
click at [307, 192] on span "Cancel" at bounding box center [303, 193] width 15 height 8
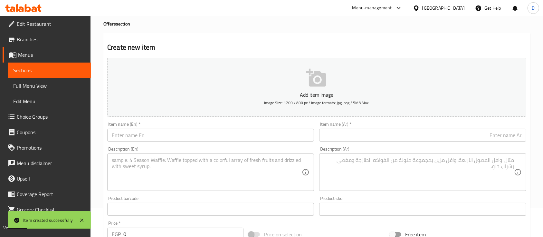
scroll to position [43, 0]
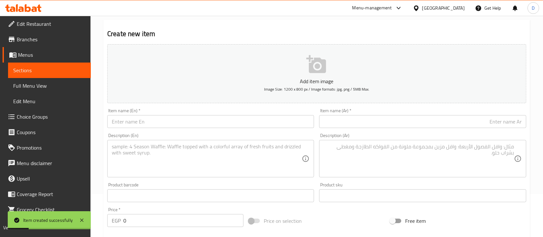
click at [496, 118] on input "text" at bounding box center [422, 121] width 207 height 13
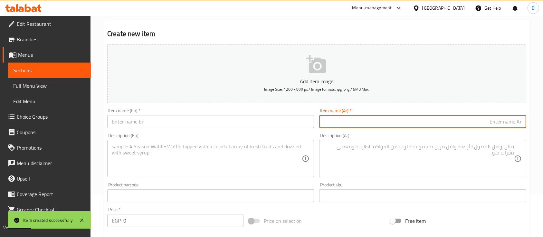
paste input "عرض البيج بوم"
type input "عرض البيج بوم"
click at [451, 157] on textarea at bounding box center [419, 158] width 190 height 31
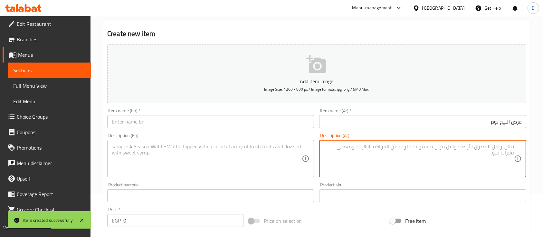
paste textarea "كريب زنجر سوبريم + كريب تشيز برجر + 2 بيج كولا + بطاطس )"
type textarea "كريب زنجر سوبريم + كريب تشيز برجر + 2 بيج كولا + بطاطس"
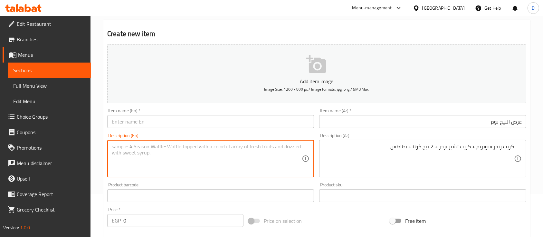
click at [225, 156] on textarea at bounding box center [207, 158] width 190 height 31
paste textarea "Zinger Supreme Crepe + Cheeseburger Crepe + 2 Big Cola + Fries"
type textarea "Zinger Supreme Crepe + Cheeseburger Crepe + 2 Big Cola + Fries"
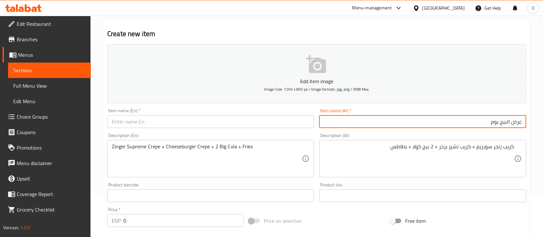
click at [416, 119] on input "عرض البيج بوم" at bounding box center [422, 121] width 207 height 13
click at [174, 124] on input "text" at bounding box center [210, 121] width 207 height 13
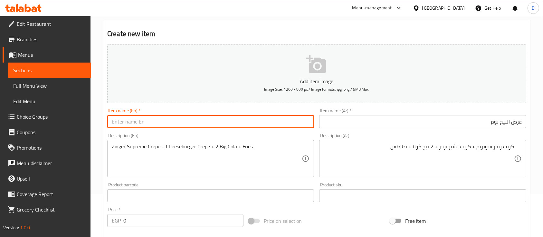
paste input "Big Boom Show"
type input "Big Boom Offer"
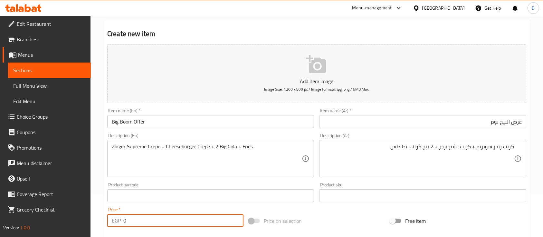
click at [197, 226] on input "0" at bounding box center [183, 220] width 120 height 13
type input "482.50"
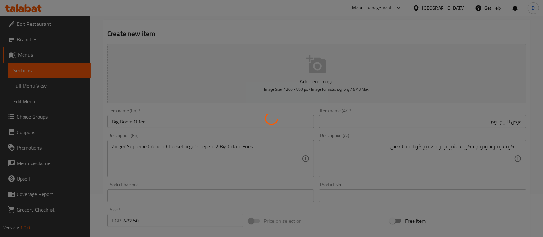
type input "0"
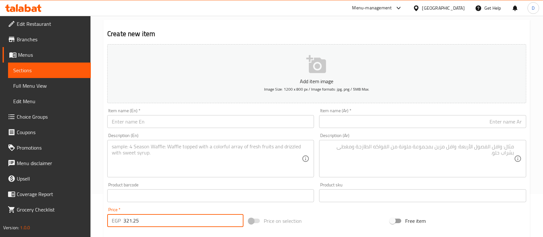
type input "321.25"
click at [449, 118] on input "text" at bounding box center [422, 121] width 207 height 13
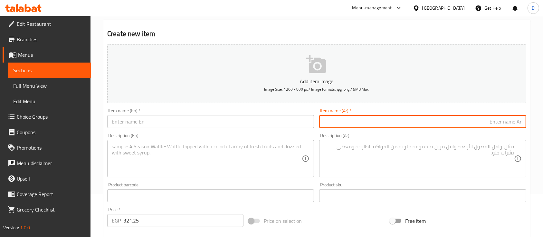
paste input "عرض الفضاء الخارجي"
type input "عرض الفضاء الخارجي"
click at [415, 144] on textarea at bounding box center [419, 158] width 190 height 31
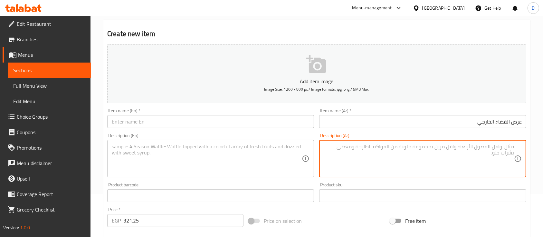
paste textarea "كريب الهزة الارضيه + باكت بطاطس + مشروب غازي"
type textarea "كريب الهزة الارضيه + باكت بطاطس + مشروب غازي"
click at [193, 149] on textarea at bounding box center [207, 158] width 190 height 31
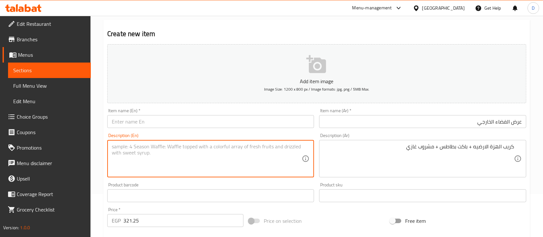
paste textarea "Earthquake crepe + potato pack + soft drink"
type textarea "Earthquake crepe + potato pack + soft drink"
click at [420, 120] on input "عرض الفضاء الخارجي" at bounding box center [422, 121] width 207 height 13
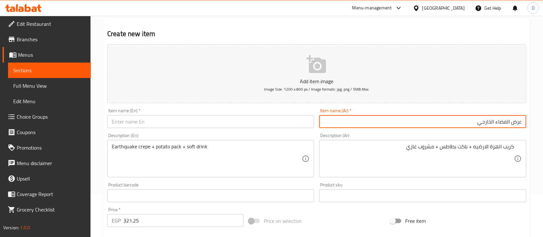
click at [420, 120] on input "عرض الفضاء الخارجي" at bounding box center [422, 121] width 207 height 13
click at [421, 120] on input "عرض الفضاء الخارجي" at bounding box center [422, 121] width 207 height 13
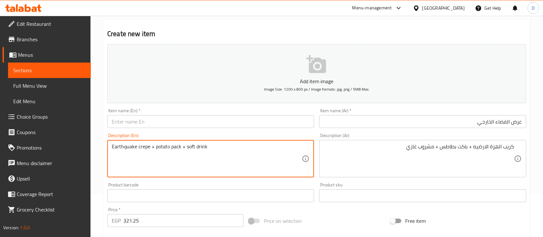
click at [434, 126] on input "عرض الفضاء الخارجي" at bounding box center [422, 121] width 207 height 13
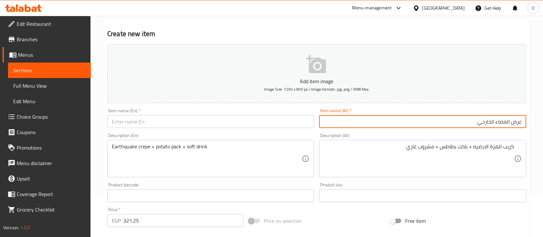
click at [434, 126] on input "عرض الفضاء الخارجي" at bounding box center [422, 121] width 207 height 13
click at [174, 128] on input "text" at bounding box center [210, 121] width 207 height 13
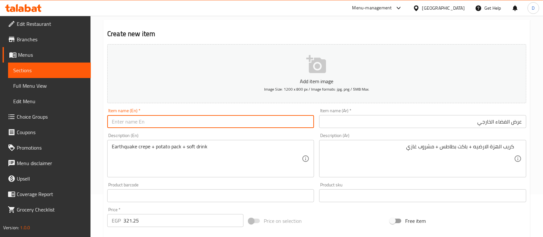
paste input "outer space show"
type input "outer space Offer"
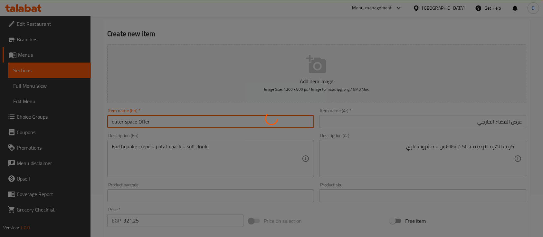
type input "0"
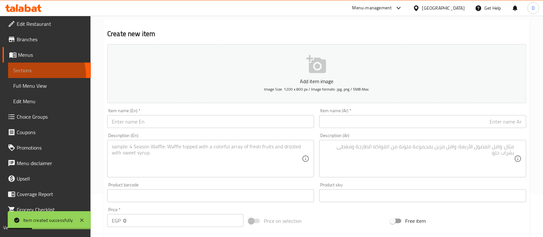
click at [23, 76] on link "Sections" at bounding box center [49, 70] width 83 height 15
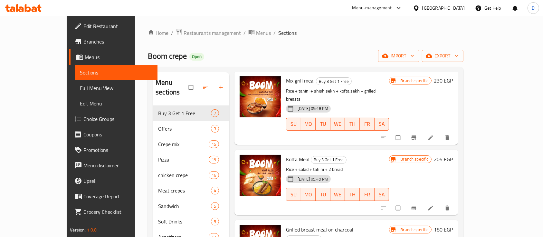
scroll to position [272, 0]
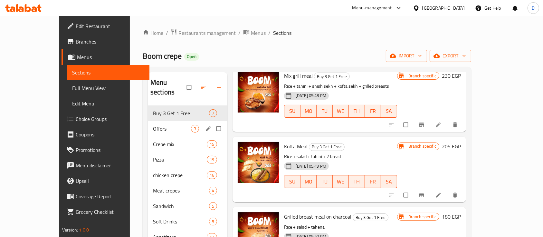
click at [159, 121] on div "Offers 3" at bounding box center [188, 128] width 80 height 15
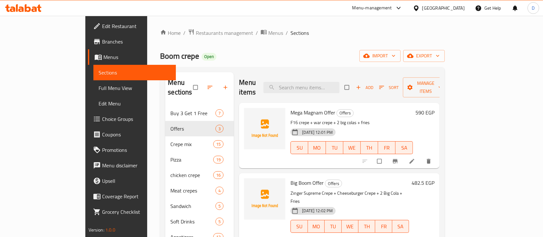
click at [435, 108] on h6 "590 EGP" at bounding box center [425, 112] width 19 height 9
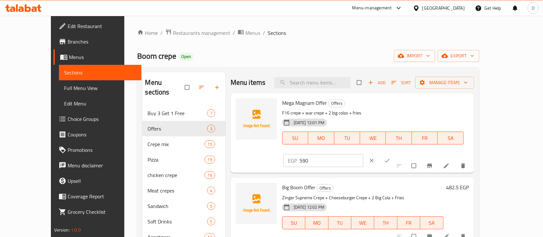
click at [364, 154] on input "590" at bounding box center [332, 160] width 64 height 13
paste input "472"
type input "472"
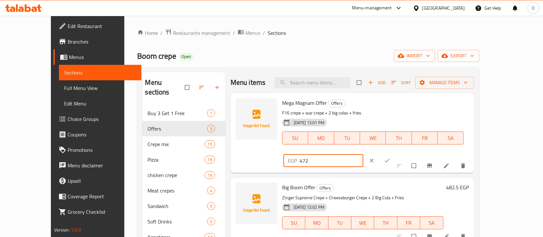
click at [391, 157] on icon "ok" at bounding box center [387, 160] width 6 height 6
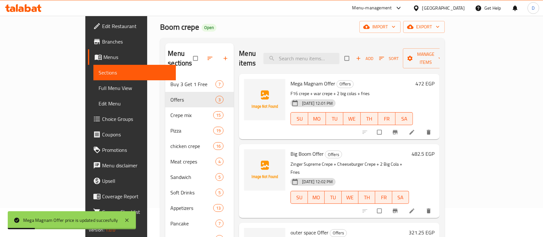
scroll to position [43, 0]
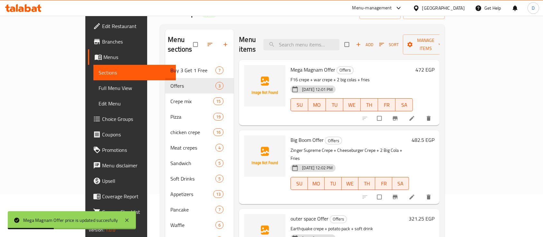
click at [435, 135] on h6 "482.5 EGP" at bounding box center [423, 139] width 23 height 9
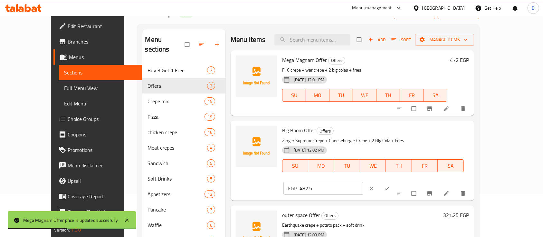
click at [364, 182] on input "482.5" at bounding box center [332, 188] width 64 height 13
paste input "386"
type input "386"
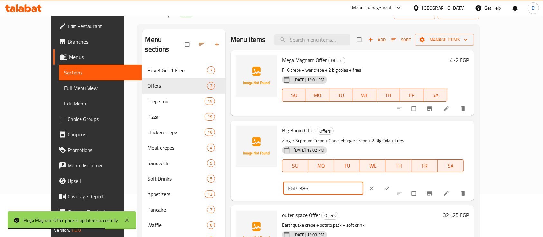
click at [396, 181] on button "ok" at bounding box center [387, 188] width 15 height 14
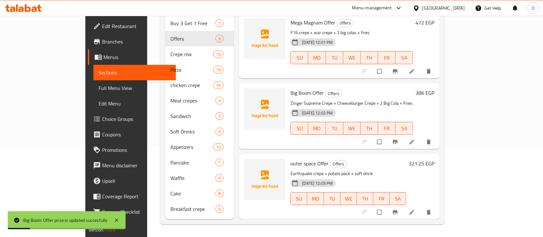
scroll to position [90, 0]
click at [435, 159] on h6 "321.25 EGP" at bounding box center [422, 163] width 26 height 9
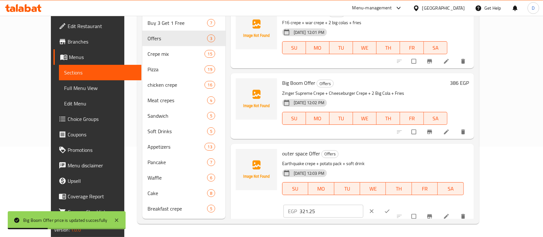
click at [364, 205] on input "321.25" at bounding box center [332, 211] width 64 height 13
paste input "257"
type input "257"
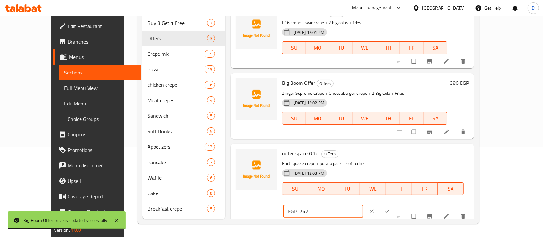
click at [391, 208] on icon "ok" at bounding box center [387, 211] width 6 height 6
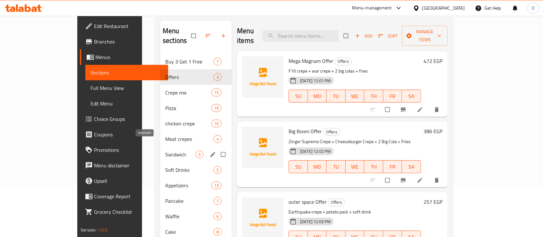
scroll to position [0, 0]
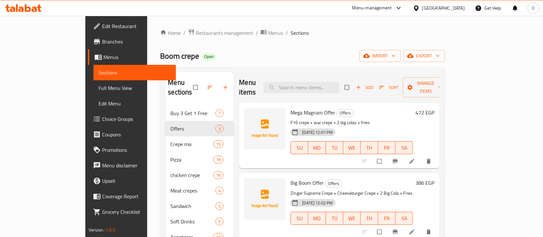
click at [30, 6] on icon at bounding box center [23, 8] width 36 height 8
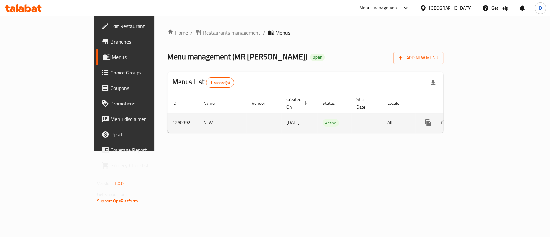
click at [479, 119] on icon "enhanced table" at bounding box center [475, 123] width 8 height 8
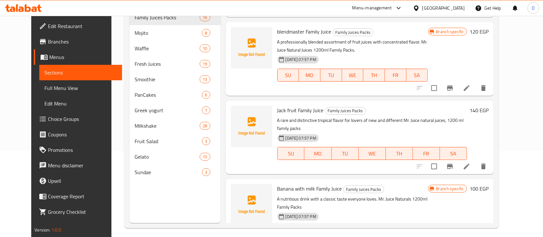
scroll to position [90, 0]
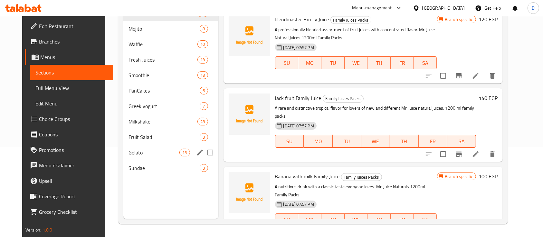
click at [142, 152] on span "Gelato" at bounding box center [154, 153] width 51 height 8
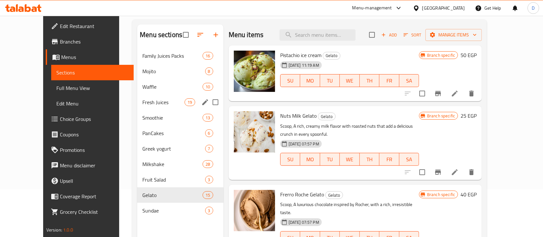
scroll to position [90, 0]
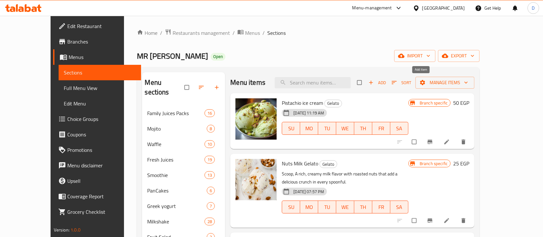
click at [386, 81] on span "Add" at bounding box center [377, 82] width 17 height 7
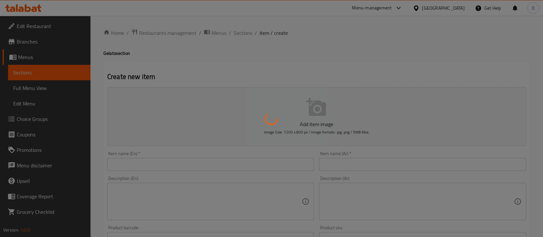
click at [344, 166] on div at bounding box center [271, 118] width 543 height 237
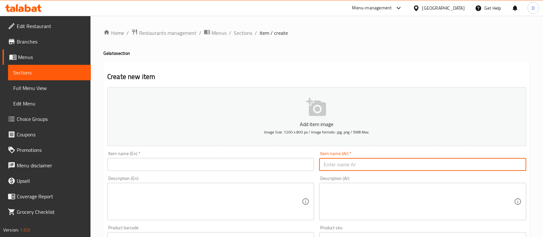
click at [385, 162] on input "text" at bounding box center [422, 164] width 207 height 13
paste input "Salted caramel brownies"
type input "Salted caramel brownies"
click at [289, 162] on input "text" at bounding box center [210, 164] width 207 height 13
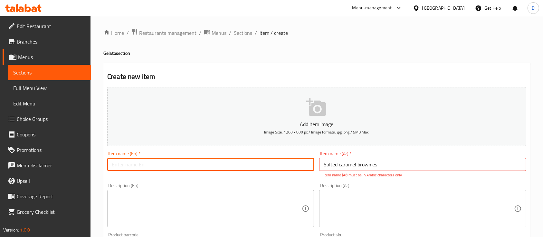
paste input "Salted caramel brownies"
type input "Salted caramel brownies"
click at [360, 168] on input "Salted caramel brownies" at bounding box center [422, 164] width 207 height 13
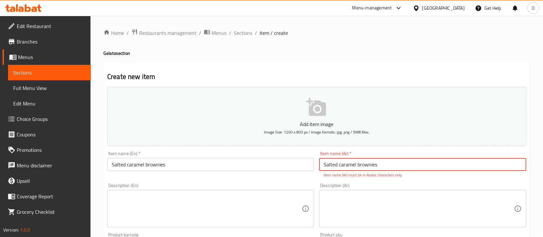
click at [360, 168] on input "Salted caramel brownies" at bounding box center [422, 164] width 207 height 13
type input "ن"
click at [247, 166] on input "Salted caramel brownies" at bounding box center [210, 164] width 207 height 13
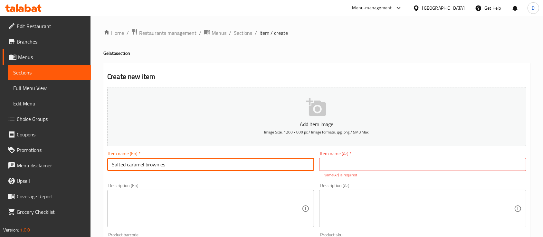
click at [247, 166] on input "Salted caramel brownies" at bounding box center [210, 164] width 207 height 13
click at [359, 176] on p "Name(Ar) is required" at bounding box center [423, 175] width 198 height 6
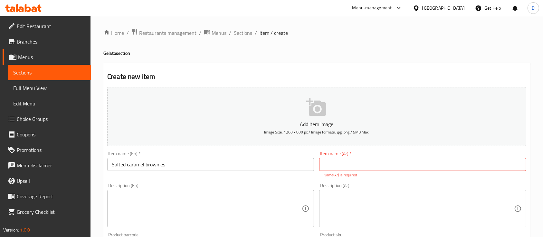
click at [371, 165] on input "text" at bounding box center [422, 164] width 207 height 13
paste input "براونيز الكراميل المملح"
type input "براونيز الكراميل المملح"
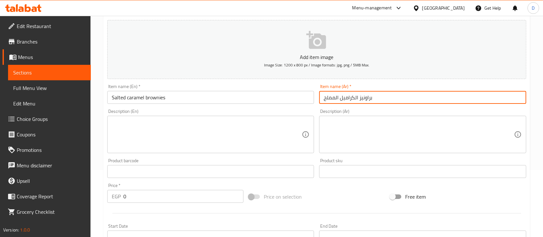
scroll to position [129, 0]
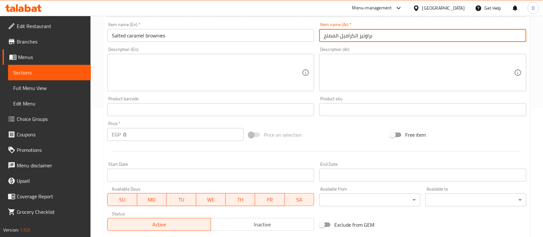
click at [167, 132] on input "0" at bounding box center [183, 134] width 120 height 13
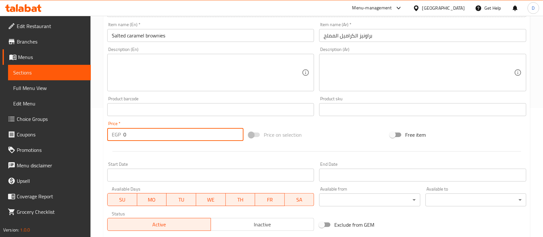
click at [167, 132] on input "0" at bounding box center [183, 134] width 120 height 13
type input "40"
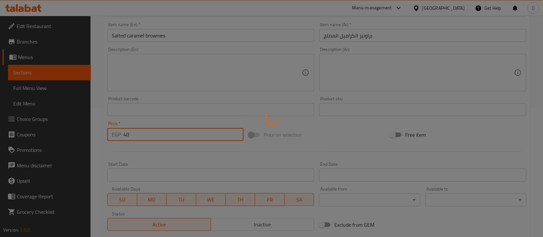
type input "0"
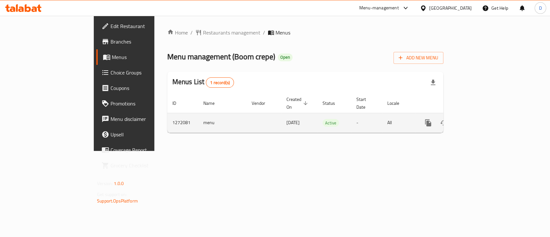
click at [479, 119] on icon "enhanced table" at bounding box center [475, 123] width 8 height 8
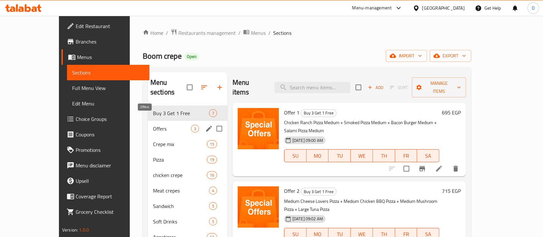
click at [153, 125] on span "Offers" at bounding box center [172, 129] width 38 height 8
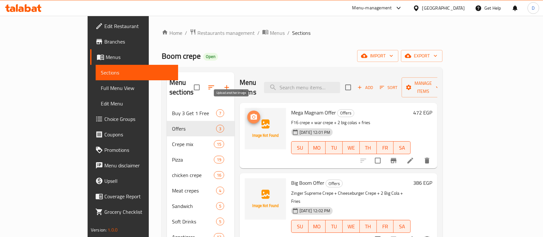
click at [250, 113] on icon "upload picture" at bounding box center [254, 117] width 8 height 8
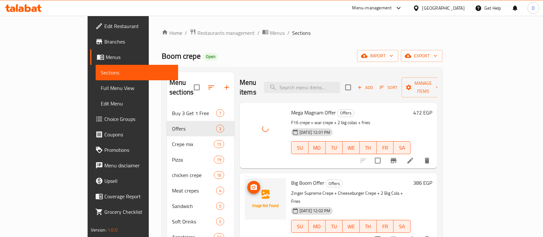
click at [251, 184] on icon "upload picture" at bounding box center [254, 187] width 6 height 6
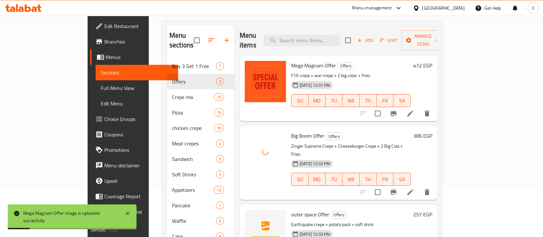
scroll to position [90, 0]
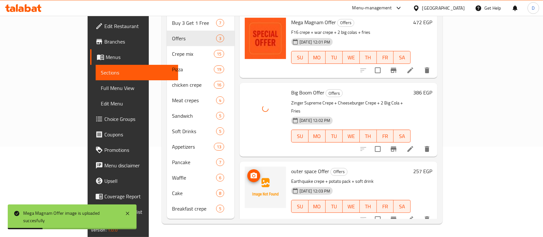
click at [250, 172] on icon "upload picture" at bounding box center [254, 176] width 8 height 8
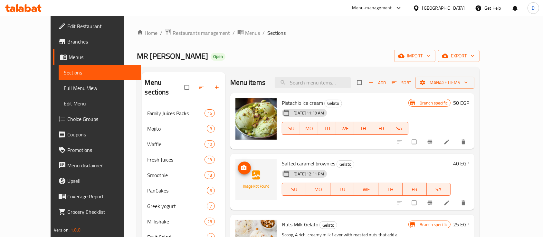
click at [241, 165] on icon "upload picture" at bounding box center [244, 168] width 6 height 6
click at [13, 5] on icon at bounding box center [23, 8] width 36 height 8
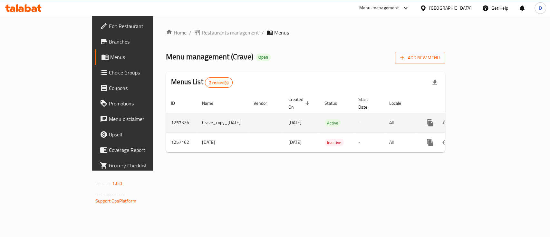
click at [481, 119] on icon "enhanced table" at bounding box center [477, 123] width 8 height 8
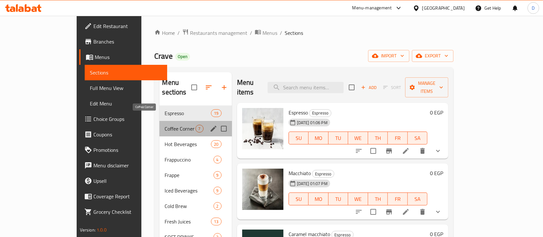
click at [165, 125] on span "Coffee Corner" at bounding box center [180, 129] width 31 height 8
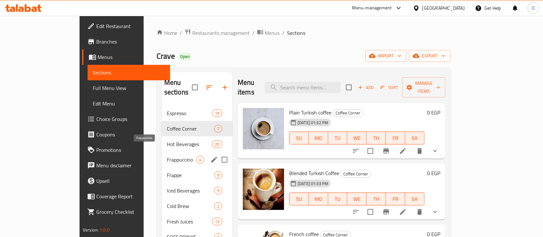
click at [167, 156] on span "Frappuccino" at bounding box center [181, 160] width 29 height 8
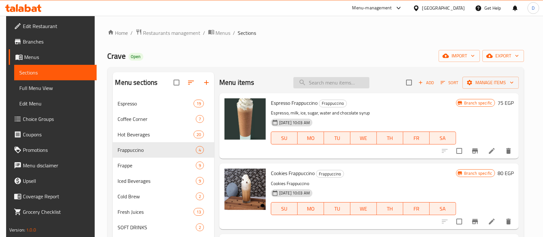
click at [323, 82] on input "search" at bounding box center [332, 82] width 76 height 11
type input "f"
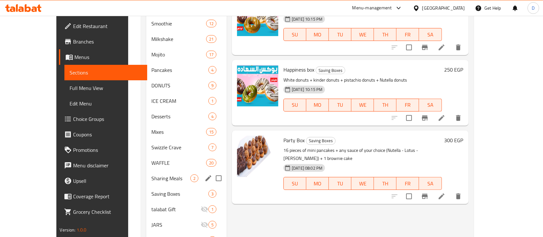
scroll to position [258, 0]
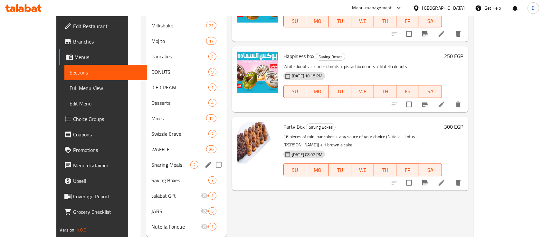
type input "بوك"
click at [146, 160] on div "Sharing Meals 2" at bounding box center [186, 164] width 81 height 15
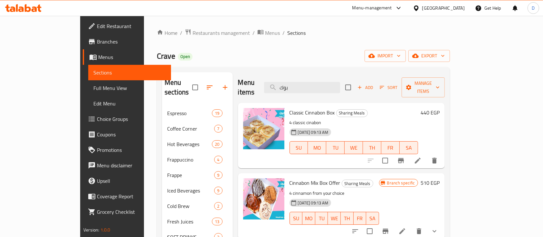
click at [22, 9] on icon at bounding box center [20, 8] width 5 height 5
